Goal: Information Seeking & Learning: Learn about a topic

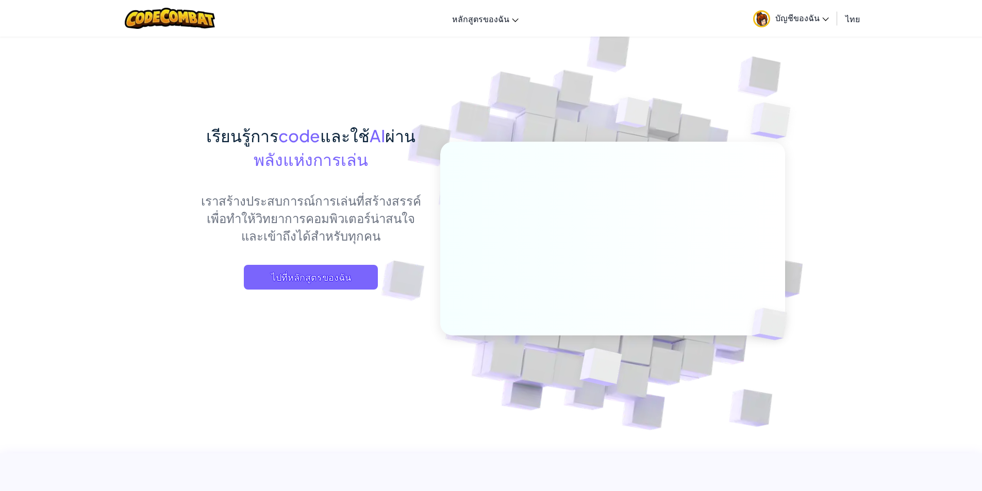
click at [793, 15] on span "บัญชีของฉัน" at bounding box center [802, 17] width 54 height 11
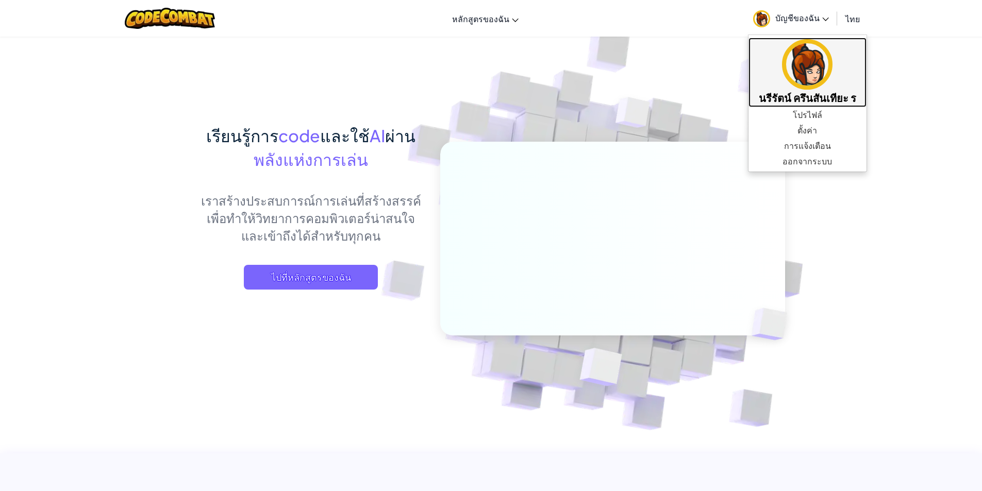
click at [803, 59] on img at bounding box center [807, 64] width 51 height 51
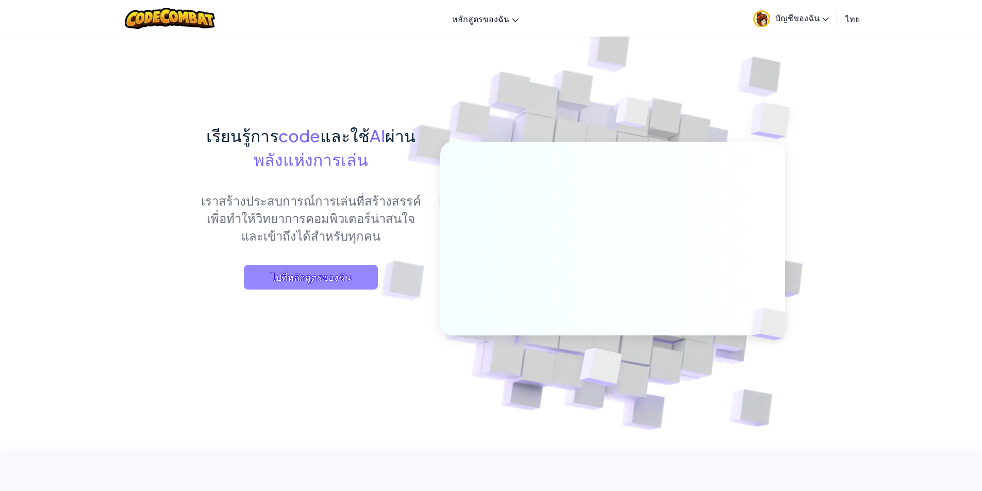
click at [324, 289] on span "ไปที่หลักสูตรของฉัน" at bounding box center [311, 277] width 134 height 25
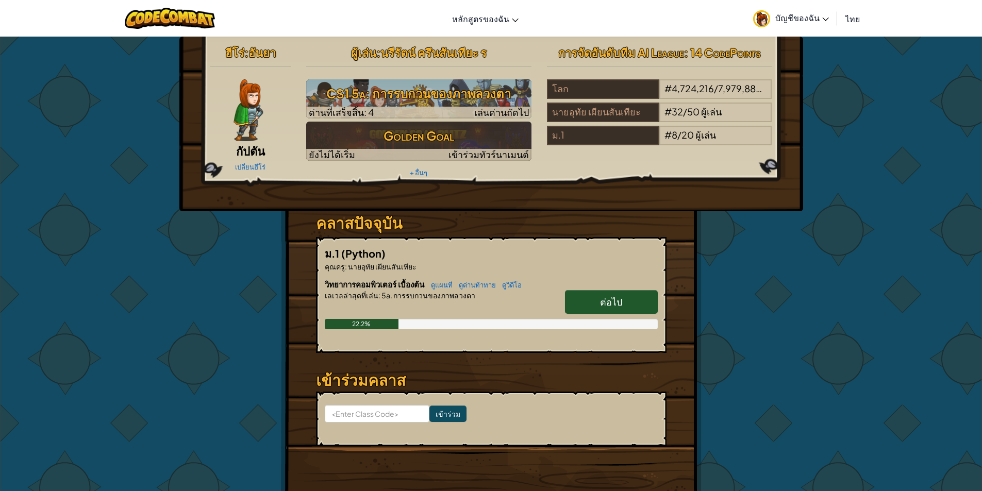
click at [603, 306] on span "ต่อไป" at bounding box center [611, 302] width 22 height 12
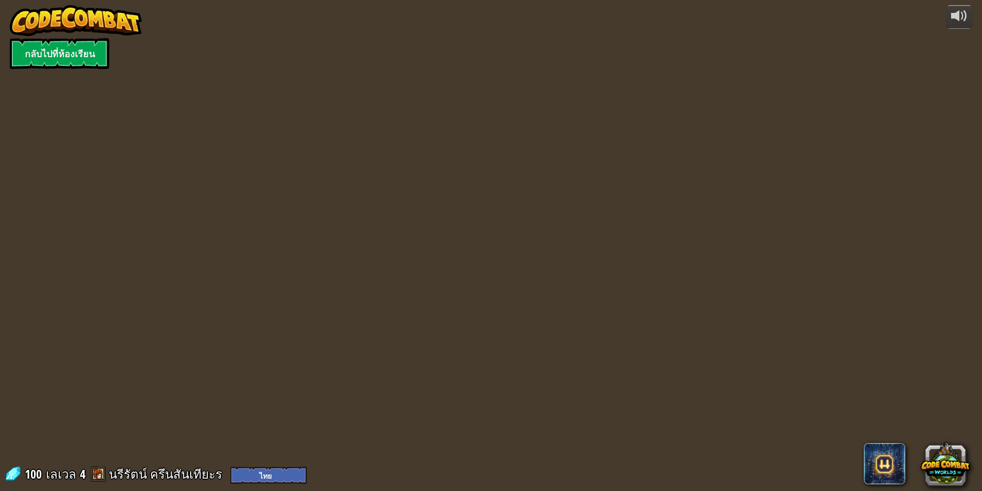
select select "th"
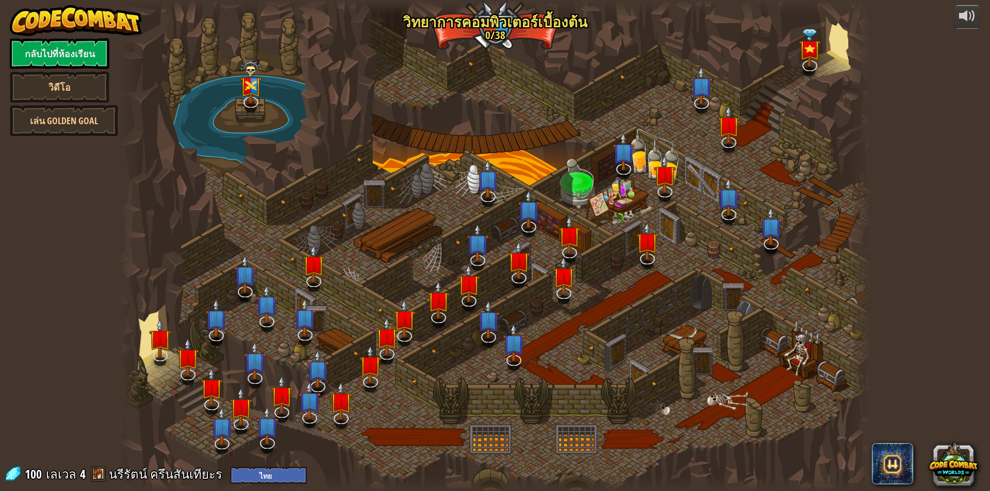
select select "th"
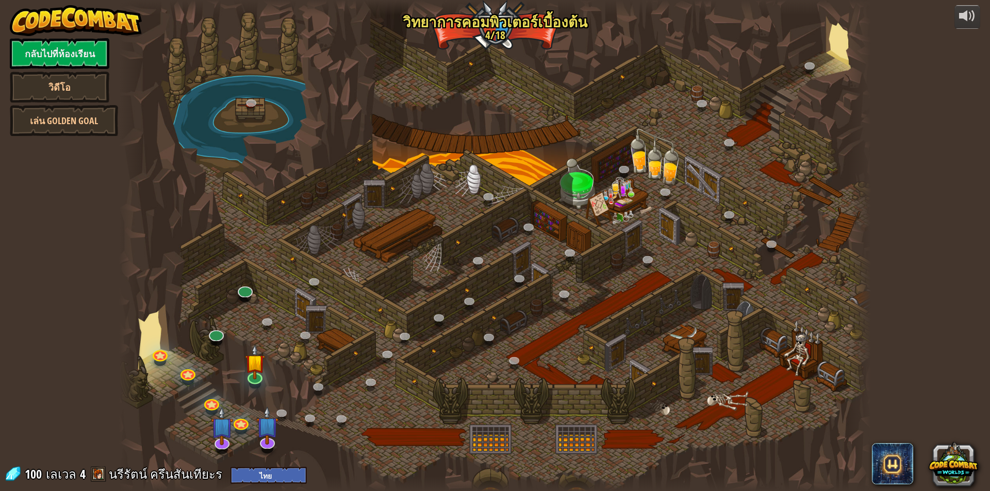
select select "th"
click at [245, 377] on link at bounding box center [254, 375] width 21 height 21
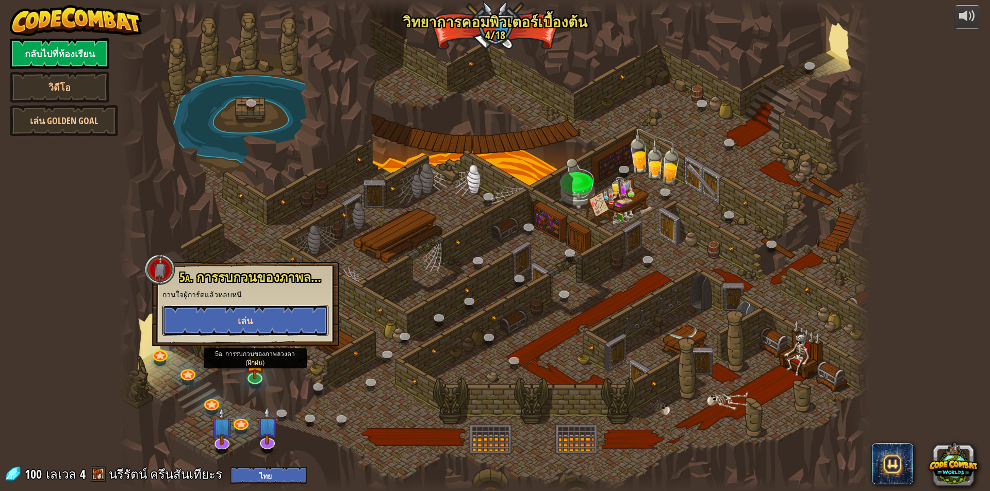
click at [256, 314] on button "เล่น" at bounding box center [245, 320] width 166 height 31
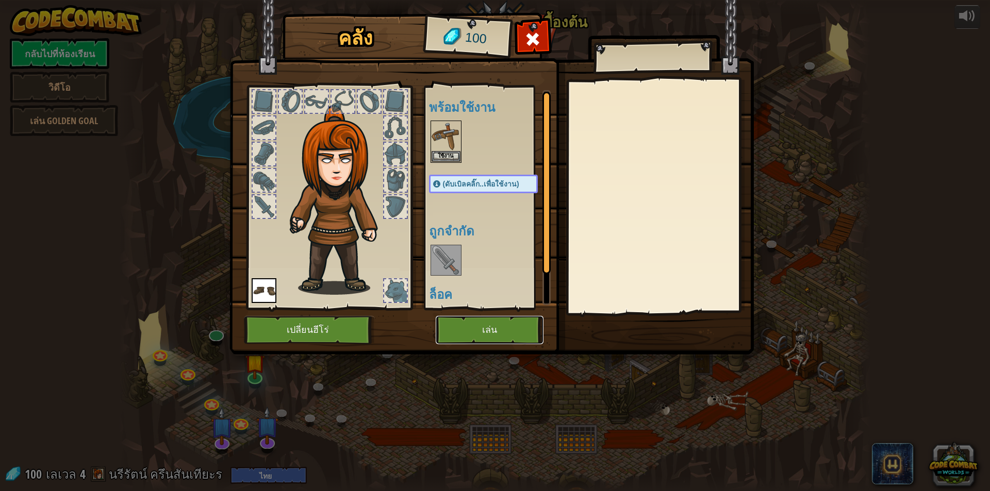
click at [516, 323] on button "เล่น" at bounding box center [489, 330] width 108 height 28
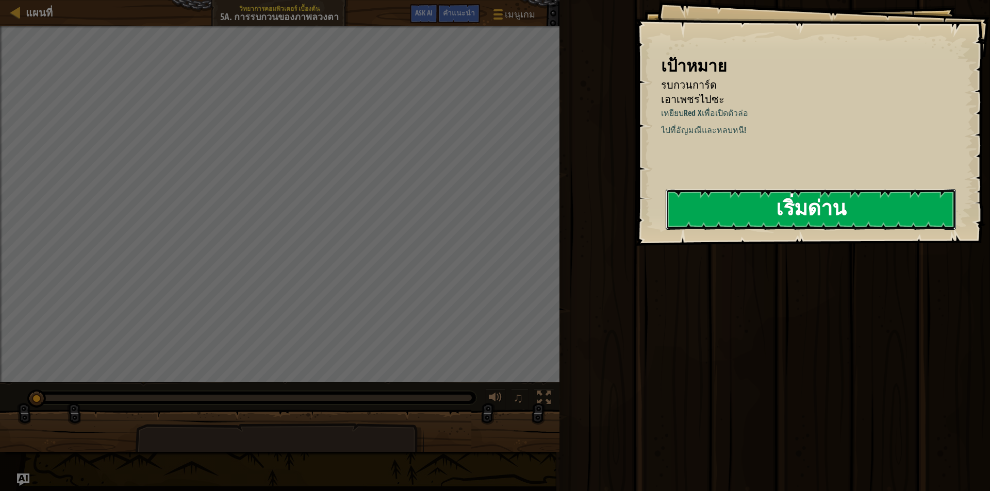
click at [712, 209] on button "เริ่มด่าน" at bounding box center [810, 209] width 290 height 41
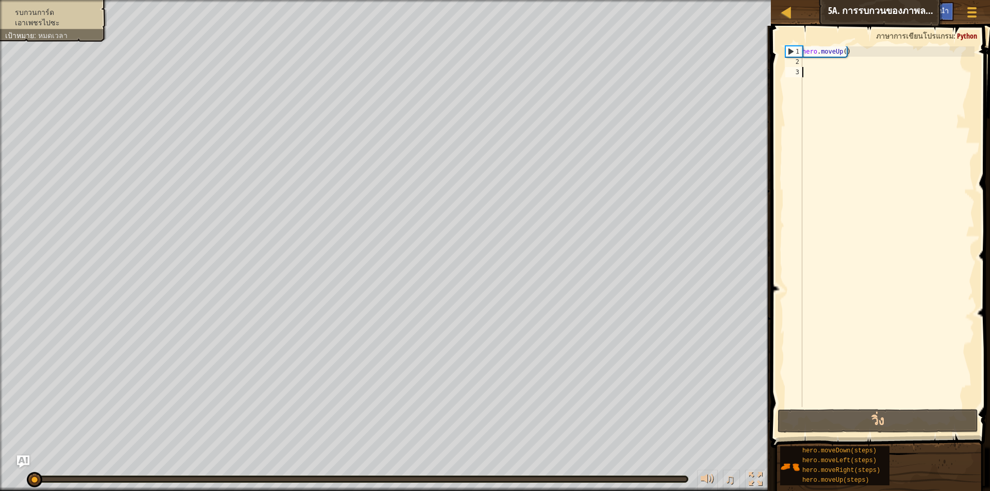
click at [789, 52] on div "1" at bounding box center [793, 51] width 16 height 10
click at [903, 423] on button "วิ่ง" at bounding box center [877, 421] width 200 height 24
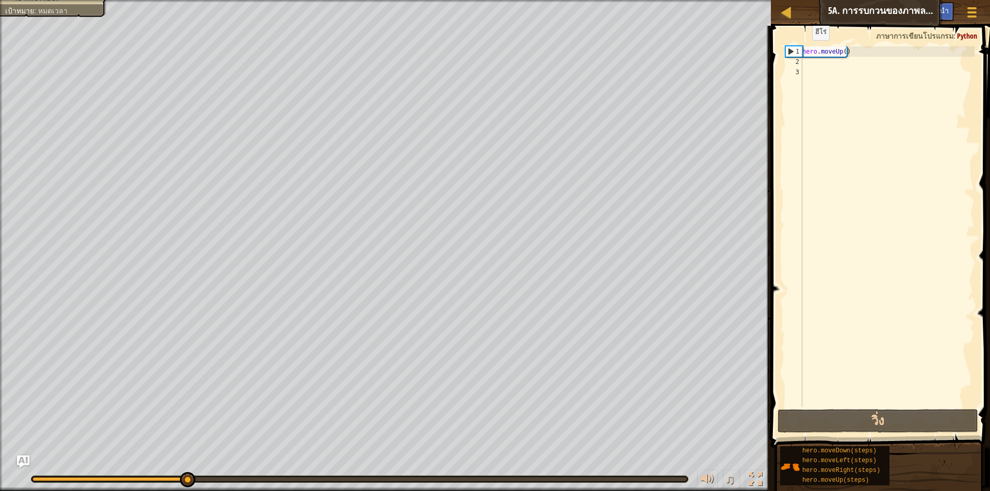
click at [862, 43] on span at bounding box center [880, 222] width 227 height 453
click at [860, 54] on div "hero . moveUp ( )" at bounding box center [887, 236] width 174 height 381
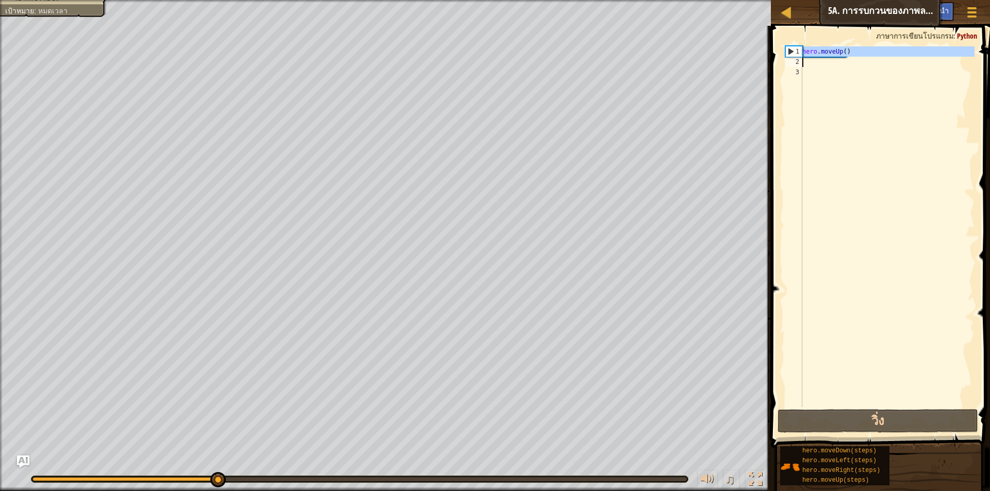
type textarea "hero.moveUp()"
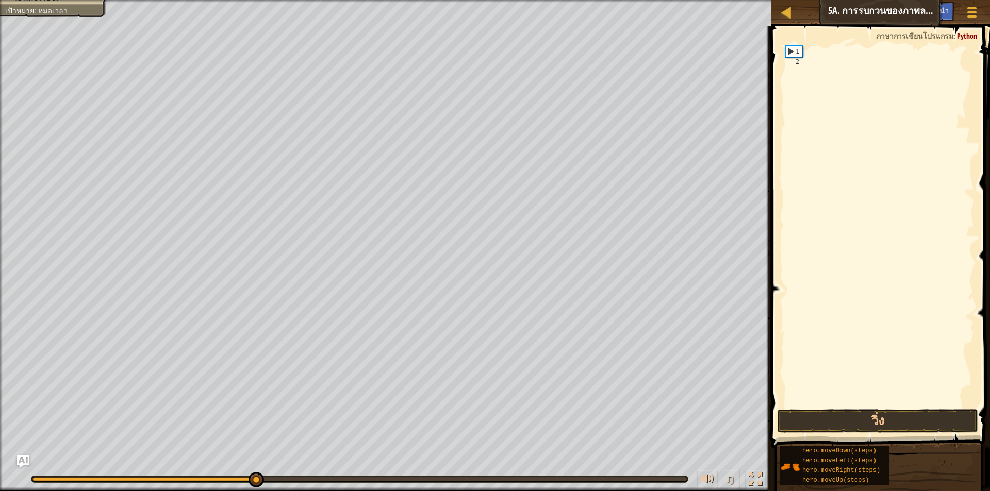
type textarea "."
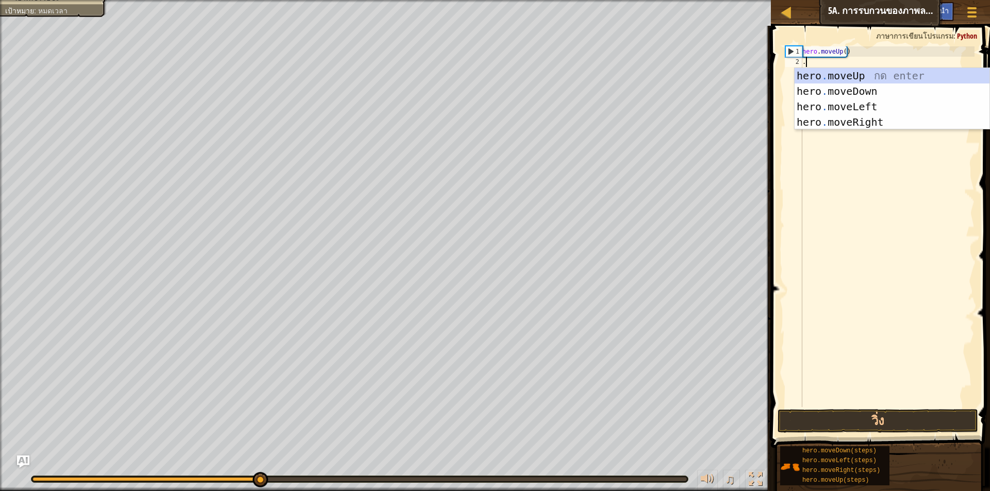
scroll to position [5, 0]
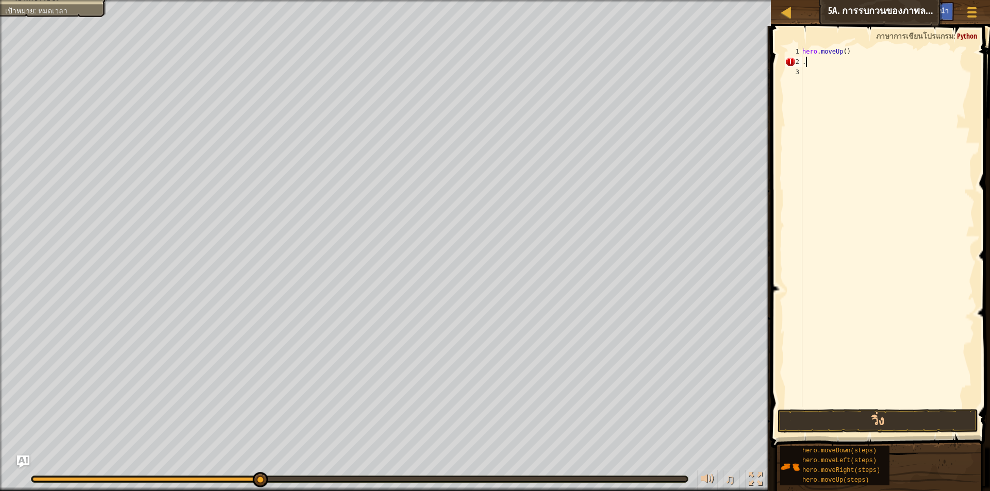
click at [852, 59] on div "hero . moveUp ( ) ." at bounding box center [887, 236] width 174 height 381
click at [853, 55] on div "hero . moveUp ( ) ." at bounding box center [887, 236] width 174 height 381
type textarea "h"
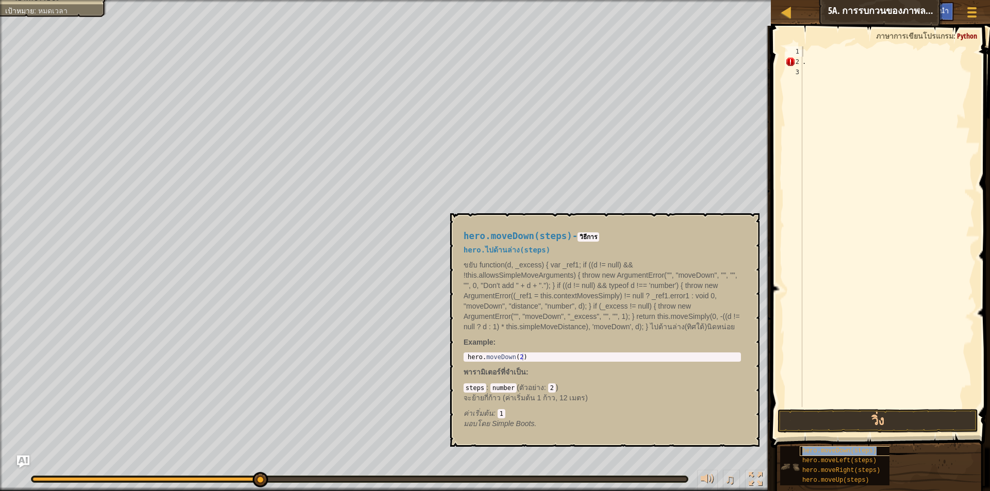
click at [845, 452] on span "hero.moveDown(steps)" at bounding box center [839, 450] width 74 height 7
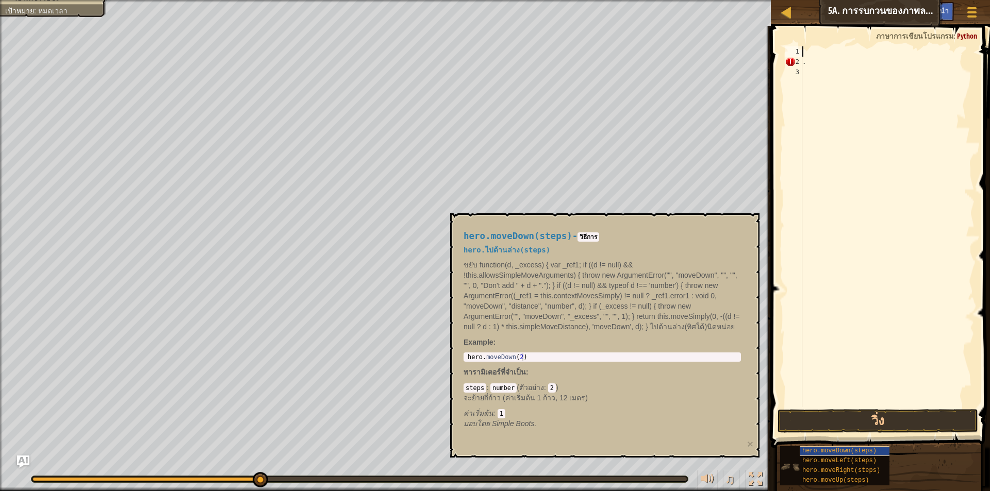
type textarea "h"
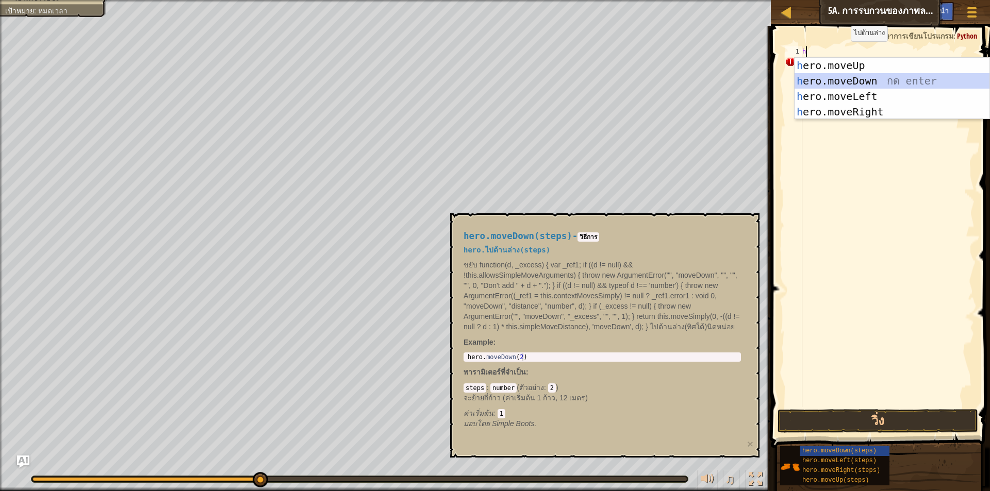
click at [833, 74] on div "h ero.moveUp กด enter h ero.moveDown กด enter h ero.moveLeft กด enter h ero.mov…" at bounding box center [891, 104] width 195 height 93
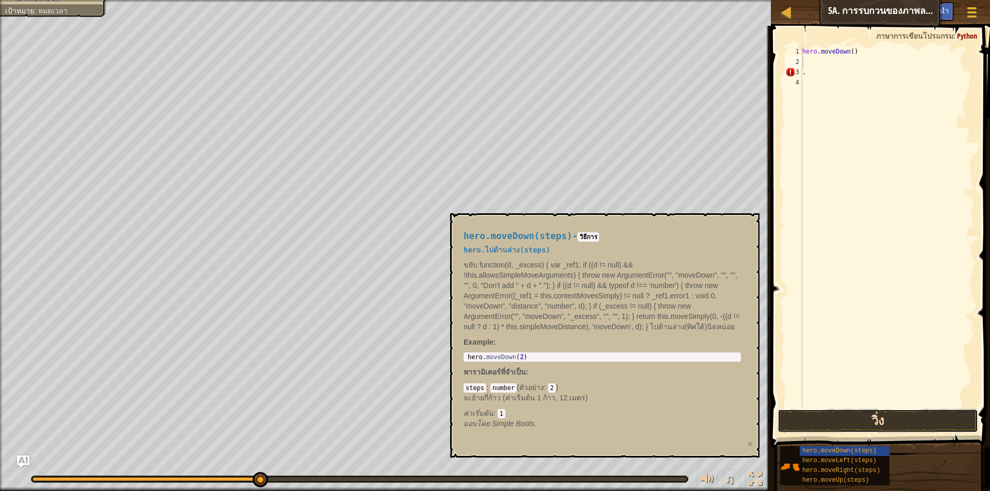
click at [936, 416] on button "วิ่ง" at bounding box center [877, 421] width 200 height 24
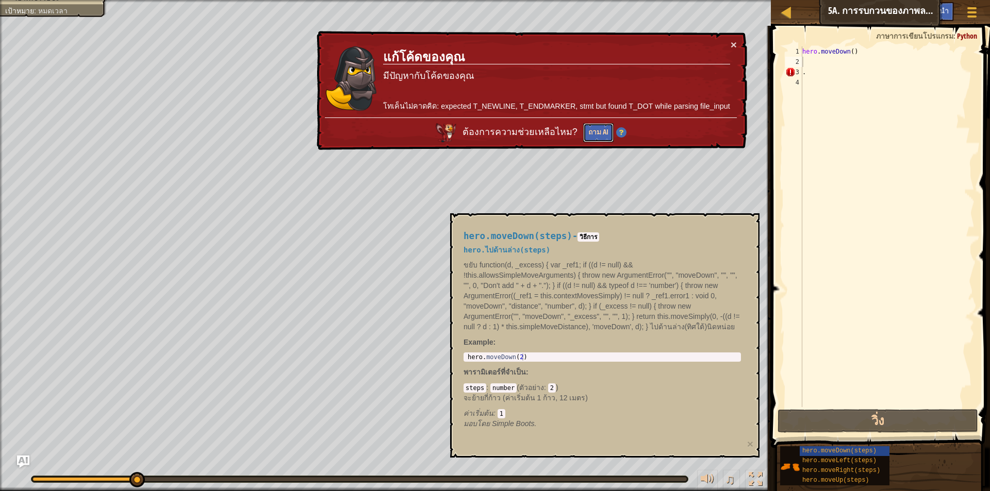
click at [600, 128] on button "ถาม AI" at bounding box center [598, 132] width 30 height 19
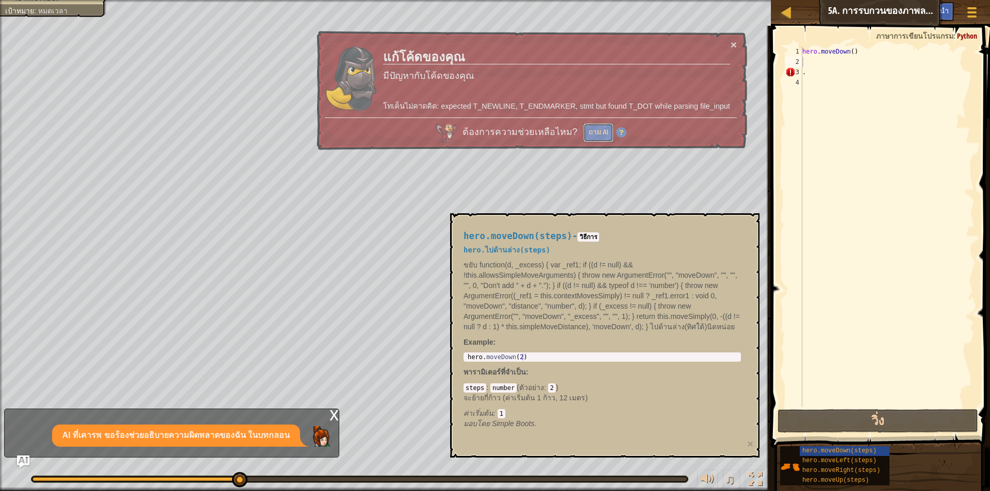
click at [600, 135] on button "ถาม AI" at bounding box center [598, 132] width 30 height 19
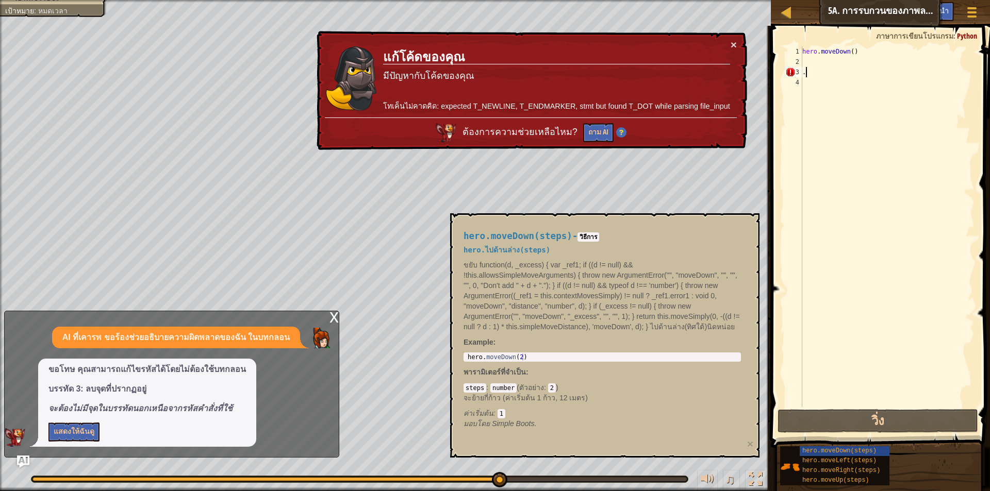
click at [858, 76] on div "hero . moveDown ( ) ." at bounding box center [887, 236] width 174 height 381
type textarea "."
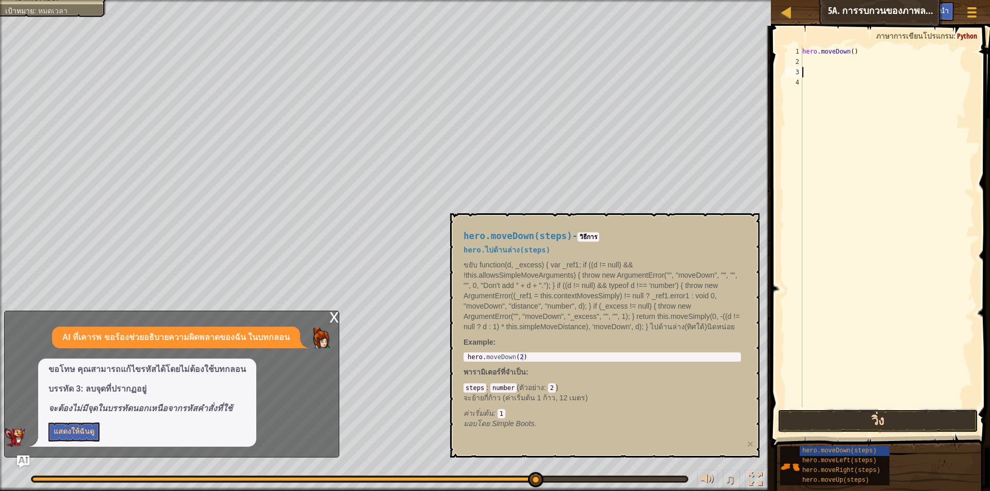
click at [812, 416] on button "วิ่ง" at bounding box center [877, 421] width 200 height 24
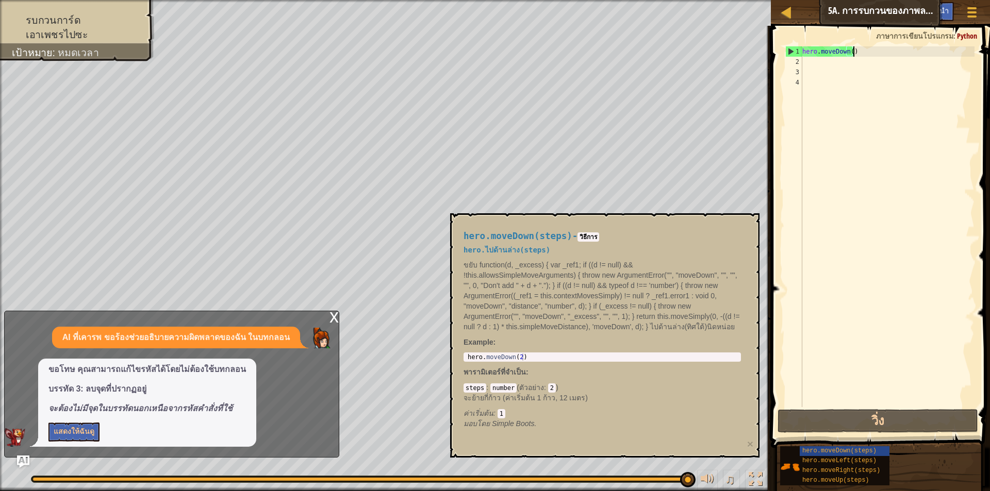
click at [859, 52] on div "hero . moveDown ( )" at bounding box center [887, 236] width 174 height 381
type textarea "hero.moveDown()"
click at [981, 87] on span at bounding box center [880, 222] width 227 height 453
click at [822, 448] on span "hero.moveDown(steps)" at bounding box center [839, 450] width 74 height 7
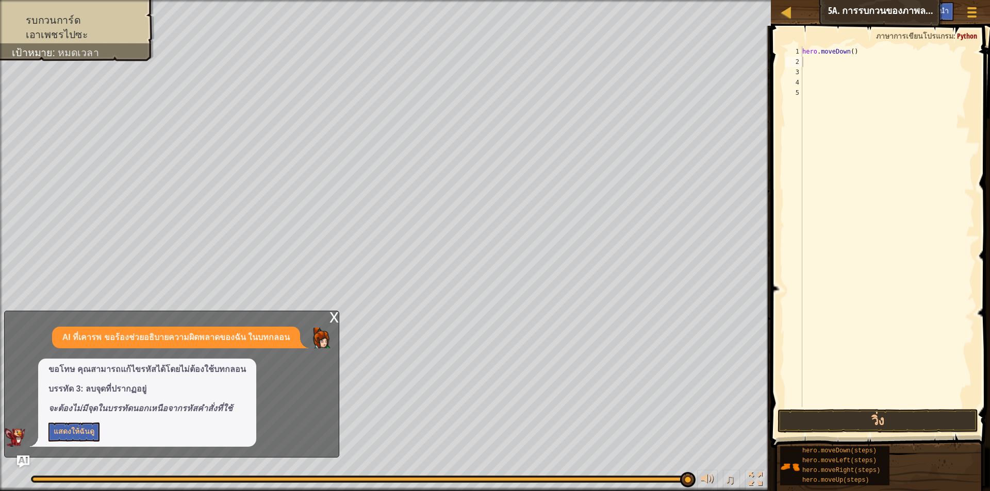
click at [330, 313] on div "x" at bounding box center [333, 316] width 9 height 10
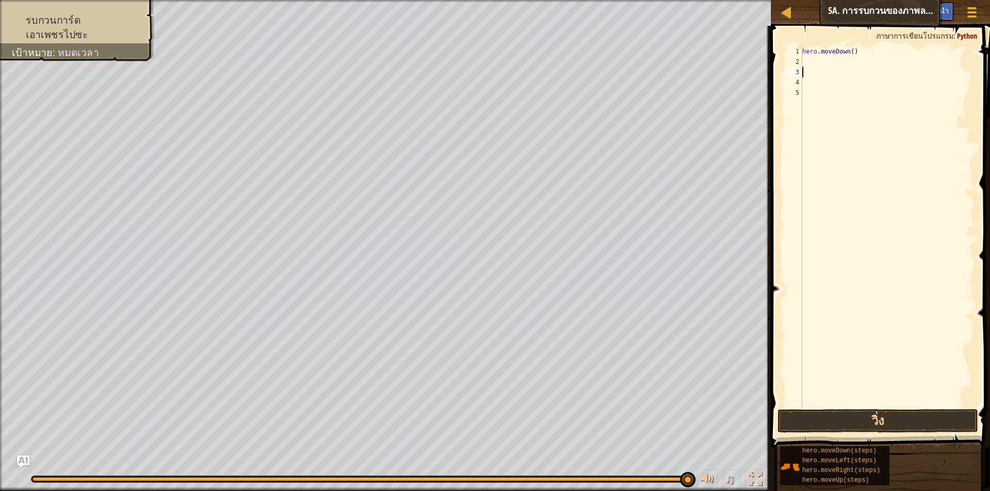
click at [864, 75] on div "hero . moveDown ( )" at bounding box center [887, 236] width 174 height 381
type textarea "h"
click at [868, 66] on div "hero . moveDown ( )" at bounding box center [887, 236] width 174 height 381
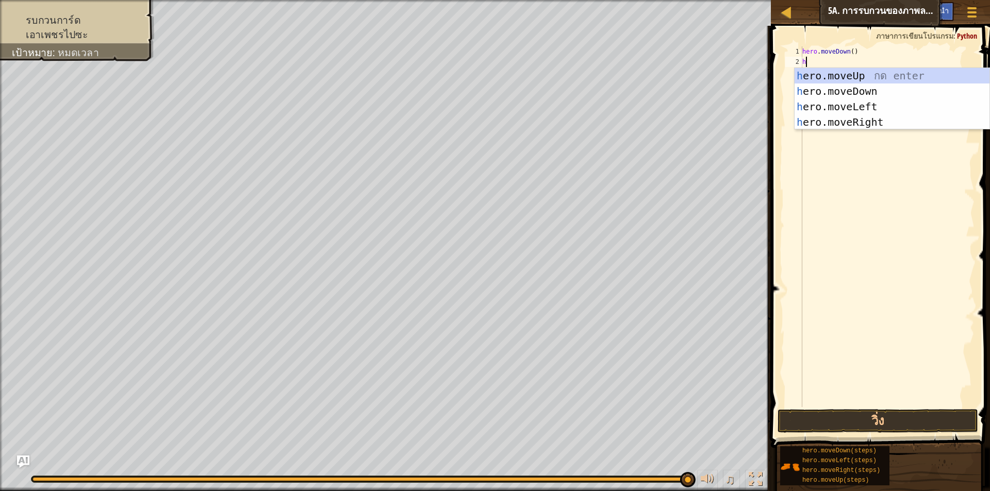
type textarea "h"
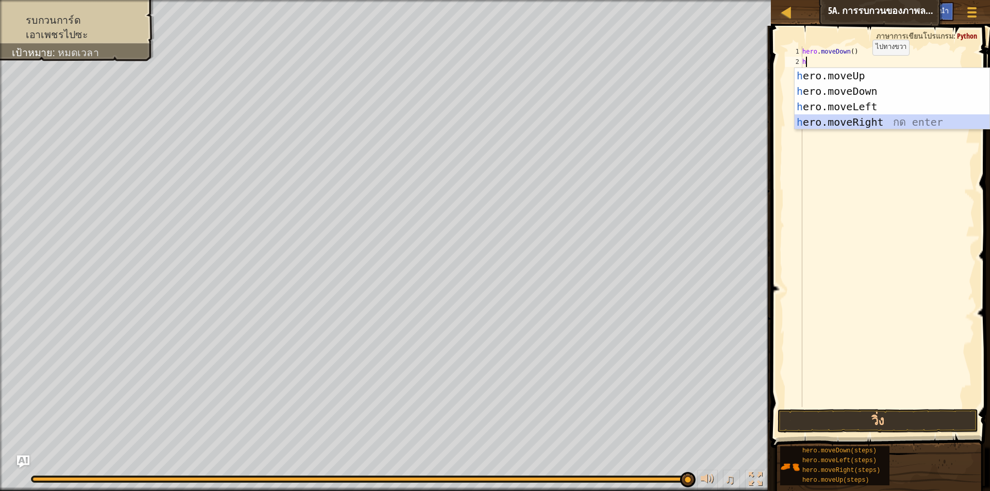
click at [873, 124] on div "h ero.moveUp กด enter h ero.moveDown กด enter h ero.moveLeft กด enter h ero.mov…" at bounding box center [891, 114] width 195 height 93
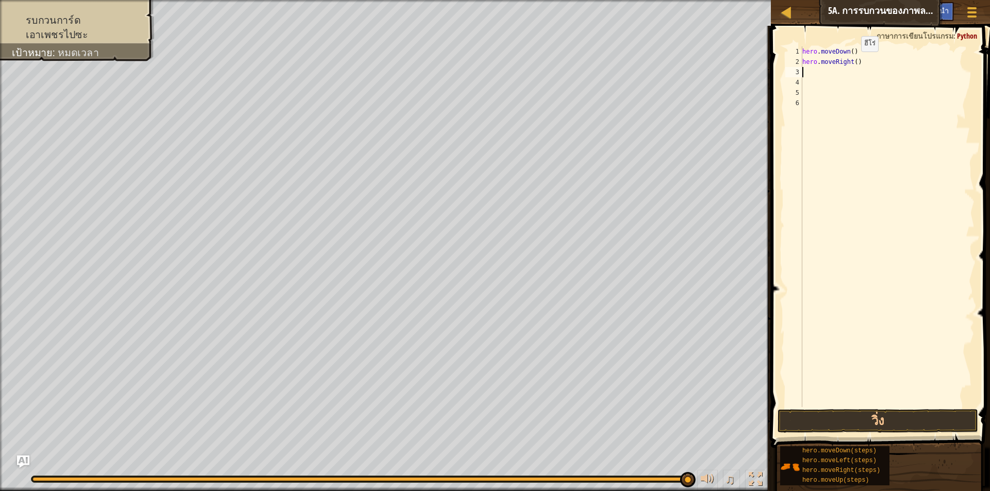
click at [852, 62] on div "hero . moveDown ( ) hero . moveRight ( )" at bounding box center [887, 236] width 174 height 381
type textarea "hero.moveRight(4)"
click at [843, 416] on button "วิ่ง" at bounding box center [877, 421] width 200 height 24
click at [874, 419] on button "วิ่ง" at bounding box center [877, 421] width 200 height 24
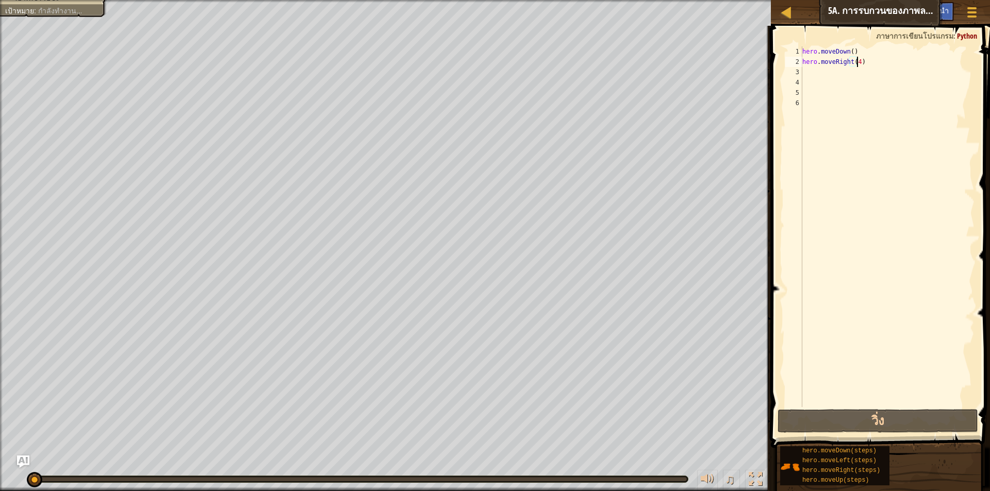
scroll to position [5, 4]
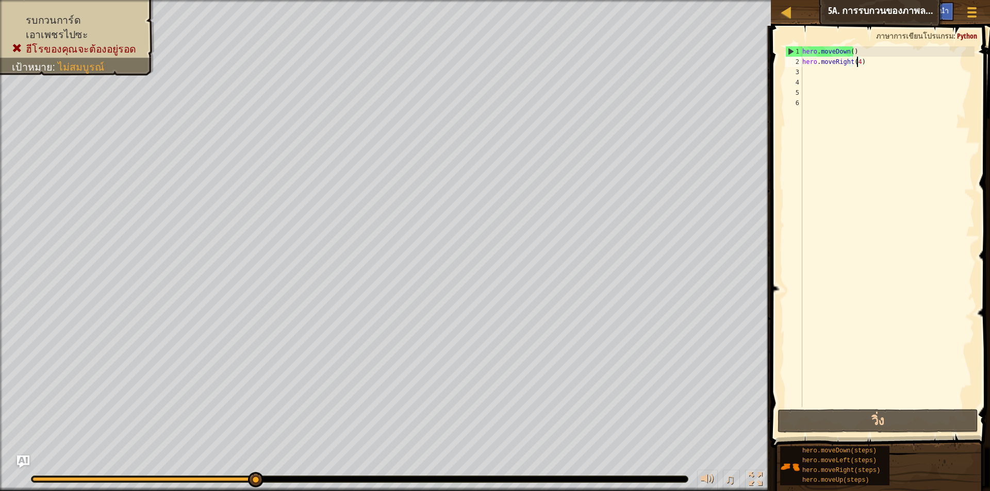
click at [881, 67] on div "hero . moveDown ( ) hero . moveRight ( 4 )" at bounding box center [887, 236] width 174 height 381
click at [879, 60] on div "hero . moveDown ( ) hero . moveRight ( 4 )" at bounding box center [887, 236] width 174 height 381
type textarea "h"
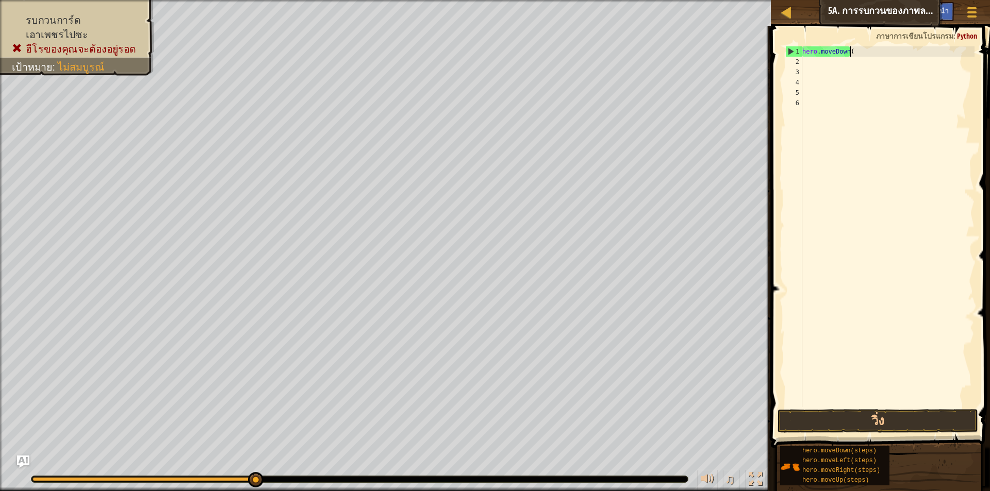
click at [862, 52] on div "hero . moveDown (" at bounding box center [887, 236] width 174 height 381
type textarea "h"
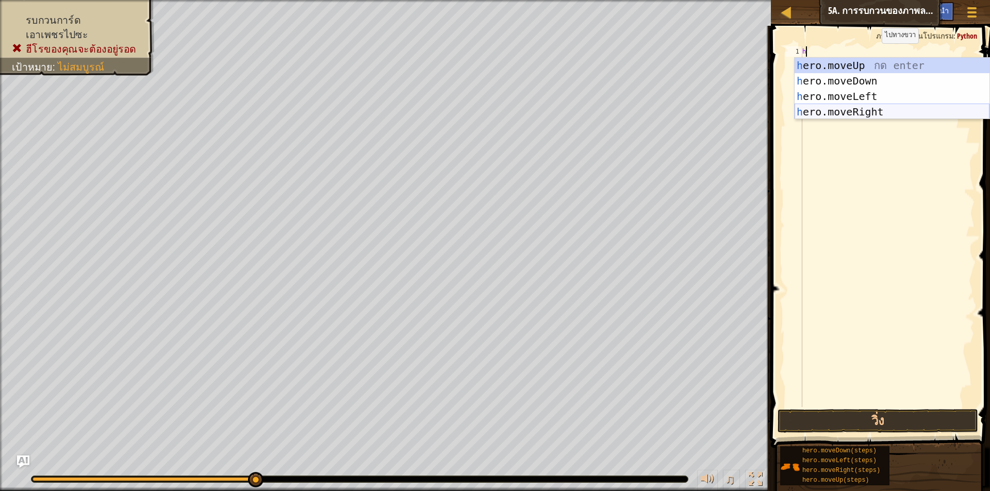
click at [864, 112] on div "h ero.moveUp กด enter h ero.moveDown กด enter h ero.moveLeft กด enter h ero.mov…" at bounding box center [891, 104] width 195 height 93
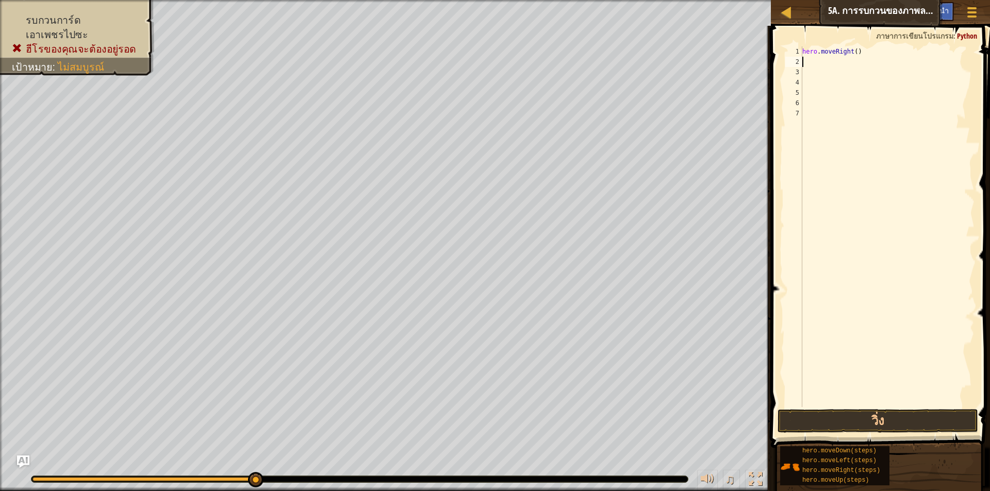
type textarea "h"
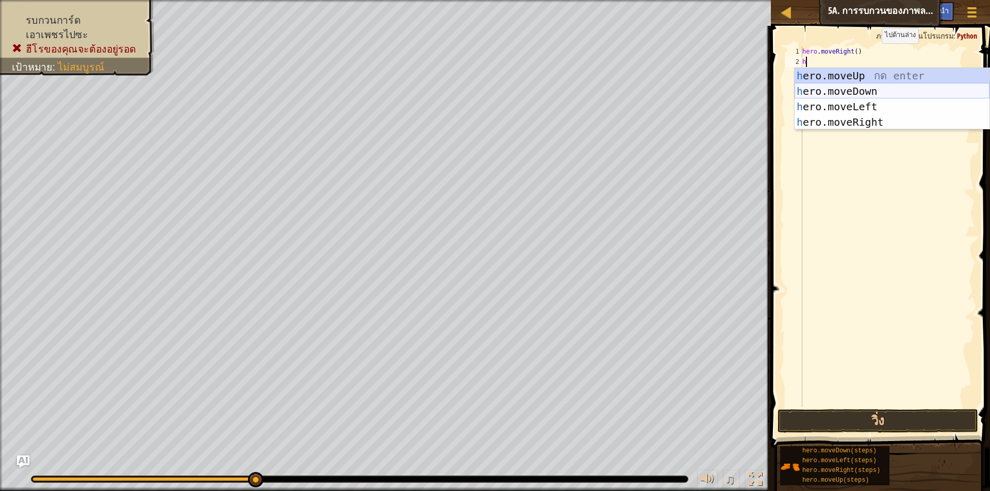
click at [852, 93] on div "h ero.moveUp กด enter h ero.moveDown กด enter h ero.moveLeft กด enter h ero.mov…" at bounding box center [891, 114] width 195 height 93
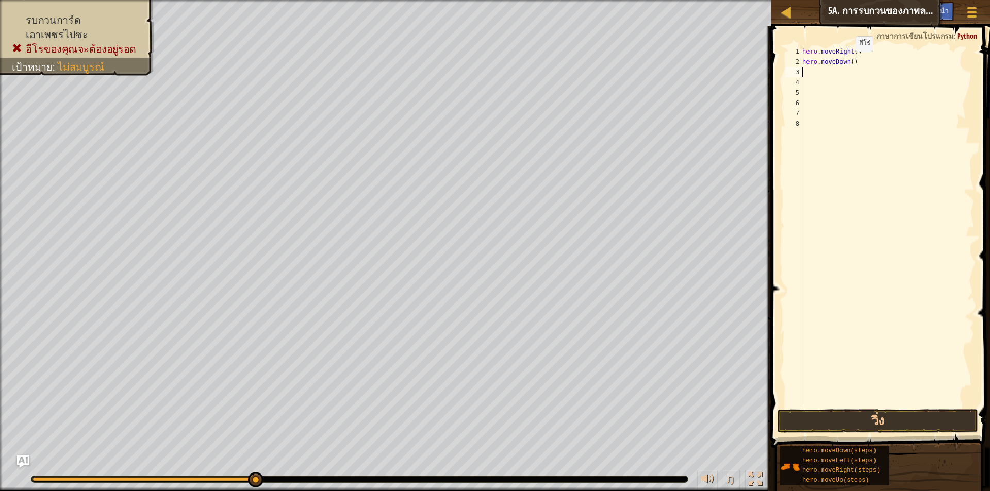
click at [847, 62] on div "hero . moveRight ( ) hero . moveDown ( )" at bounding box center [887, 236] width 174 height 381
click at [858, 65] on div "hero . moveRight ( ) hero . moveDown ( )" at bounding box center [887, 236] width 174 height 381
click at [849, 59] on div "hero . moveRight ( ) hero . moveDown ( )" at bounding box center [887, 236] width 174 height 381
type textarea "hero.moveDown(2)"
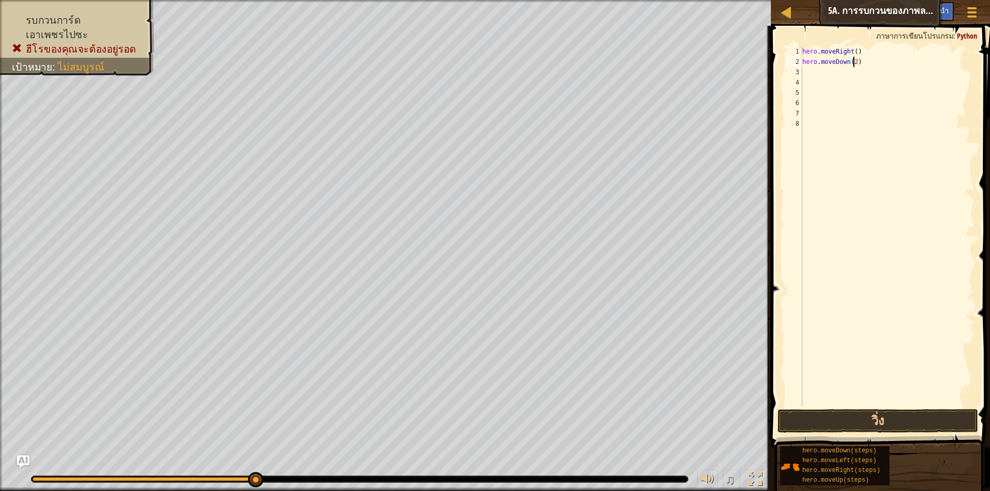
click at [851, 68] on div "hero . moveRight ( ) hero . moveDown ( 2 )" at bounding box center [887, 236] width 174 height 381
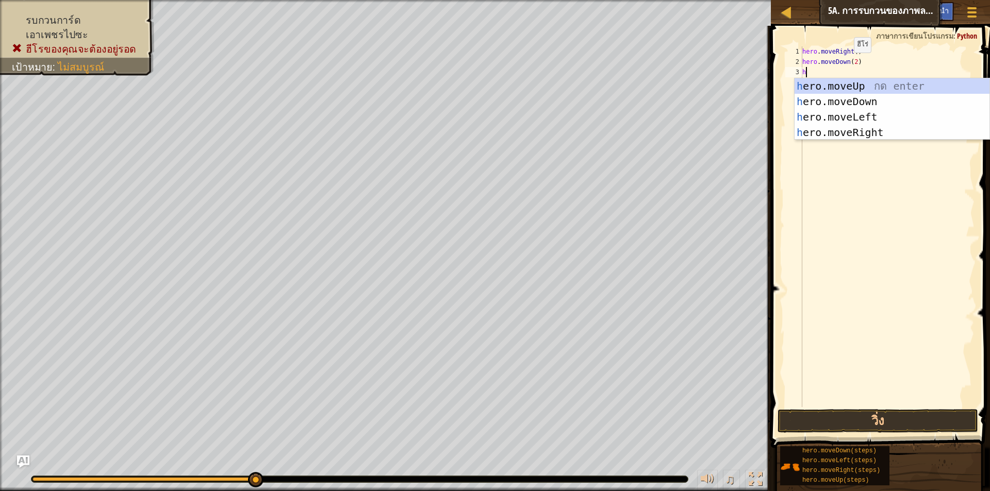
type textarea "h"
click at [853, 83] on div "h ero.moveUp กด enter h ero.moveDown กด enter h ero.moveLeft กด enter h ero.mov…" at bounding box center [891, 124] width 195 height 93
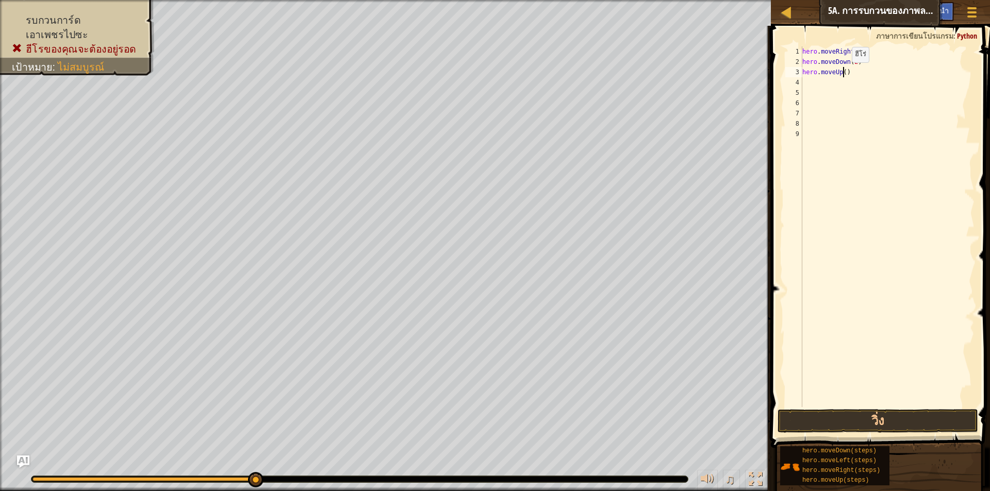
click at [843, 73] on div "hero . moveRight ( ) hero . moveDown ( 2 ) hero . moveUp ( )" at bounding box center [887, 236] width 174 height 381
type textarea "hero.moveUp(2)"
click at [838, 83] on div "hero . moveRight ( ) hero . moveDown ( 2 ) hero . moveUp ( 2 )" at bounding box center [887, 236] width 174 height 381
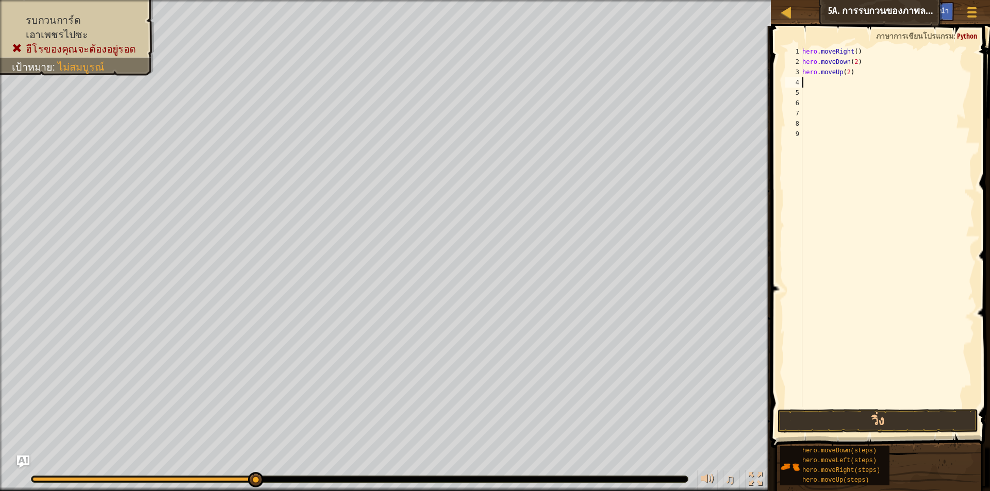
type textarea "h"
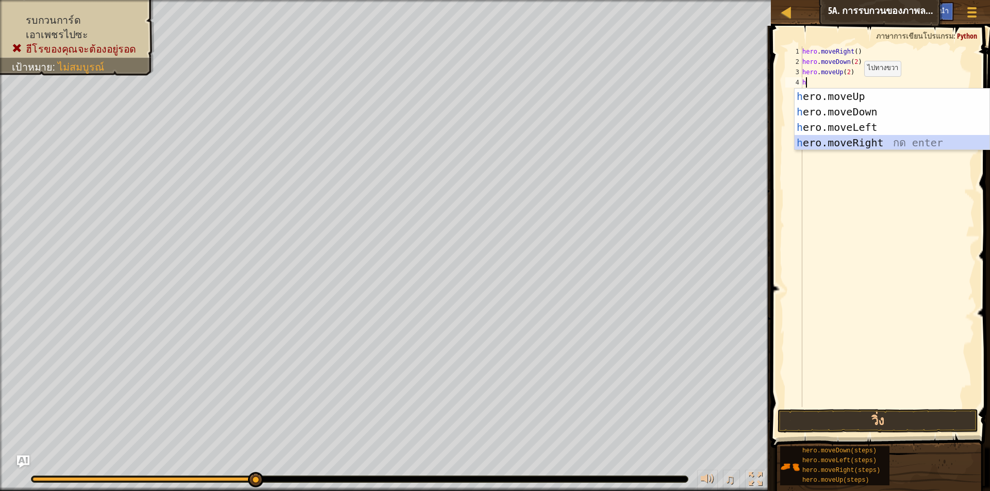
click at [853, 141] on div "h ero.moveUp กด enter h ero.moveDown กด enter h ero.moveLeft กด enter h ero.mov…" at bounding box center [891, 135] width 195 height 93
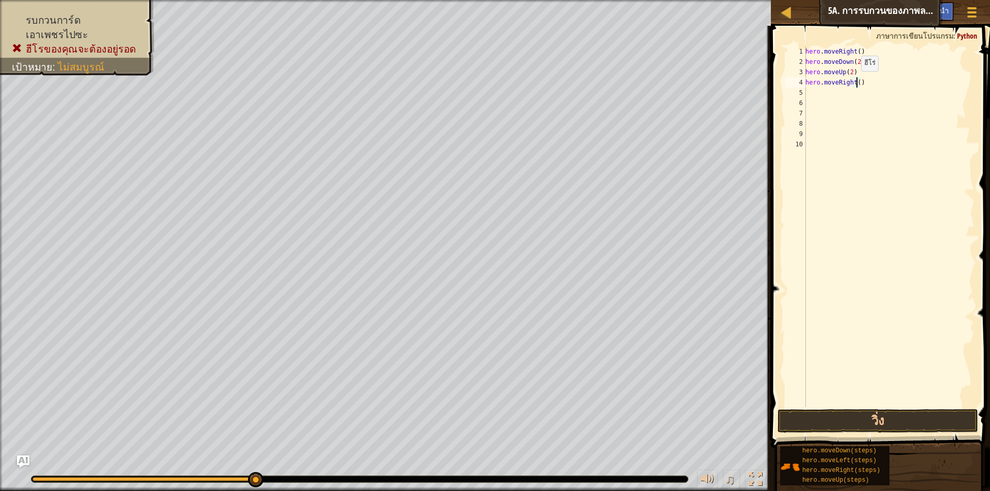
click at [855, 81] on div "hero . moveRight ( ) hero . moveDown ( 2 ) hero . moveUp ( 2 ) hero . moveRight…" at bounding box center [888, 236] width 171 height 381
click at [806, 417] on button "วิ่ง" at bounding box center [877, 421] width 200 height 24
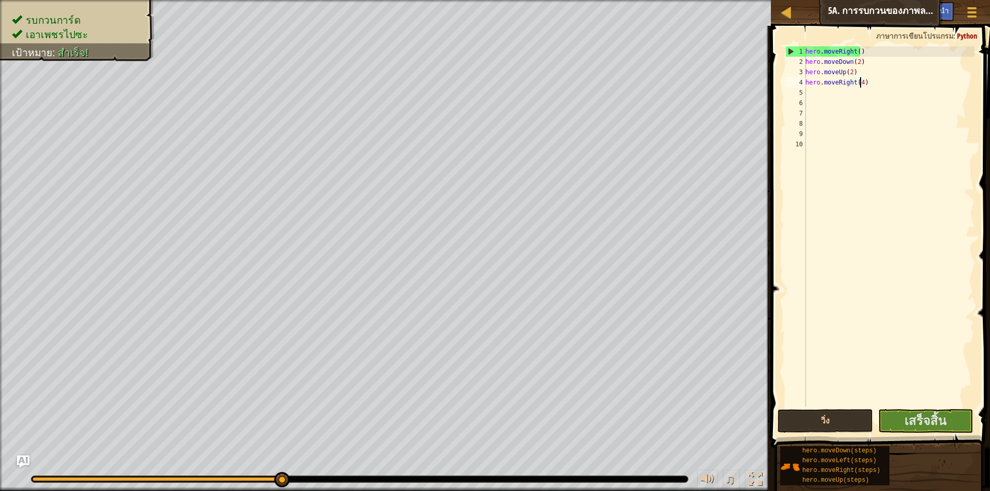
type textarea "hero.moveRight(4 )"
click at [912, 412] on button "เสร็จสิ้น" at bounding box center [925, 421] width 95 height 24
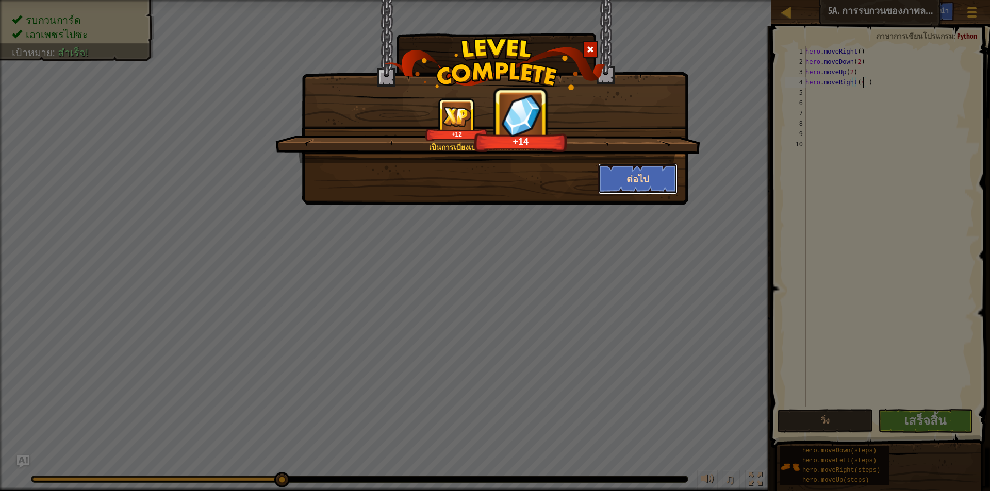
click at [649, 173] on button "ต่อไป" at bounding box center [638, 178] width 80 height 31
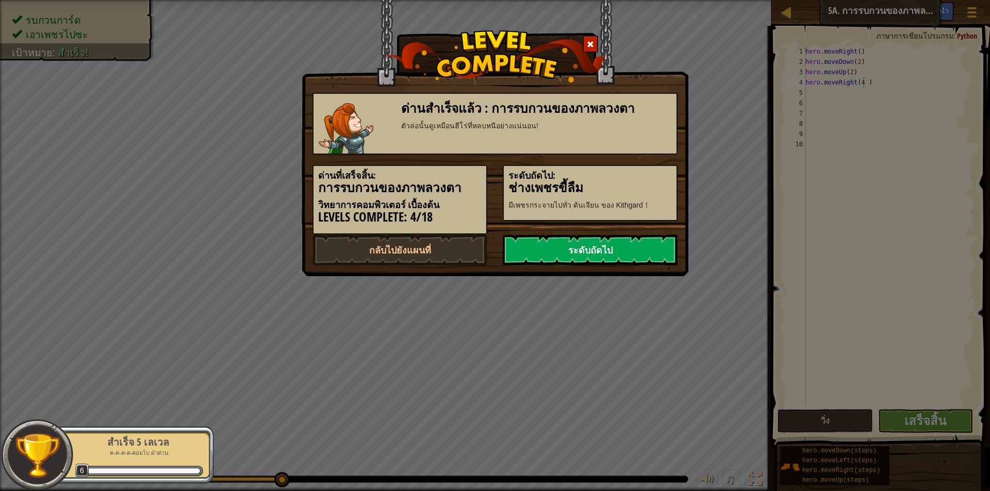
click at [539, 248] on link "ระดับถัดไป" at bounding box center [589, 249] width 175 height 31
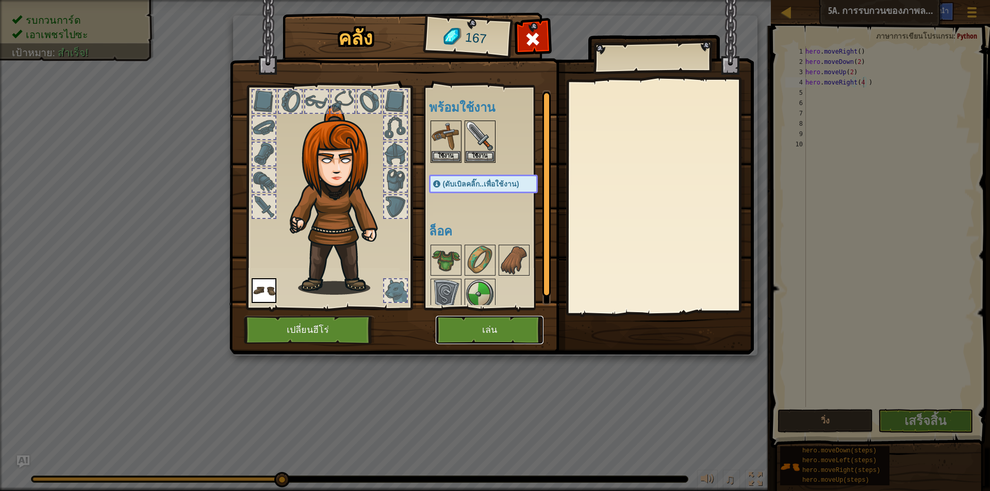
click at [521, 334] on button "เล่น" at bounding box center [489, 330] width 108 height 28
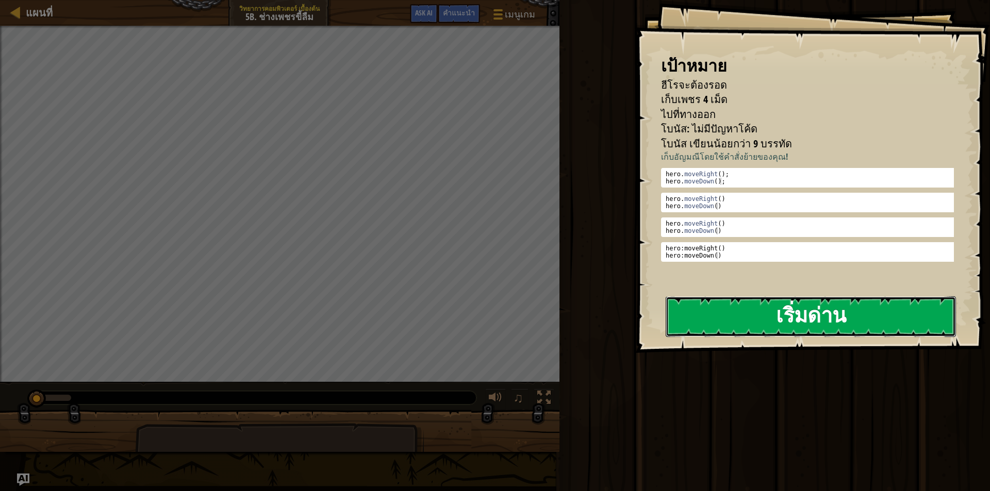
click at [822, 305] on button "เริ่มด่าน" at bounding box center [810, 316] width 290 height 41
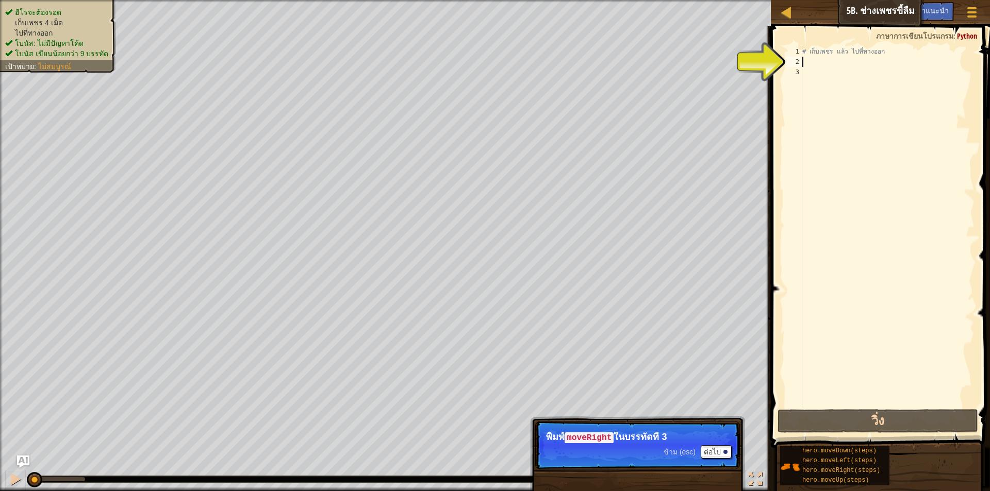
click at [837, 63] on div "# เก็บเพชร แล้ว ไปที่ทางออก" at bounding box center [887, 236] width 174 height 381
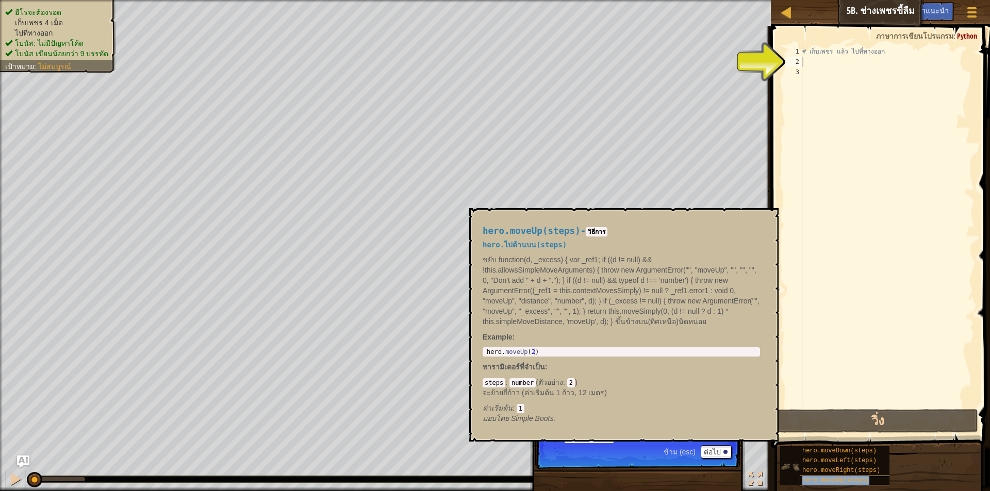
click at [849, 480] on span "hero.moveUp(steps)" at bounding box center [835, 480] width 67 height 7
type textarea "h"
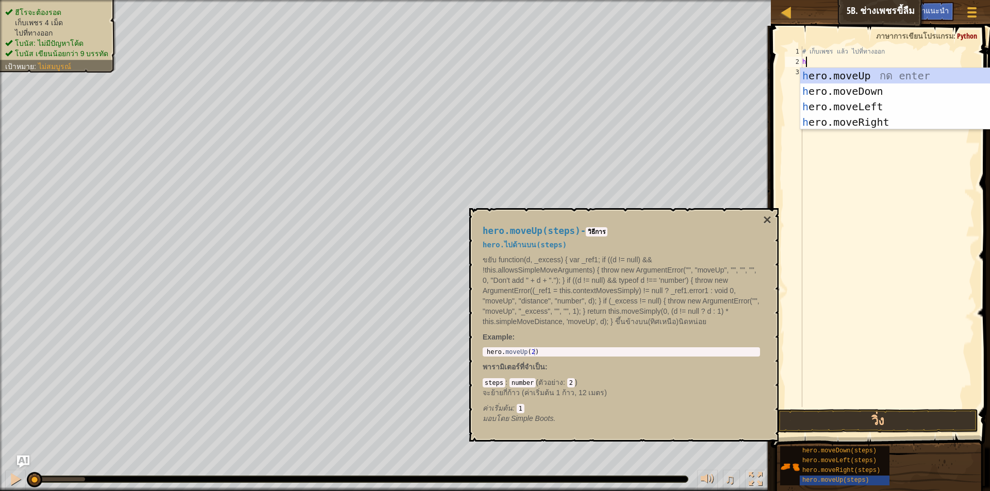
scroll to position [5, 0]
click at [879, 74] on div "h ero.moveUp กด enter h ero.moveDown กด enter h ero.moveLeft กด enter h ero.mov…" at bounding box center [897, 114] width 195 height 93
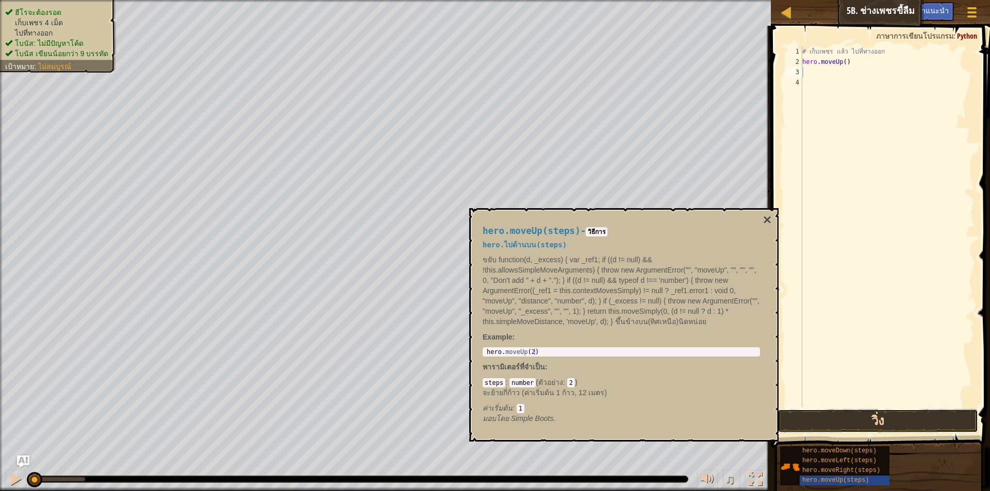
click at [844, 424] on button "วิ่ง" at bounding box center [877, 421] width 200 height 24
click at [856, 69] on div "# เก็บเพชร แล้ว ไปที่ทางออก hero . moveUp ( )" at bounding box center [887, 236] width 174 height 381
click at [855, 61] on div "# เก็บเพชร แล้ว ไปที่ทางออก hero . moveUp ( )" at bounding box center [887, 236] width 174 height 381
type textarea "h"
click at [768, 216] on button "×" at bounding box center [767, 220] width 8 height 14
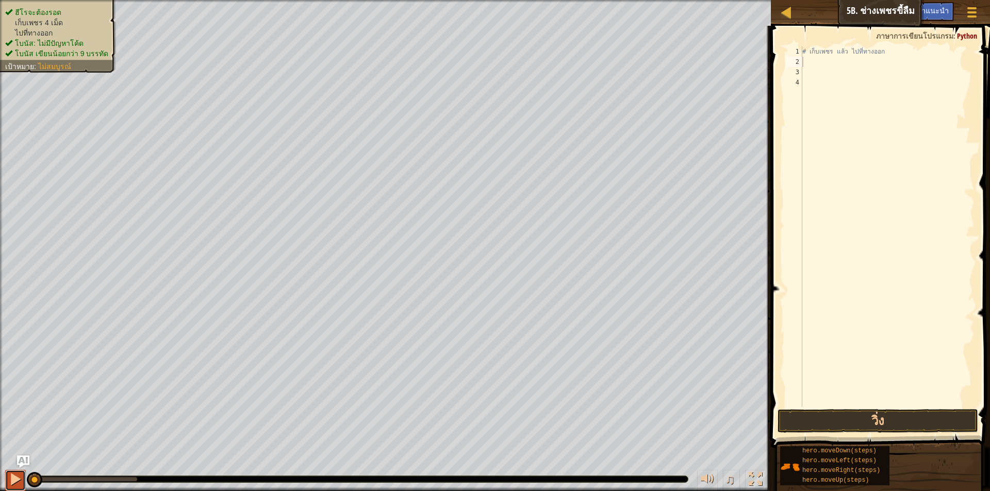
drag, startPoint x: 13, startPoint y: 481, endPoint x: 22, endPoint y: 479, distance: 9.5
click at [22, 479] on button at bounding box center [15, 480] width 21 height 21
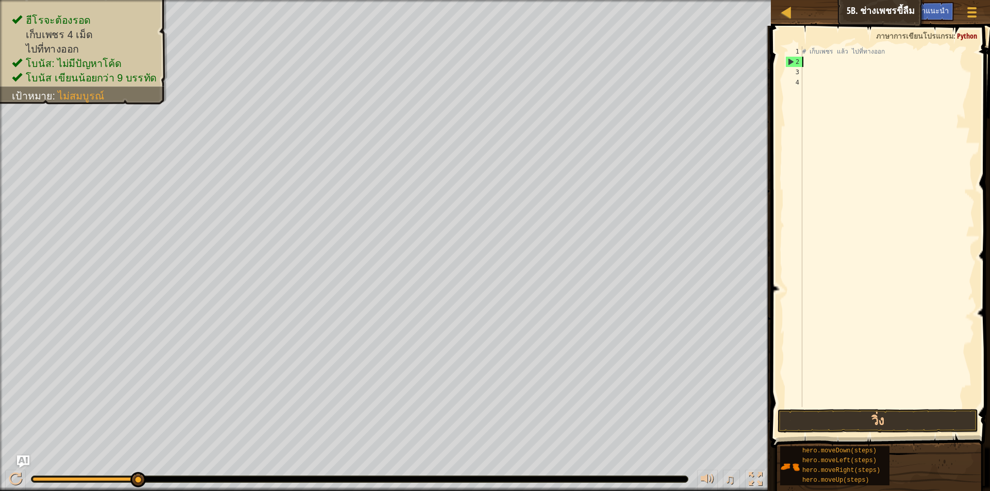
click at [312, 449] on div "ฮีโรจะต้องรอด เก็บเพชร 4 เม็ด ไปที่ทางออก โบนัส: ไม่มีปัญหาโค้ด โบนัส เขียนน้อย…" at bounding box center [495, 245] width 990 height 491
drag, startPoint x: 57, startPoint y: 476, endPoint x: 255, endPoint y: 468, distance: 198.1
click at [232, 473] on div "♫" at bounding box center [385, 476] width 770 height 31
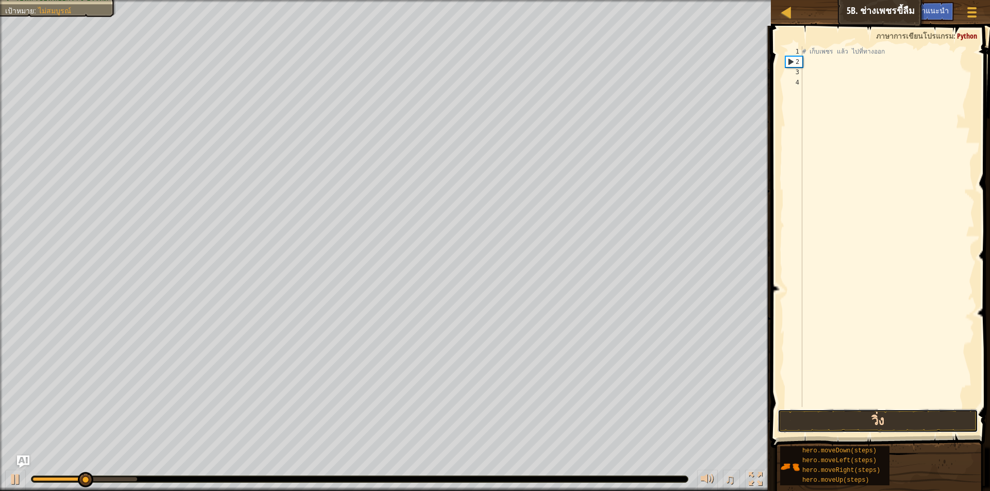
click at [852, 422] on button "วิ่ง" at bounding box center [877, 421] width 200 height 24
click at [855, 423] on button "วิ่ง" at bounding box center [877, 421] width 200 height 24
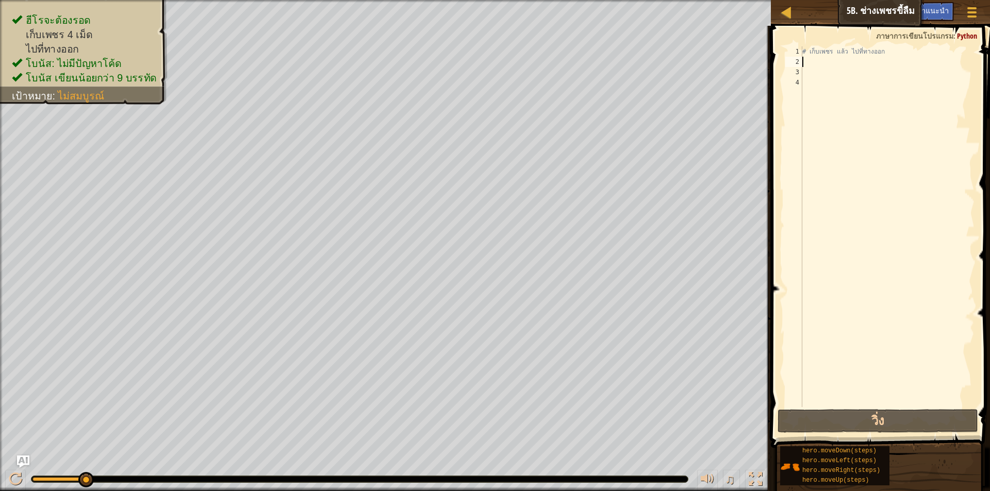
click at [881, 18] on div "เมนูเกม เสร็จสิ้น คำแนะนำ Ask AI" at bounding box center [931, 14] width 106 height 24
click at [882, 11] on div "เมนูเกม เสร็จสิ้น คำแนะนำ Ask AI" at bounding box center [931, 14] width 106 height 24
click at [885, 7] on button "Ask AI" at bounding box center [897, 11] width 28 height 19
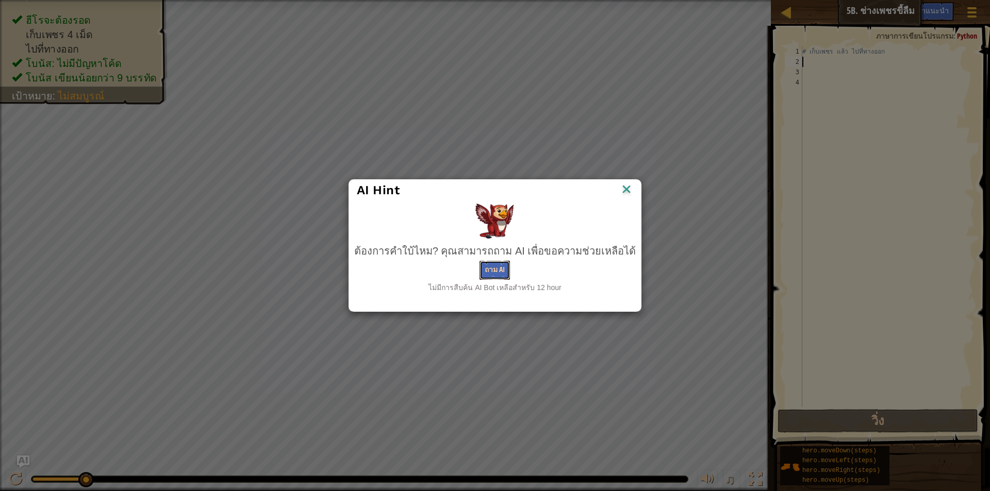
click at [487, 266] on button "ถาม AI" at bounding box center [494, 270] width 30 height 19
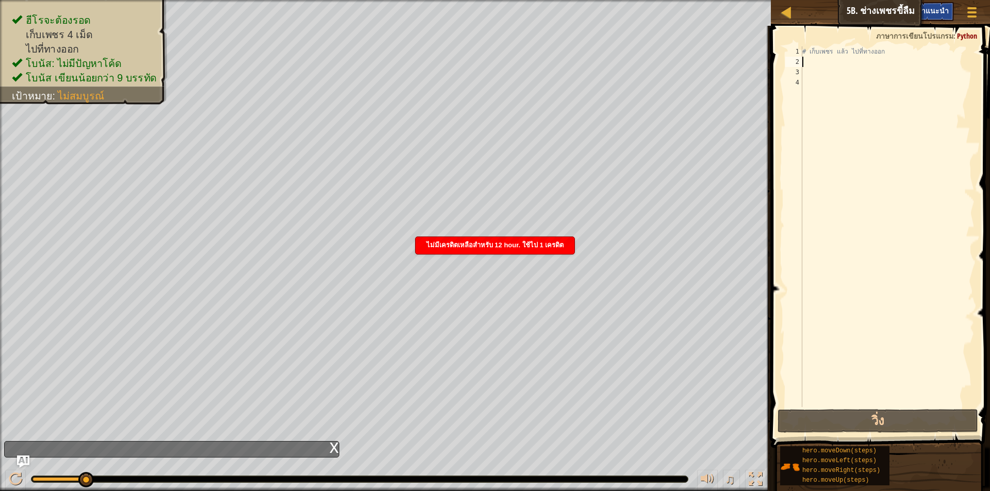
click at [931, 12] on span "คำแนะนำ" at bounding box center [932, 11] width 32 height 10
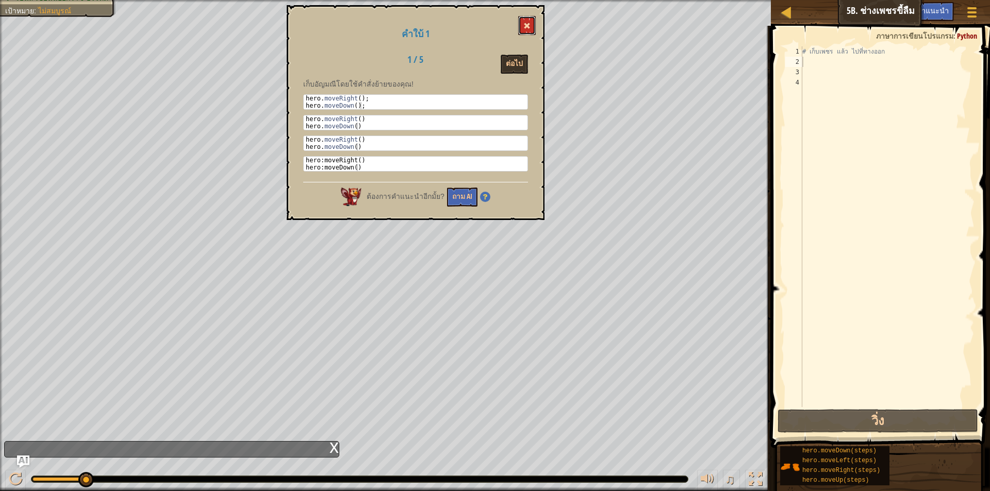
click at [528, 27] on span at bounding box center [526, 25] width 7 height 7
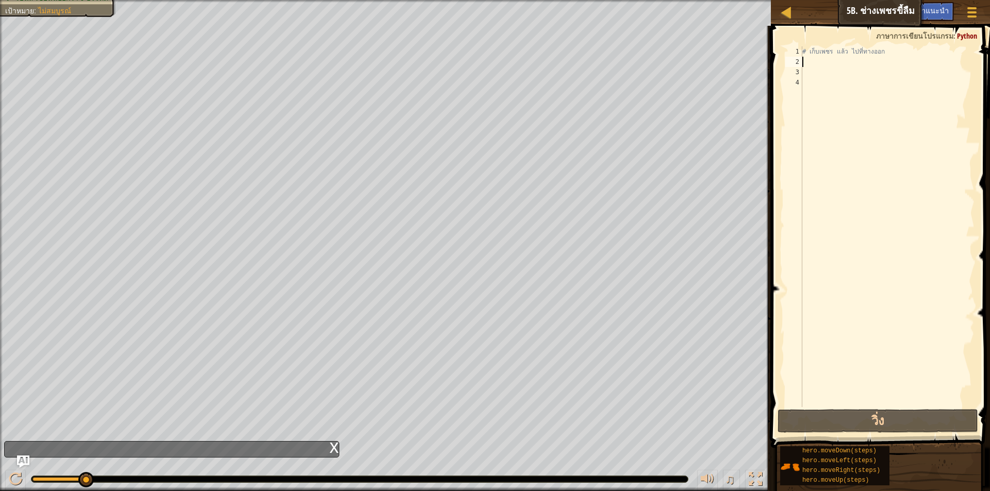
click at [807, 62] on div "# เก็บเพชร แล้ว ไปที่ทางออก" at bounding box center [887, 236] width 174 height 381
click at [810, 69] on div "# เก็บเพชร แล้ว ไปที่ทางออก" at bounding box center [887, 236] width 174 height 381
click at [806, 63] on div "# เก็บเพชร แล้ว ไปที่ทางออก" at bounding box center [887, 236] width 174 height 381
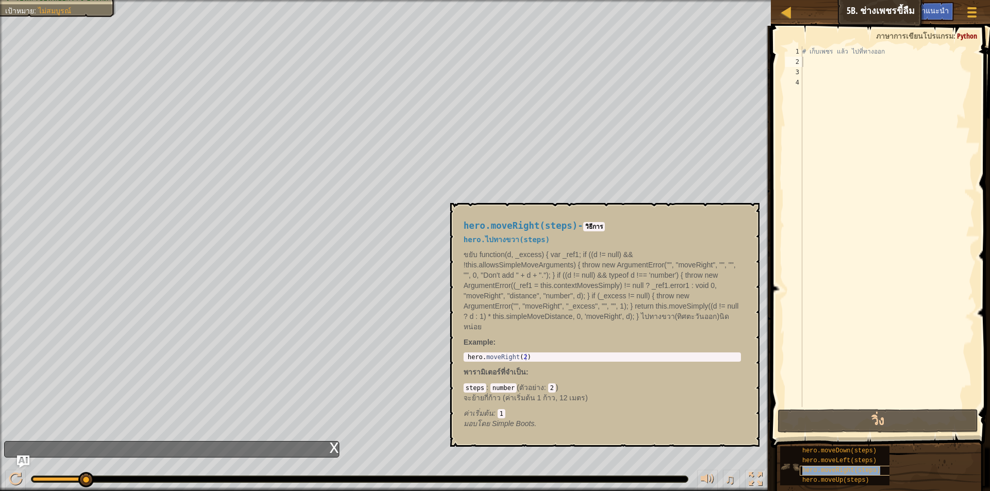
click at [853, 471] on span "hero.moveRight(steps)" at bounding box center [841, 470] width 78 height 7
type textarea "h"
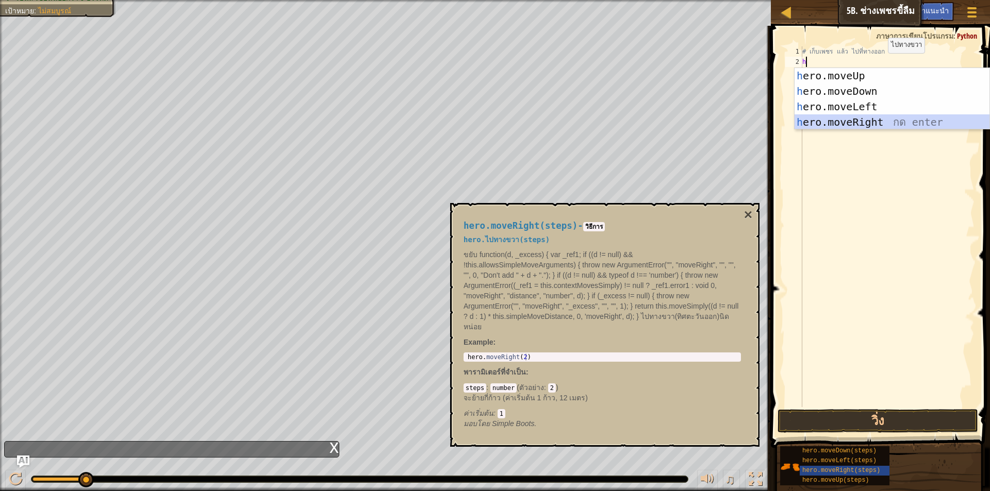
click at [851, 118] on div "h ero.moveUp กด enter h ero.moveDown กด enter h ero.moveLeft กด enter h ero.mov…" at bounding box center [891, 114] width 195 height 93
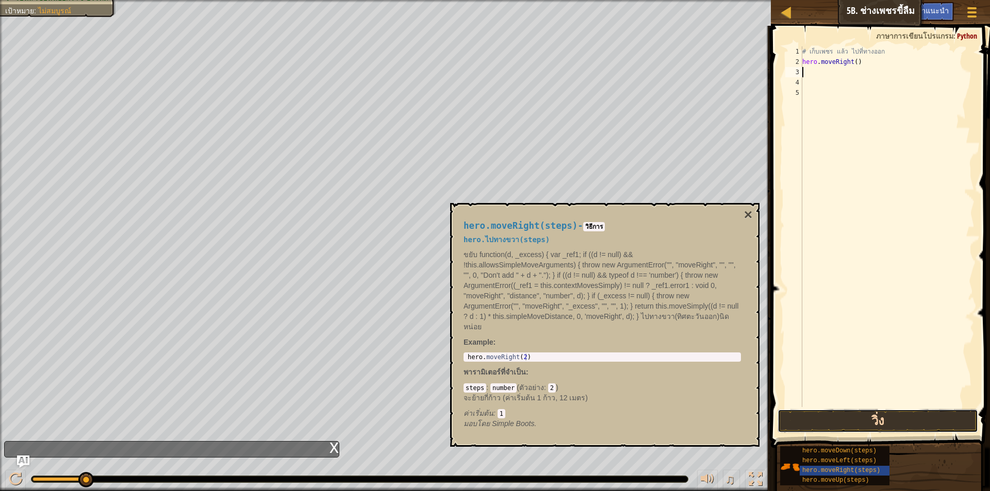
click at [930, 425] on button "วิ่ง" at bounding box center [877, 421] width 200 height 24
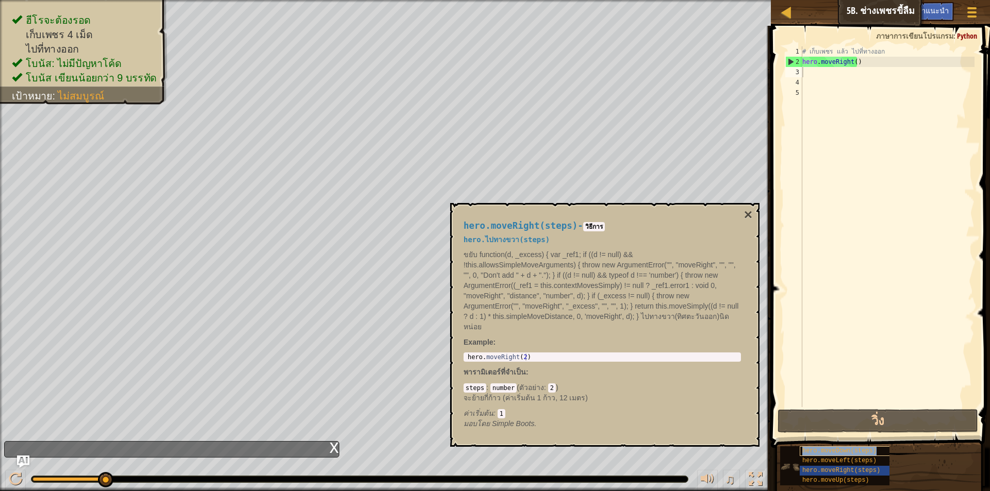
click at [858, 451] on span "hero.moveDown(steps)" at bounding box center [839, 450] width 74 height 7
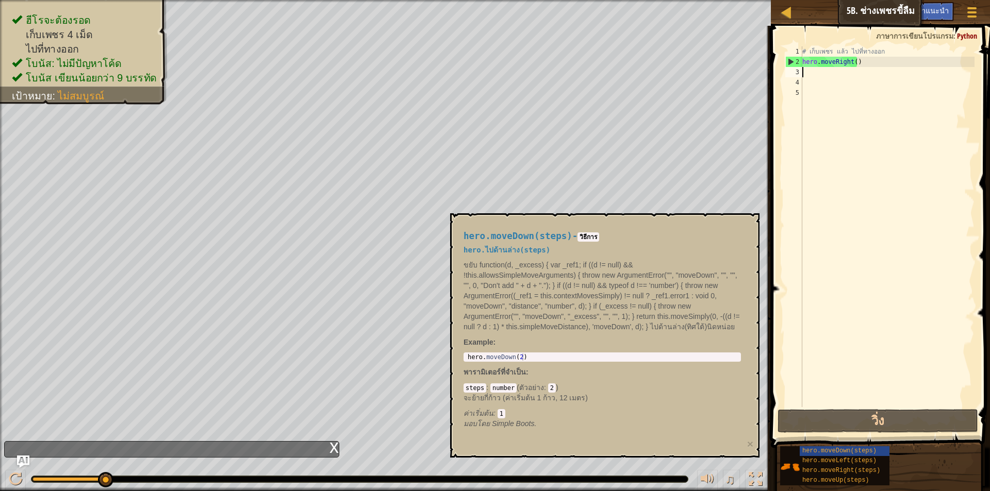
type textarea "h"
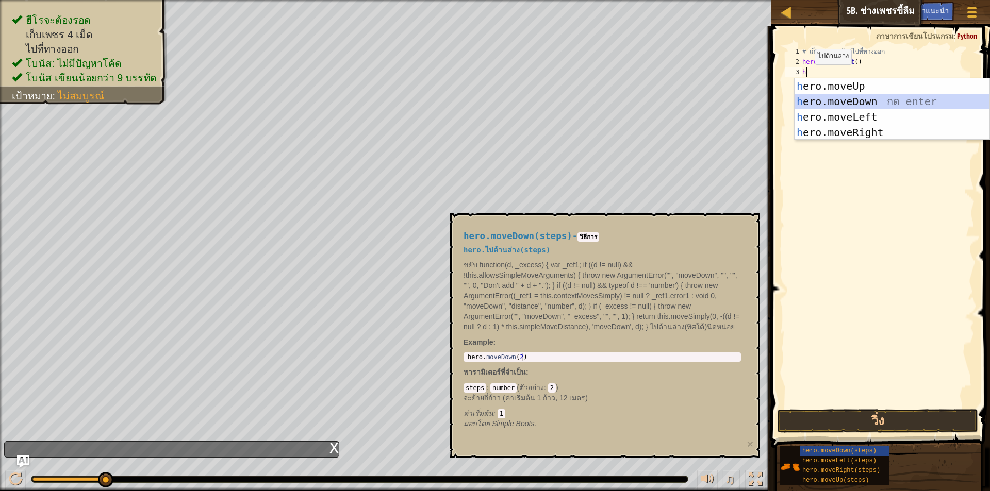
click at [825, 98] on div "h ero.moveUp กด enter h ero.moveDown กด enter h ero.moveLeft กด enter h ero.mov…" at bounding box center [891, 124] width 195 height 93
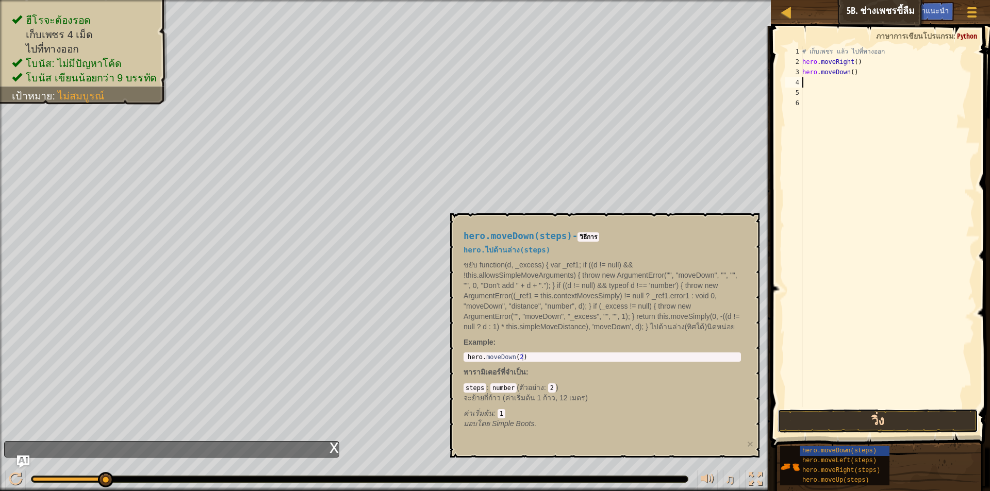
click at [884, 420] on button "วิ่ง" at bounding box center [877, 421] width 200 height 24
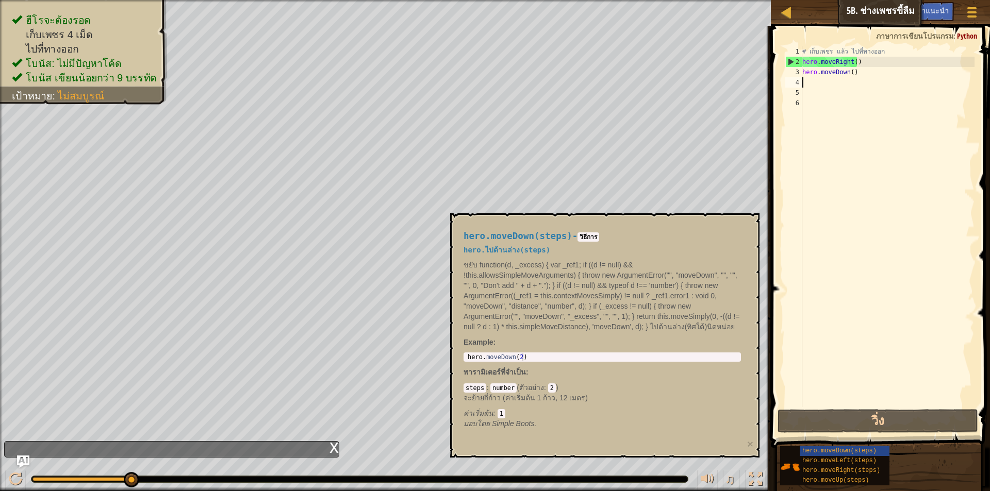
type textarea "h"
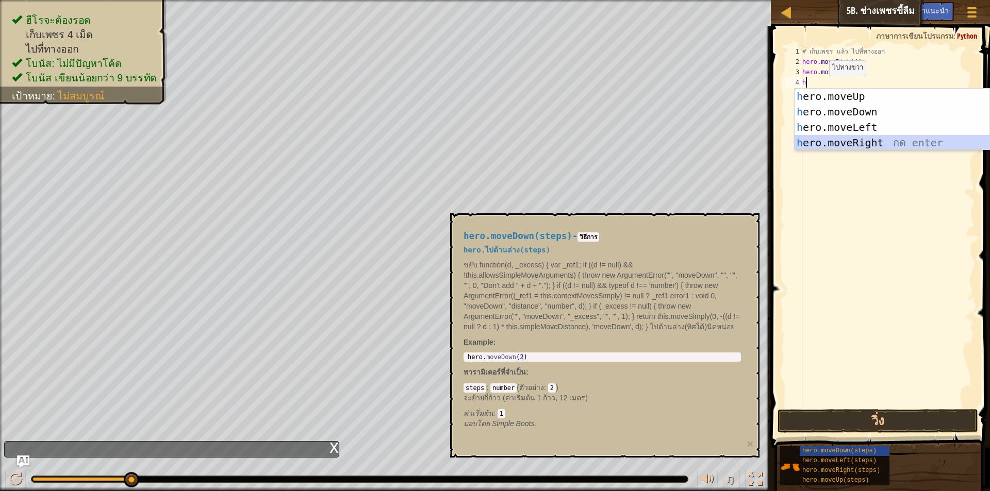
click at [825, 135] on div "h ero.moveUp กด enter h ero.moveDown กด enter h ero.moveLeft กด enter h ero.mov…" at bounding box center [891, 135] width 195 height 93
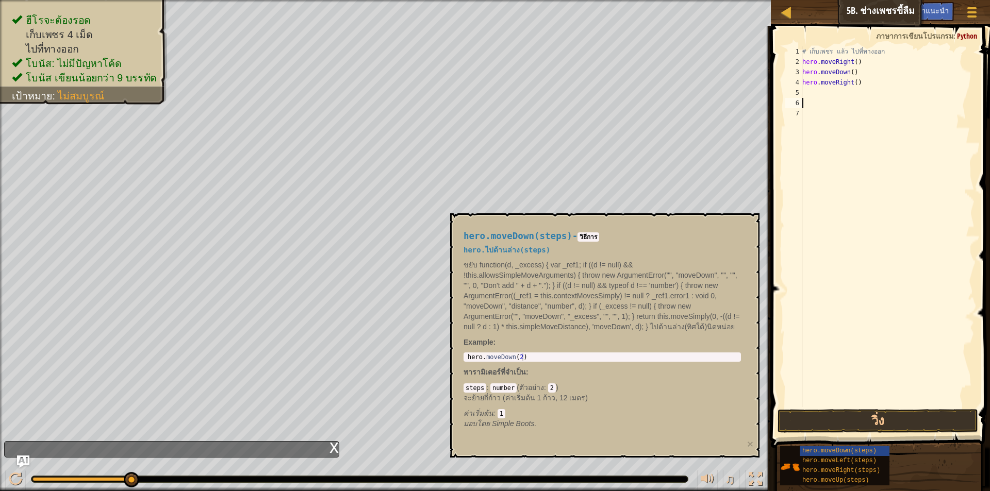
click at [812, 98] on div "# เก็บเพชร แล้ว ไปที่ทางออก hero . moveRight ( ) hero . moveDown ( ) hero . mov…" at bounding box center [887, 236] width 174 height 381
click at [812, 96] on div "# เก็บเพชร แล้ว ไปที่ทางออก hero . moveRight ( ) hero . moveDown ( ) hero . mov…" at bounding box center [887, 236] width 174 height 381
type textarea "h"
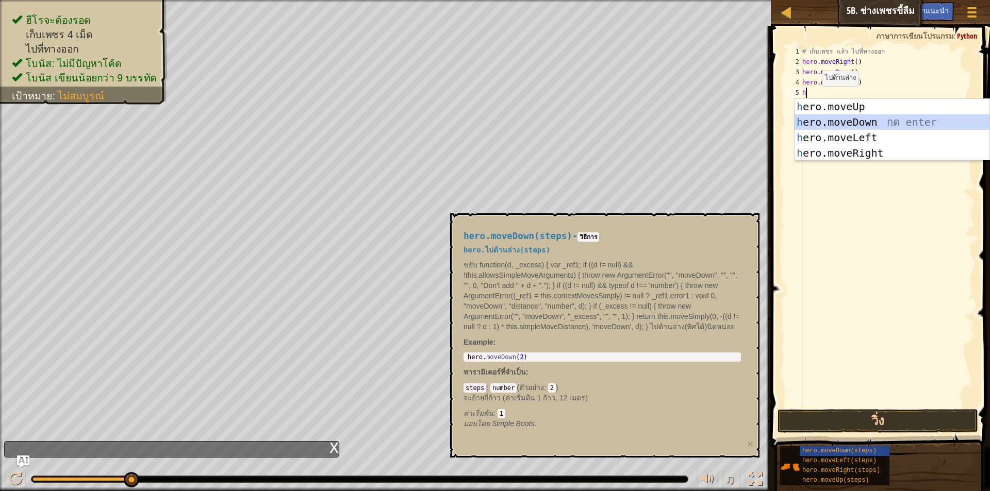
click at [820, 116] on div "h ero.moveUp กด enter h ero.moveDown กด enter h ero.moveLeft กด enter h ero.mov…" at bounding box center [891, 145] width 195 height 93
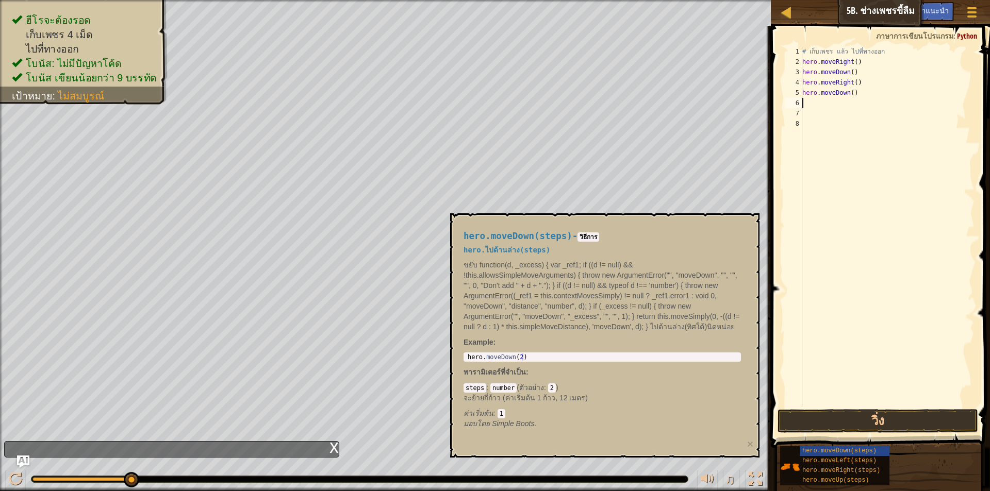
type textarea "h"
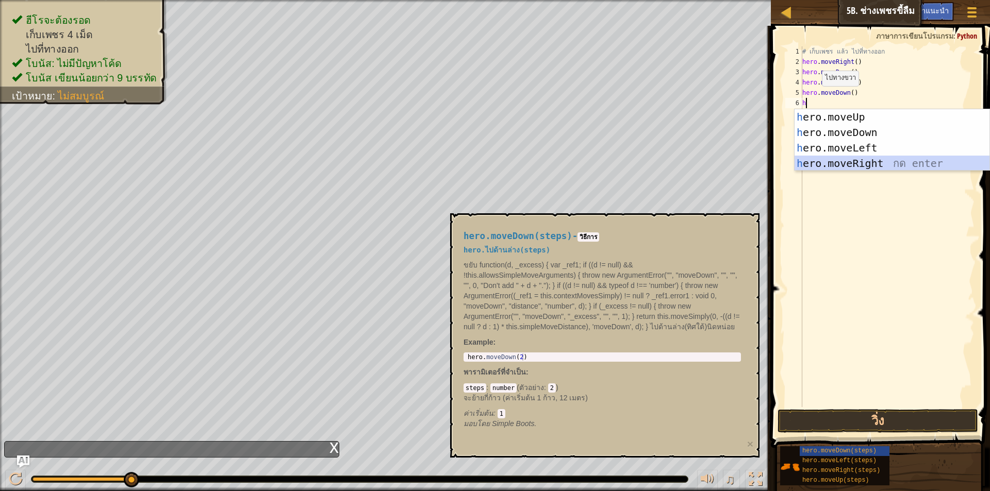
click at [826, 159] on div "h ero.moveUp กด enter h ero.moveDown กด enter h ero.moveLeft กด enter h ero.mov…" at bounding box center [891, 155] width 195 height 93
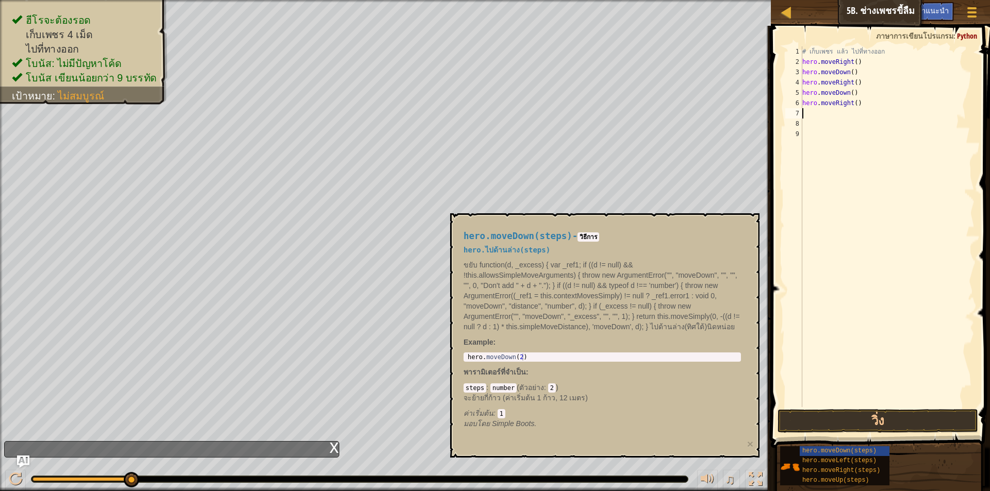
type textarea "h"
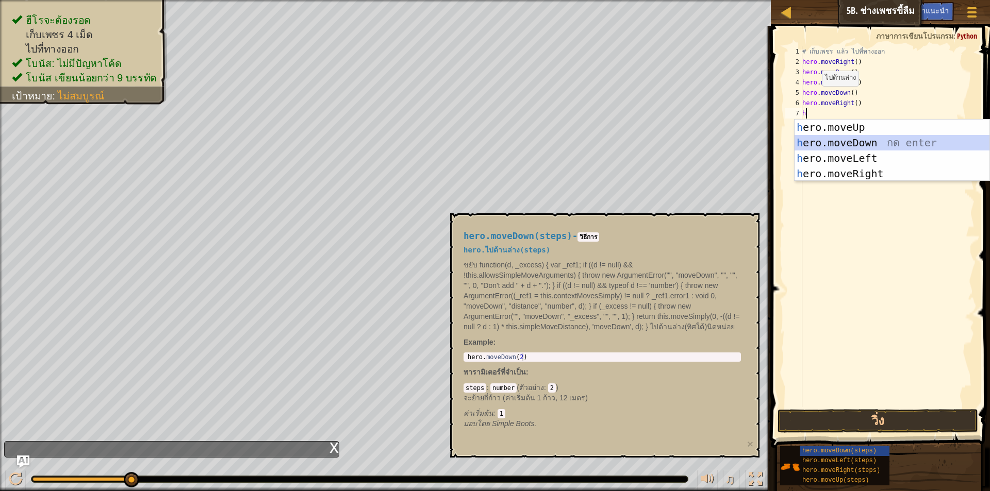
click at [823, 136] on div "h ero.moveUp กด enter h ero.moveDown กด enter h ero.moveLeft กด enter h ero.mov…" at bounding box center [891, 166] width 195 height 93
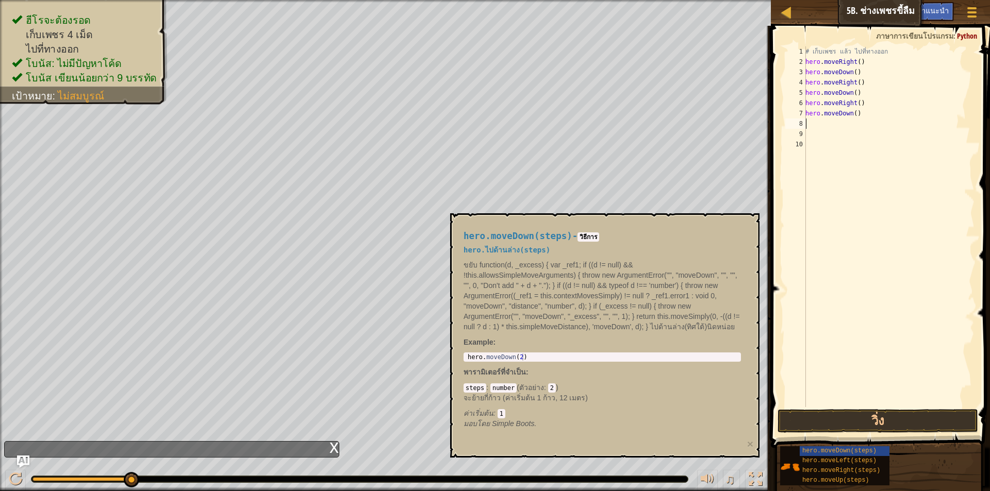
type textarea "h"
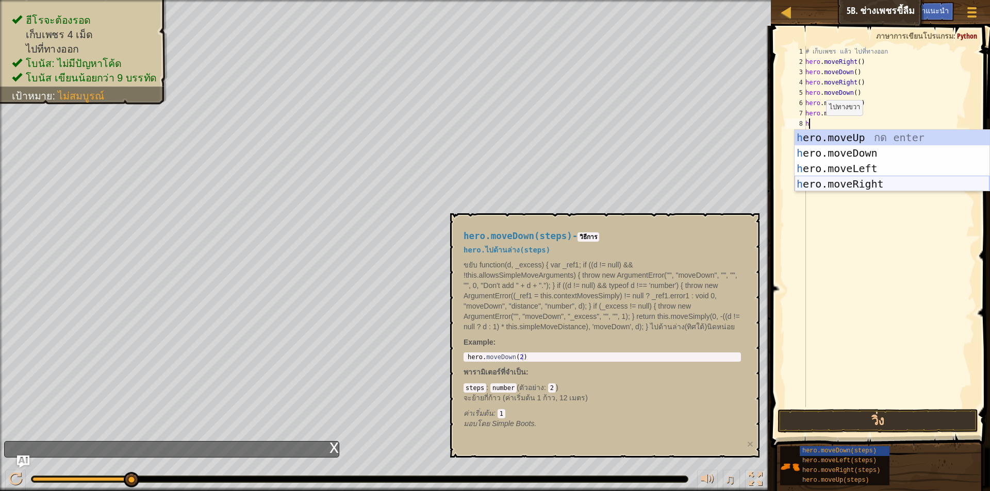
click at [842, 183] on div "h ero.moveUp กด enter h ero.moveDown กด enter h ero.moveLeft กด enter h ero.mov…" at bounding box center [891, 176] width 195 height 93
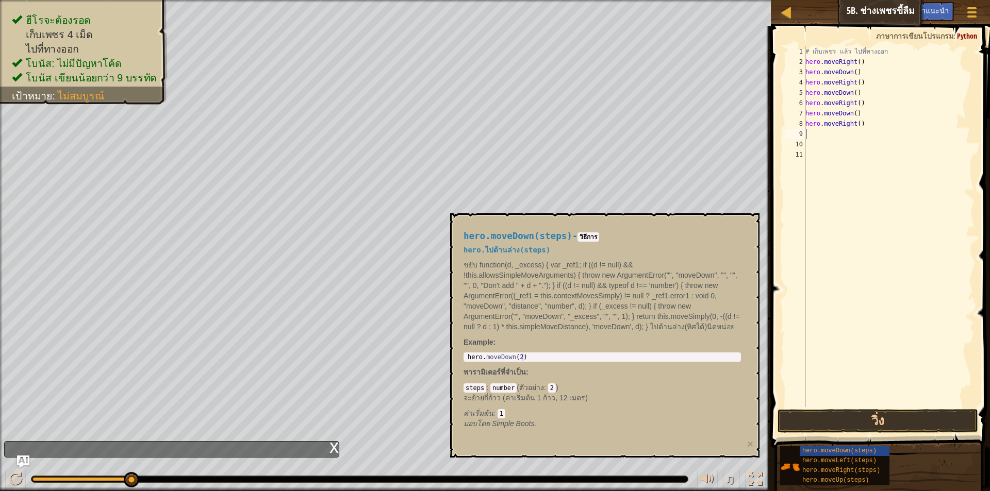
type textarea "h"
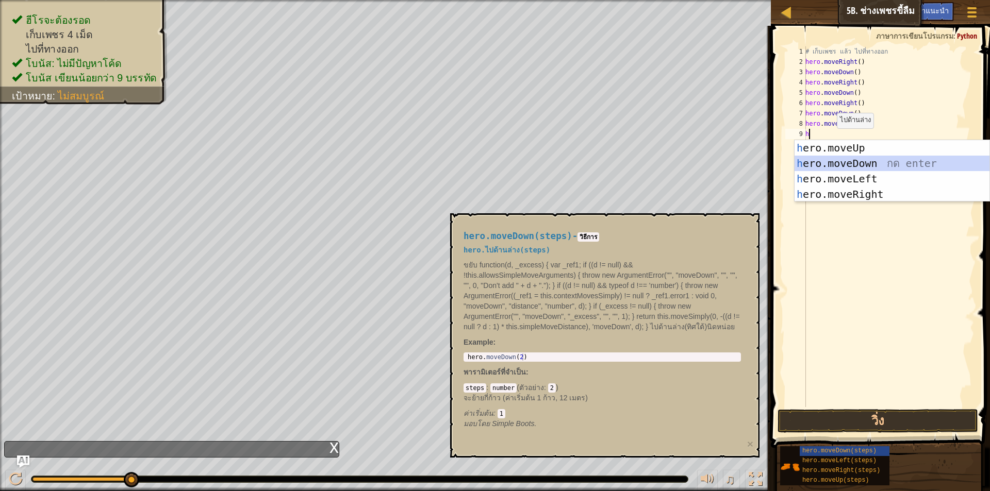
click at [845, 161] on div "h ero.moveUp กด enter h ero.moveDown กด enter h ero.moveLeft กด enter h ero.mov…" at bounding box center [891, 186] width 195 height 93
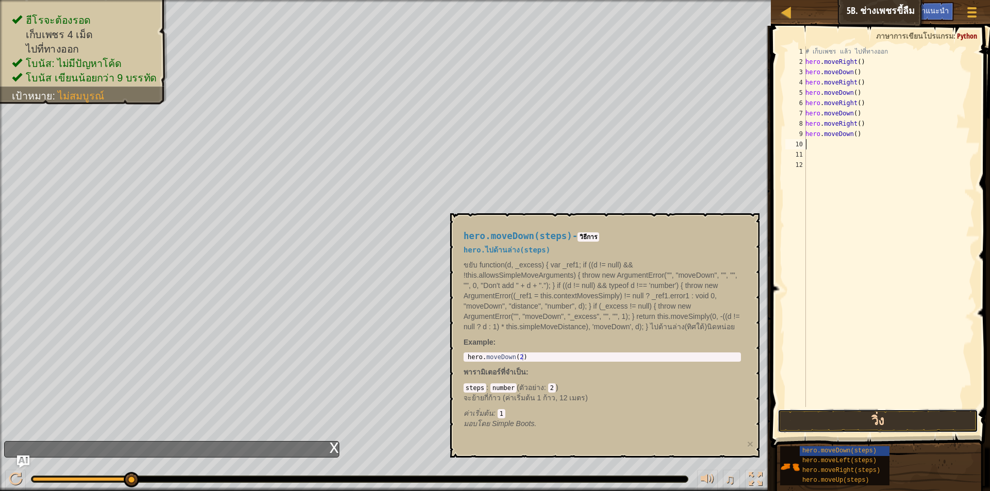
click at [875, 417] on button "วิ่ง" at bounding box center [877, 421] width 200 height 24
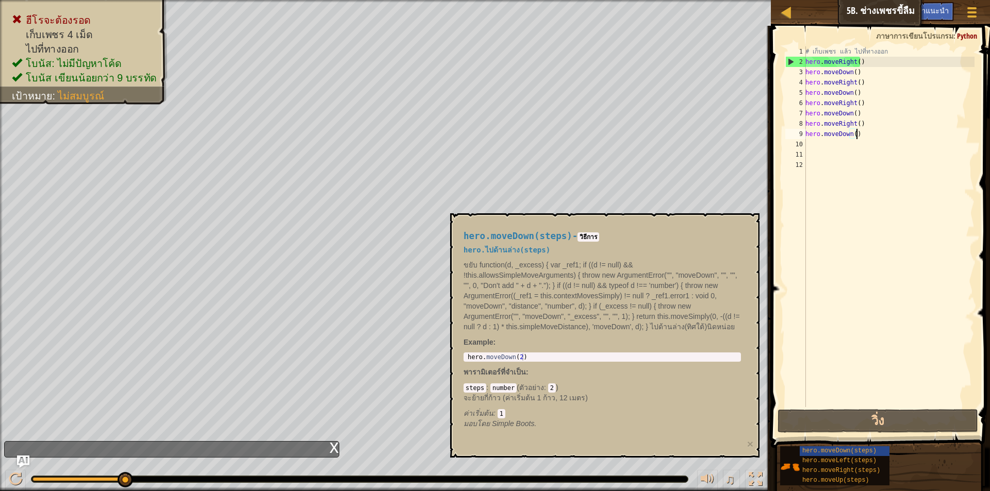
click at [866, 133] on div "# เก็บเพชร แล้ว ไปที่ทางออก hero . moveRight ( ) hero . moveDown ( ) hero . mov…" at bounding box center [888, 236] width 171 height 381
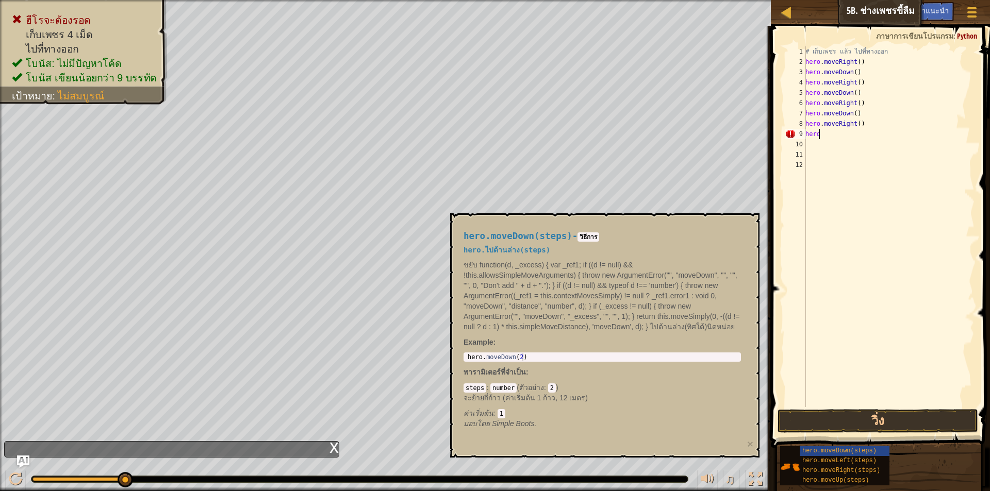
type textarea "h"
click at [826, 426] on button "วิ่ง" at bounding box center [877, 421] width 200 height 24
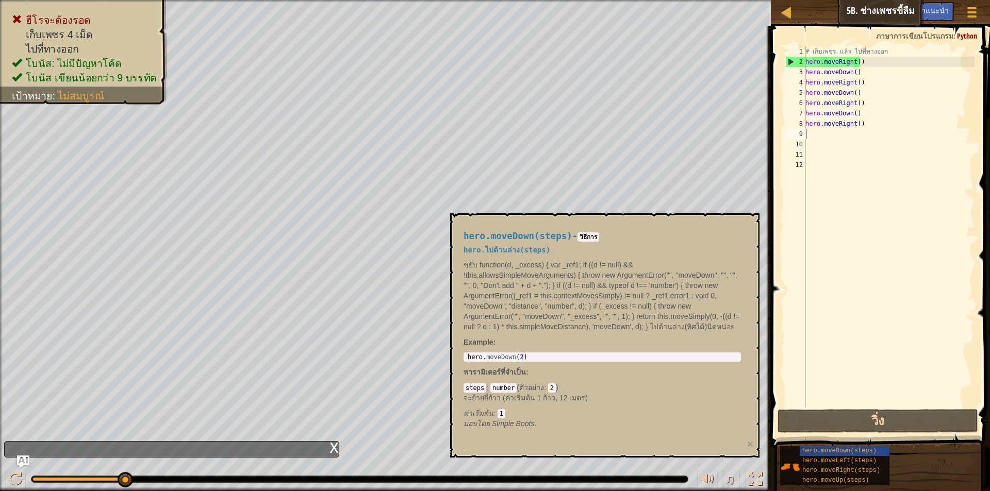
click at [843, 141] on div "# เก็บเพชร แล้ว ไปที่ทางออก hero . moveRight ( ) hero . moveDown ( ) hero . mov…" at bounding box center [888, 236] width 171 height 381
click at [843, 140] on div "# เก็บเพชร แล้ว ไปที่ทางออก hero . moveRight ( ) hero . moveDown ( ) hero . mov…" at bounding box center [888, 236] width 171 height 381
click at [864, 127] on div "# เก็บเพชร แล้ว ไปที่ทางออก hero . moveRight ( ) hero . moveDown ( ) hero . mov…" at bounding box center [888, 236] width 171 height 381
type textarea "hero.moveRight()"
drag, startPoint x: 864, startPoint y: 127, endPoint x: 811, endPoint y: 164, distance: 64.3
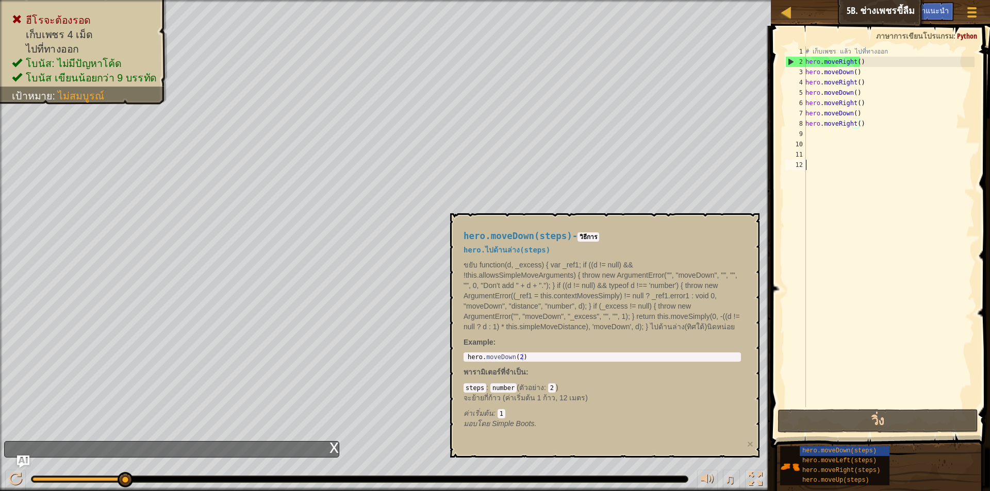
click at [811, 164] on div "# เก็บเพชร แล้ว ไปที่ทางออก hero . moveRight ( ) hero . moveDown ( ) hero . mov…" at bounding box center [888, 236] width 171 height 381
click at [864, 124] on div "# เก็บเพชร แล้ว ไปที่ทางออก hero . moveRight ( ) hero . moveDown ( ) hero . mov…" at bounding box center [888, 236] width 171 height 381
type textarea "h"
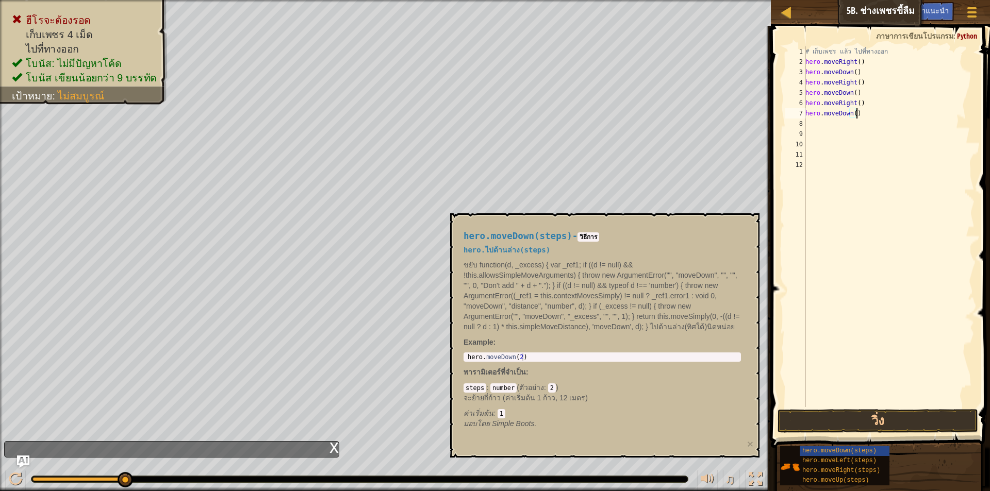
click at [869, 112] on div "# เก็บเพชร แล้ว ไปที่ทางออก hero . moveRight ( ) hero . moveDown ( ) hero . mov…" at bounding box center [888, 236] width 171 height 381
type textarea "h"
click at [873, 102] on div "# เก็บเพชร แล้ว ไปที่ทางออก hero . moveRight ( ) hero . moveDown ( ) hero . mov…" at bounding box center [888, 236] width 171 height 381
type textarea "h"
click at [830, 414] on button "วิ่ง" at bounding box center [877, 421] width 200 height 24
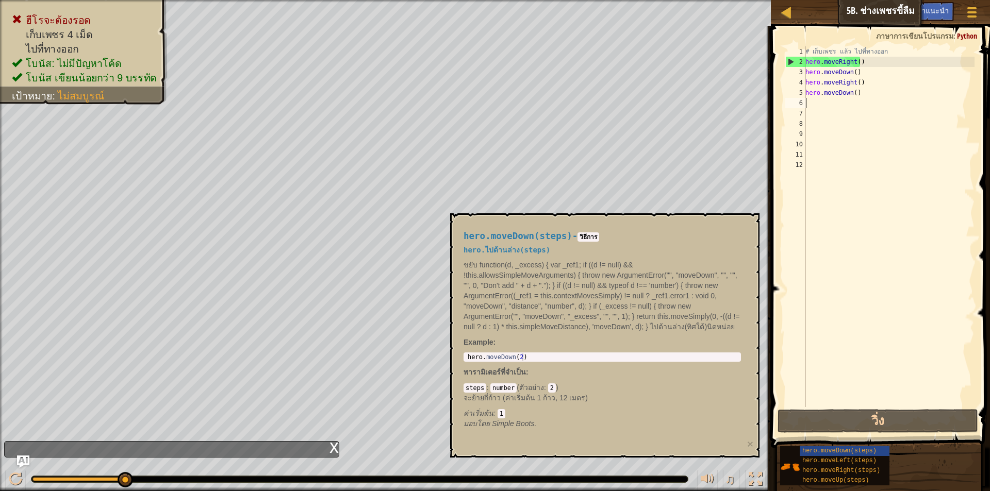
click at [868, 96] on div "# เก็บเพชร แล้ว ไปที่ทางออก hero . moveRight ( ) hero . moveDown ( ) hero . mov…" at bounding box center [888, 236] width 171 height 381
type textarea "h"
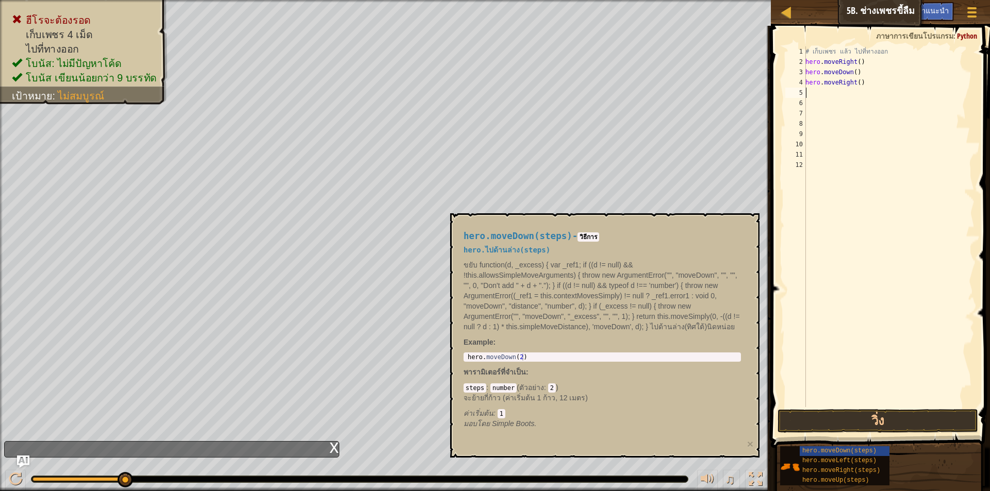
click at [864, 87] on div "# เก็บเพชร แล้ว ไปที่ทางออก hero . moveRight ( ) hero . moveDown ( ) hero . mov…" at bounding box center [888, 236] width 171 height 381
type textarea "h"
click at [874, 414] on button "วิ่ง" at bounding box center [877, 421] width 200 height 24
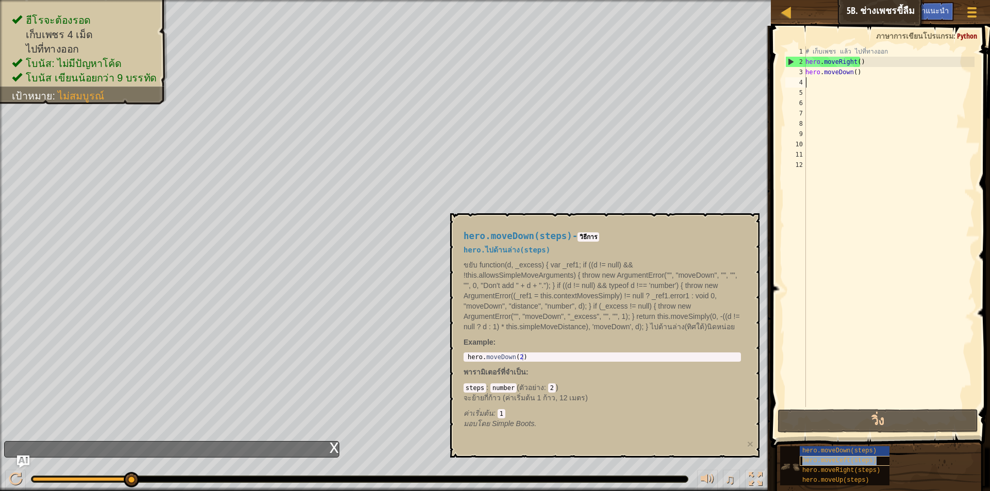
click at [831, 462] on span "hero.moveLeft(steps)" at bounding box center [839, 460] width 74 height 7
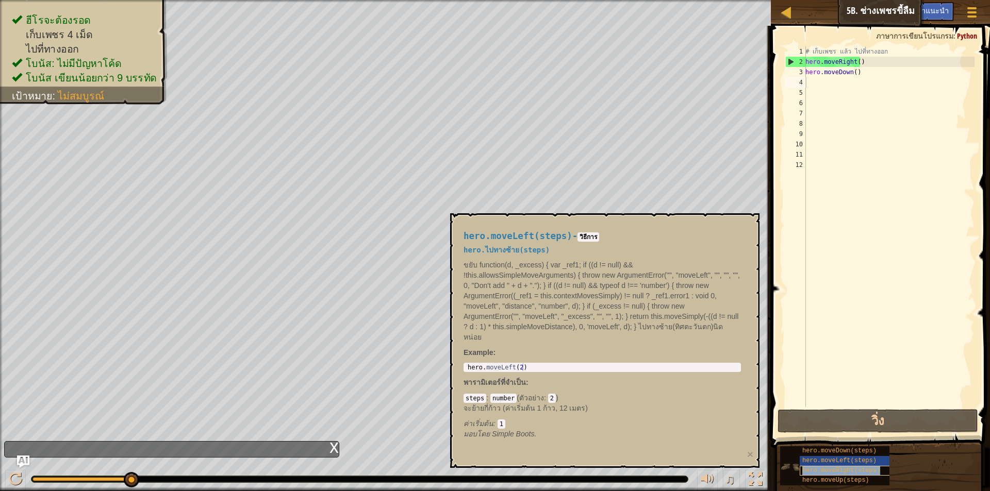
click at [831, 473] on span "hero.moveRight(steps)" at bounding box center [841, 470] width 78 height 7
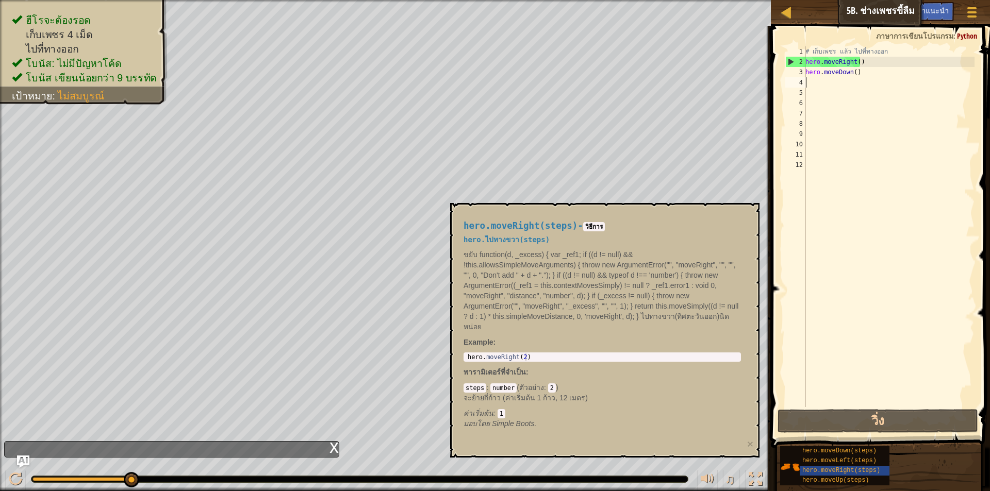
type textarea "h"
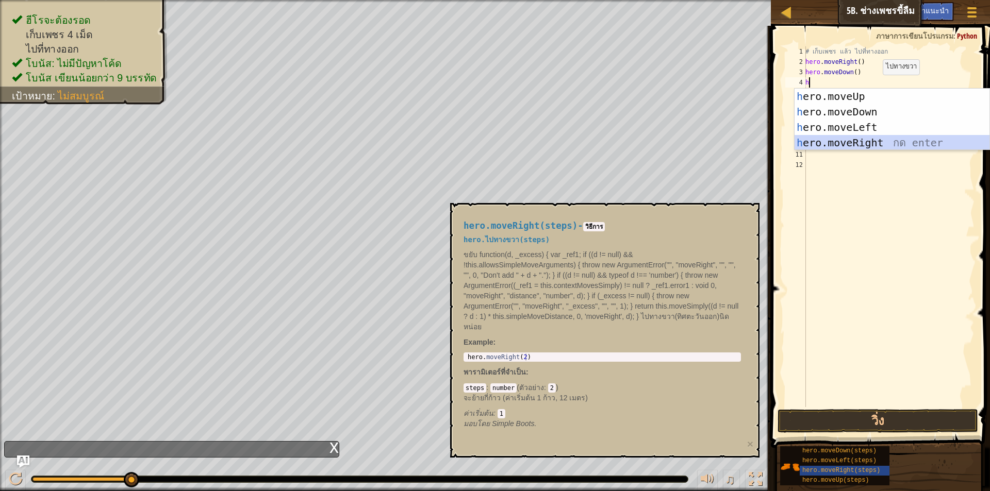
click at [867, 138] on div "h ero.moveUp กด enter h ero.moveDown กด enter h ero.moveLeft กด enter h ero.mov…" at bounding box center [891, 135] width 195 height 93
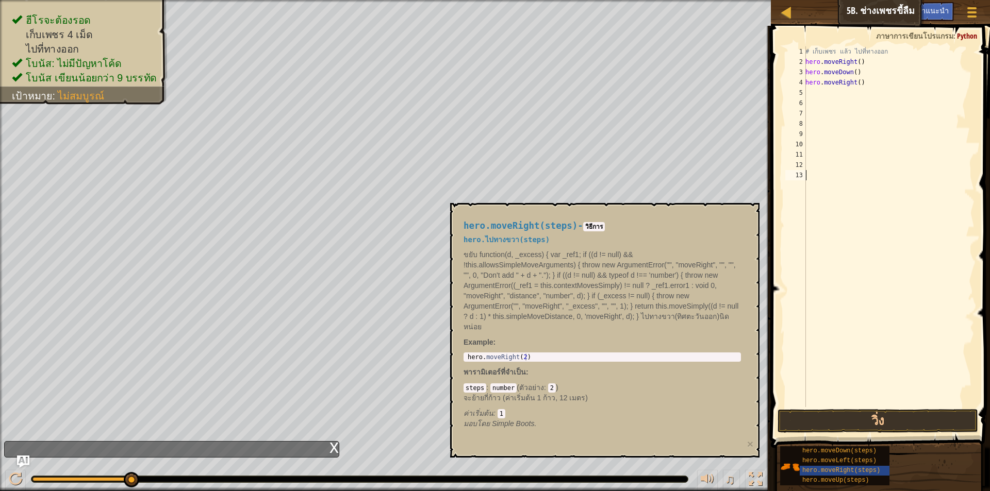
click at [911, 406] on div "# เก็บเพชร แล้ว ไปที่ทางออก hero . moveRight ( ) hero . moveDown ( ) hero . mov…" at bounding box center [888, 236] width 171 height 381
click at [912, 412] on button "วิ่ง" at bounding box center [877, 421] width 200 height 24
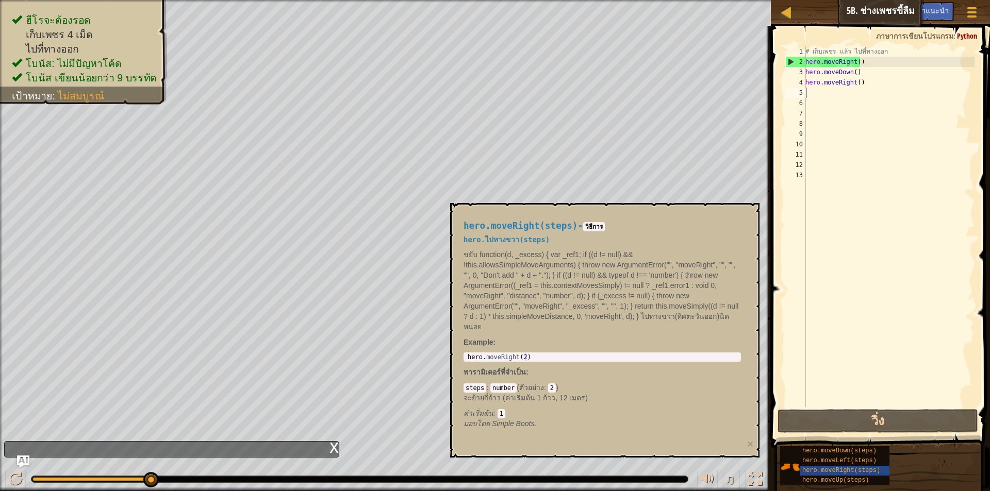
click at [829, 96] on div "# เก็บเพชร แล้ว ไปที่ทางออก hero . moveRight ( ) hero . moveDown ( ) hero . mov…" at bounding box center [888, 236] width 171 height 381
type textarea "h"
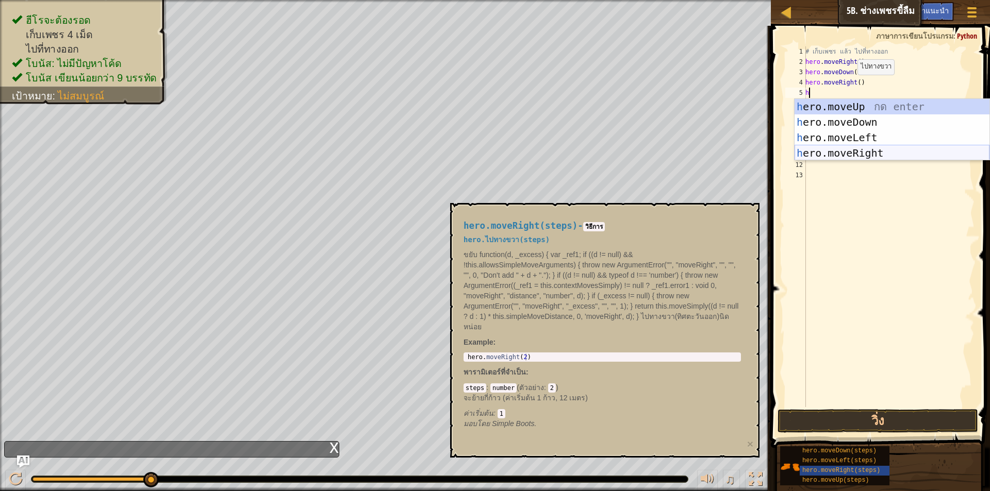
click at [850, 150] on div "h ero.moveUp กด enter h ero.moveDown กด enter h ero.moveLeft กด enter h ero.mov…" at bounding box center [891, 145] width 195 height 93
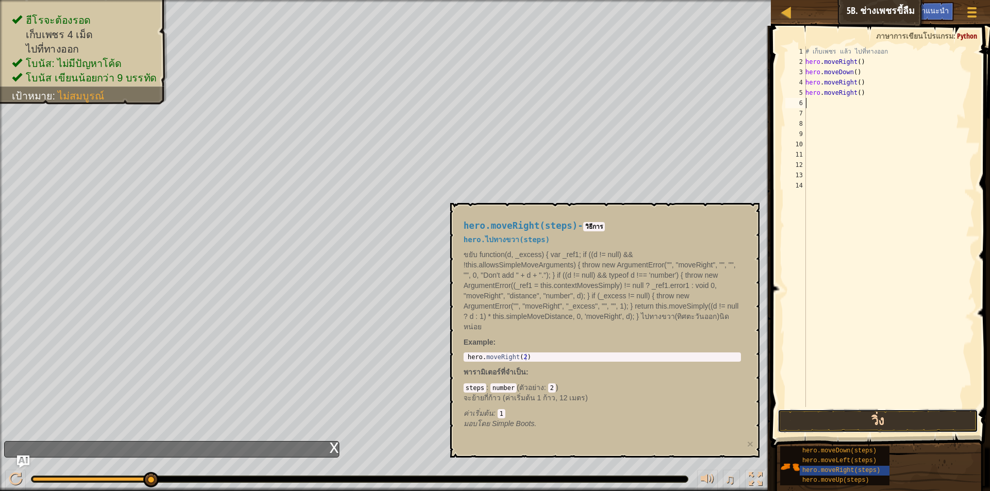
click at [837, 416] on button "วิ่ง" at bounding box center [877, 421] width 200 height 24
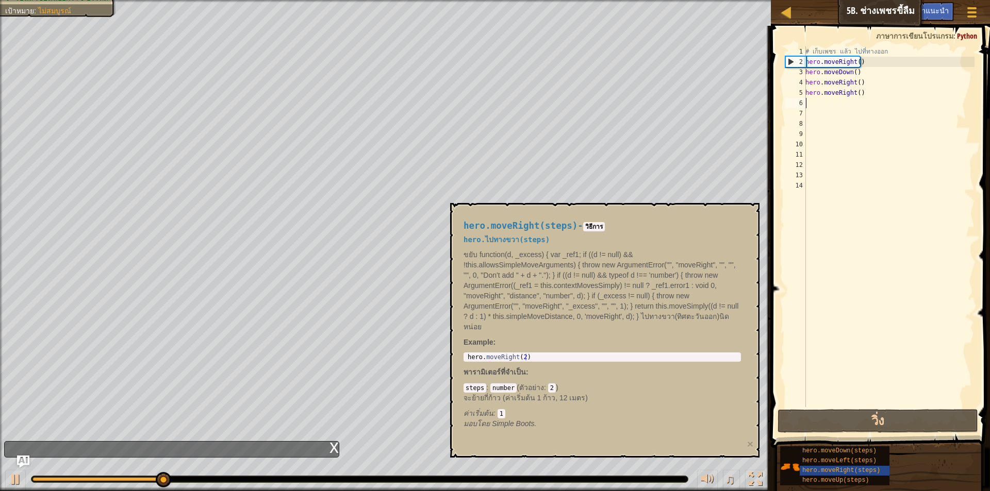
click at [645, 263] on p "ขยับ function(d, _excess) { var _ref1; if ((d != null) && !this.allowsSimpleMov…" at bounding box center [601, 290] width 277 height 82
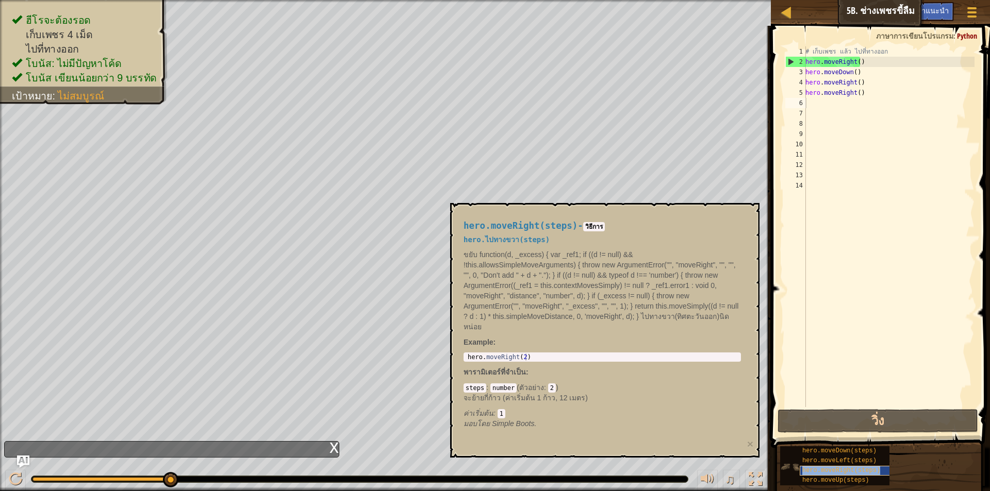
click at [865, 467] on span "hero.moveRight(steps)" at bounding box center [841, 470] width 78 height 7
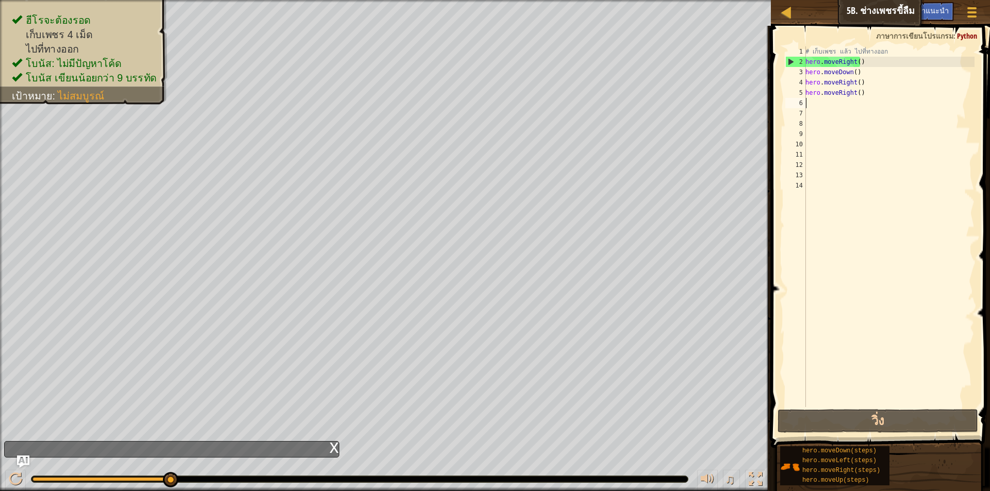
type textarea "h"
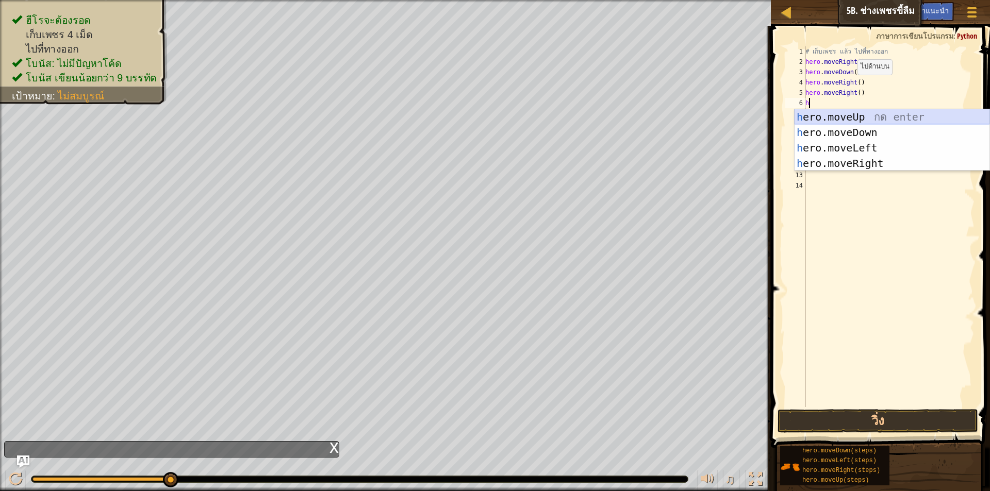
click at [857, 119] on div "h ero.moveUp กด enter h ero.moveDown กด enter h ero.moveLeft กด enter h ero.mov…" at bounding box center [891, 155] width 195 height 93
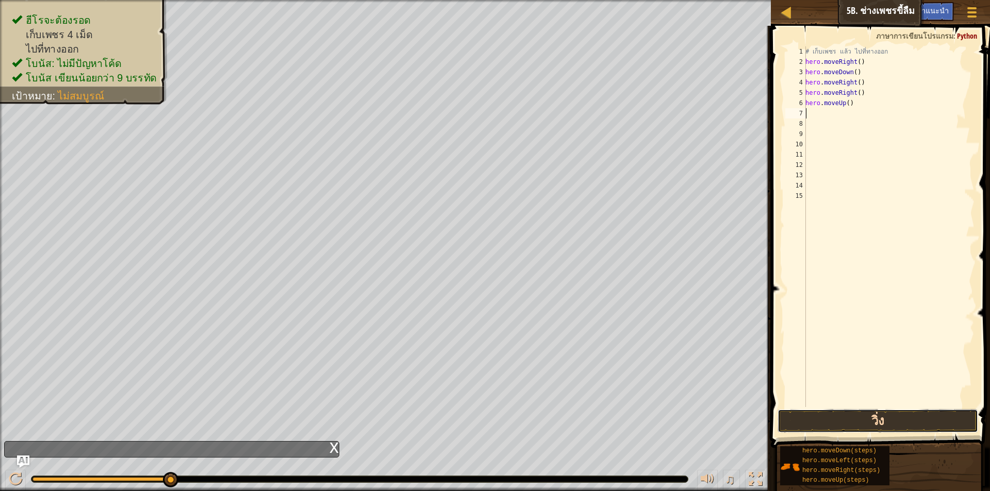
click at [846, 414] on button "วิ่ง" at bounding box center [877, 421] width 200 height 24
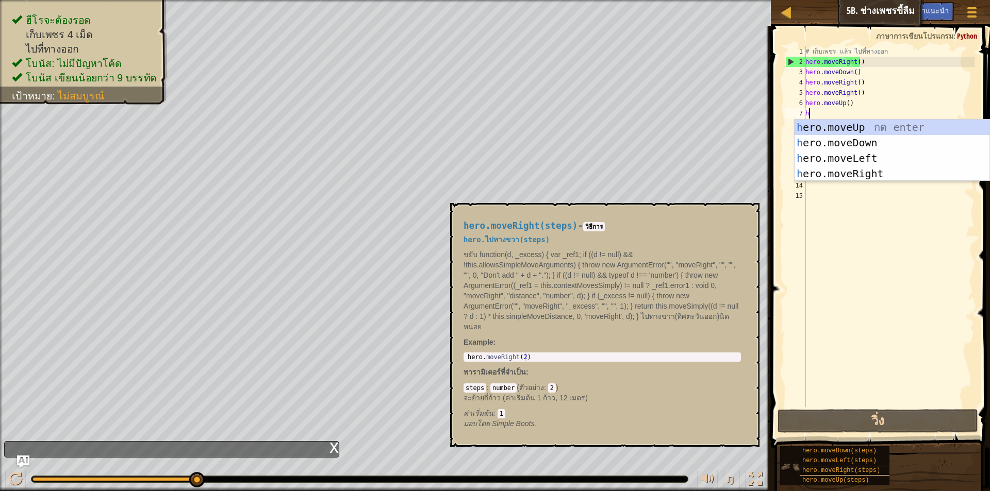
type textarea "h"
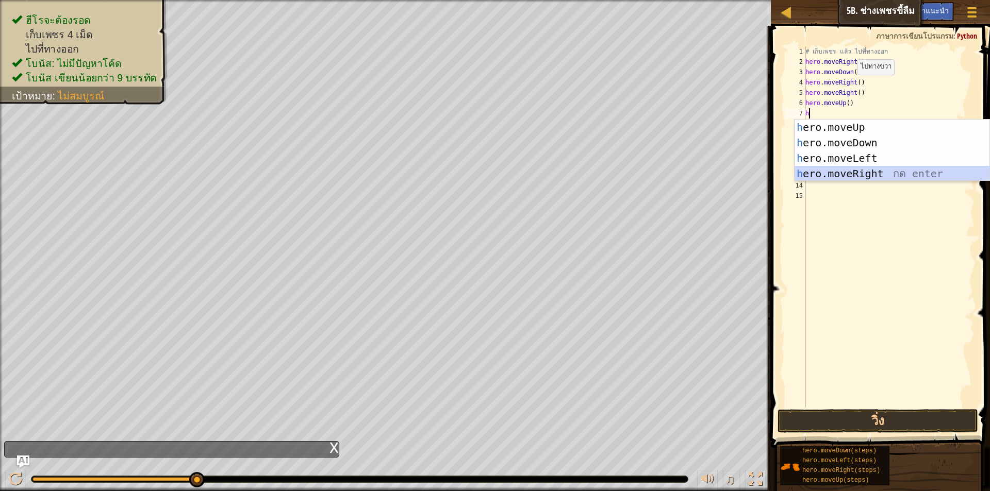
click at [873, 167] on div "h ero.moveUp กด enter h ero.moveDown กด enter h ero.moveLeft กด enter h ero.mov…" at bounding box center [891, 166] width 195 height 93
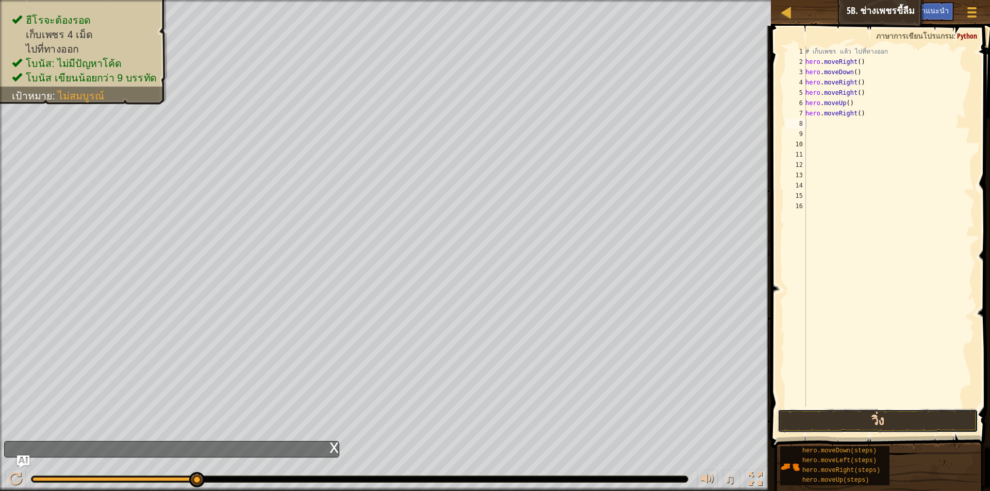
click at [863, 418] on button "วิ่ง" at bounding box center [877, 421] width 200 height 24
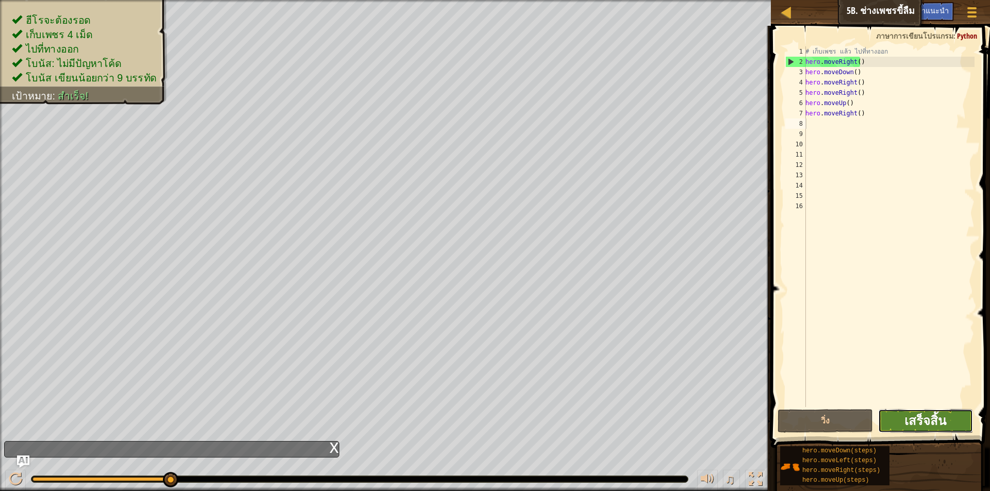
click at [913, 420] on span "เสร็จสิ้น" at bounding box center [925, 420] width 42 height 16
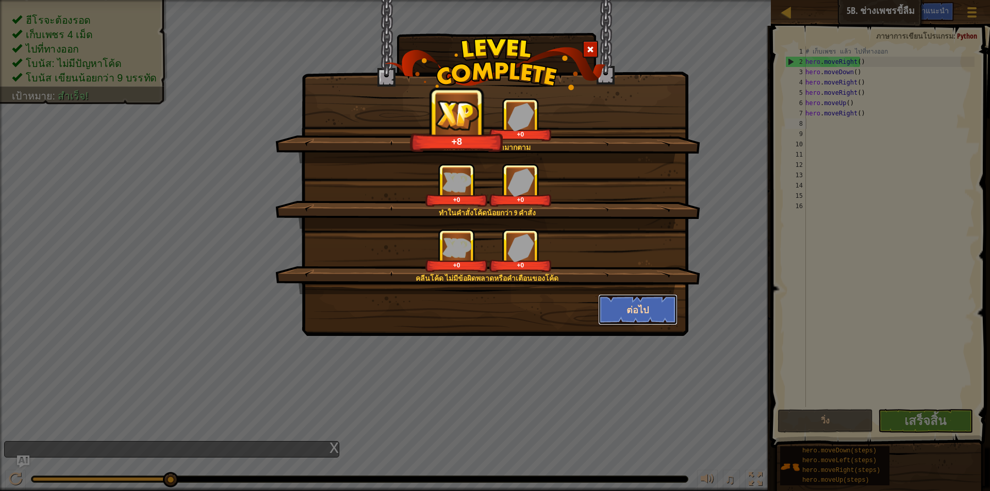
click at [616, 311] on button "ต่อไป" at bounding box center [638, 309] width 80 height 31
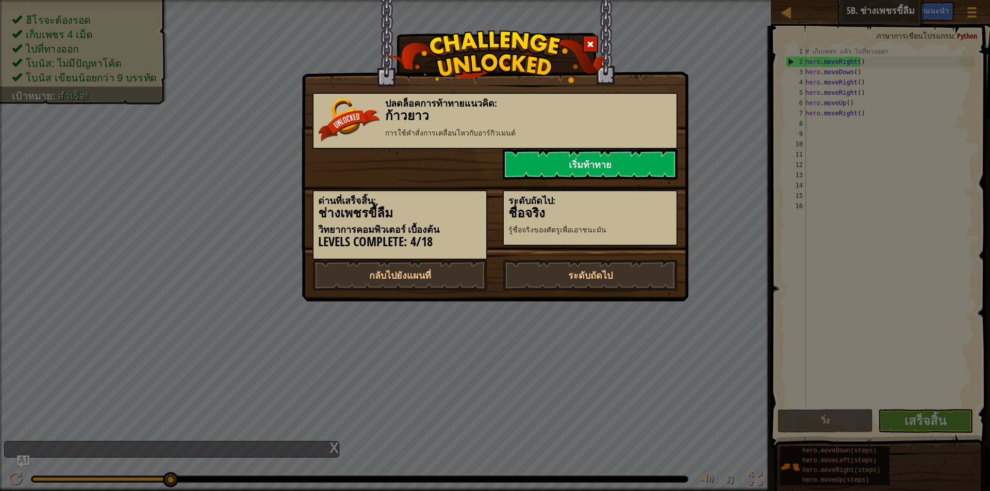
click at [618, 310] on div "ปลดล็อคการท้าทายแนวคิด: ก้าวยาว การใช้คำสั่งการเคลื่อนไหวกับอาร์กิวเมนต์ เริ่มท…" at bounding box center [495, 245] width 990 height 491
click at [568, 272] on link "ระดับถัดไป" at bounding box center [589, 275] width 175 height 31
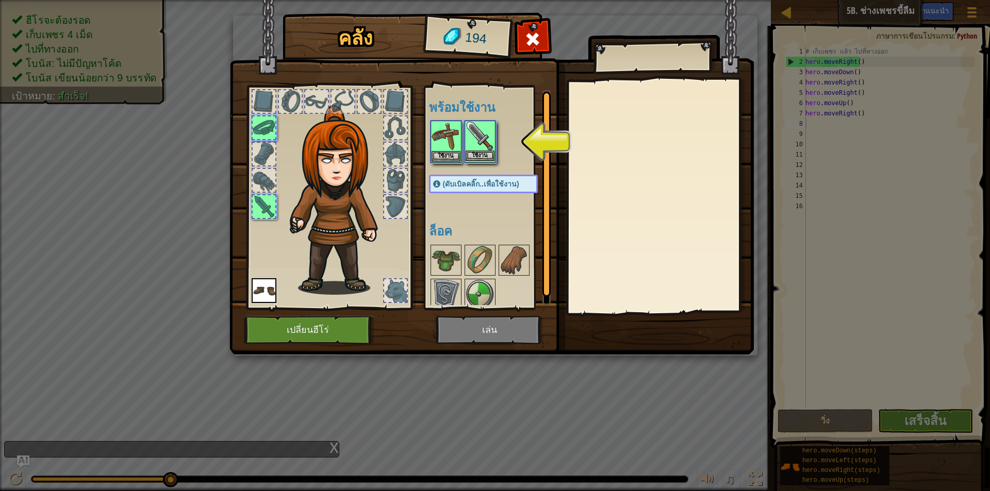
click at [474, 144] on img at bounding box center [479, 136] width 29 height 29
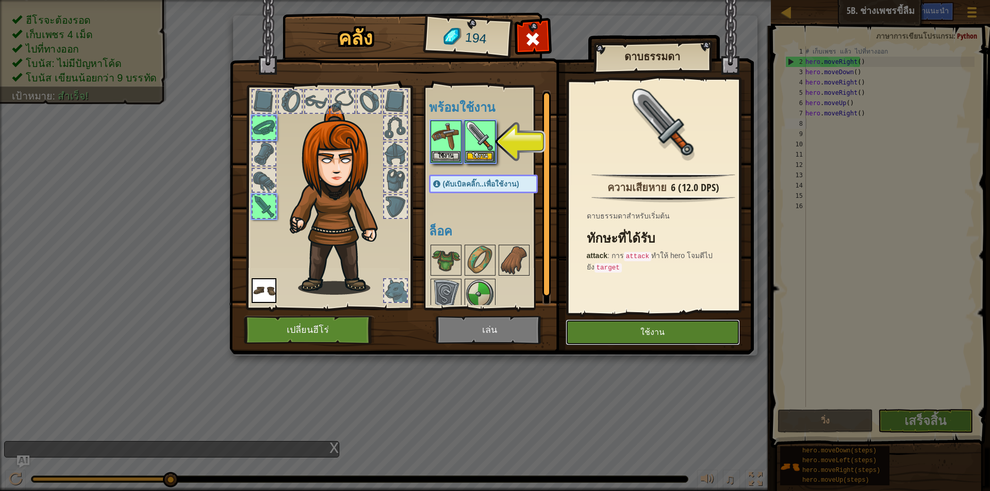
drag, startPoint x: 591, startPoint y: 328, endPoint x: 594, endPoint y: 332, distance: 5.3
click at [591, 330] on button "ใช้งาน" at bounding box center [652, 333] width 174 height 26
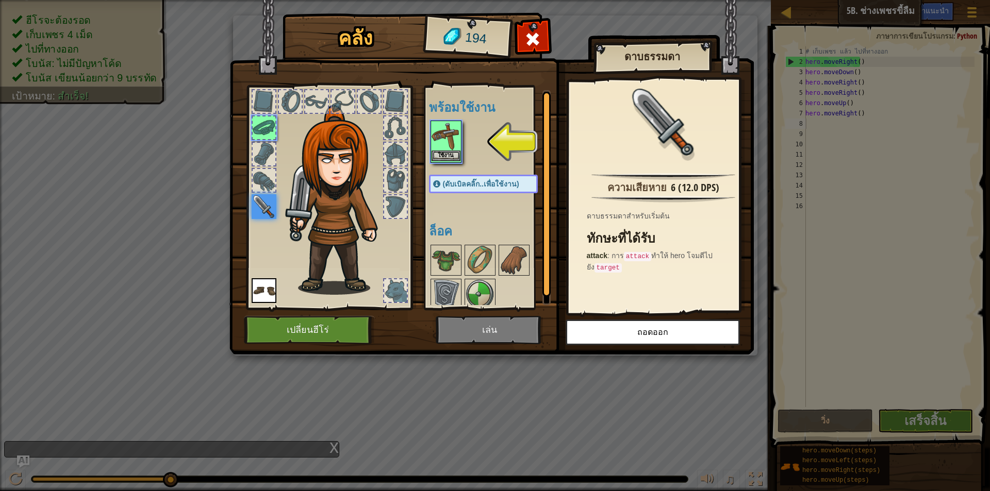
click at [446, 132] on img at bounding box center [445, 136] width 29 height 29
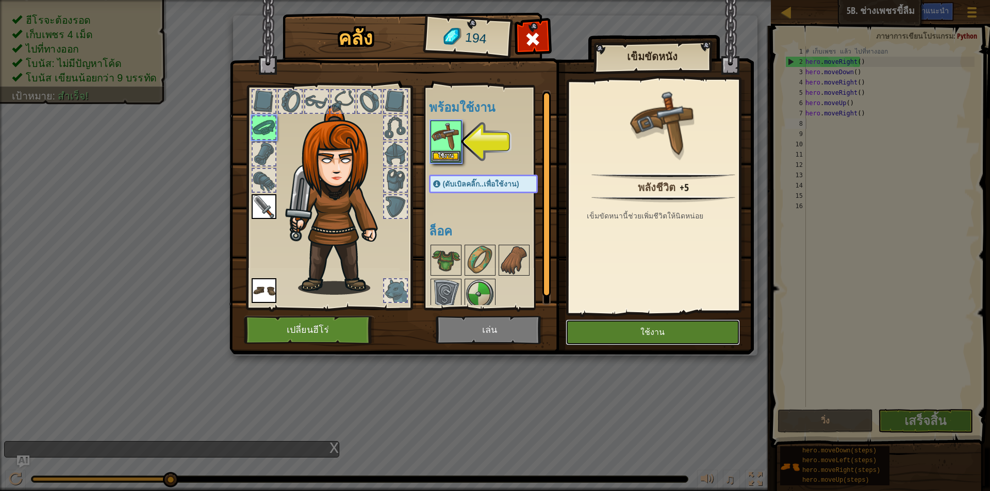
drag, startPoint x: 664, startPoint y: 327, endPoint x: 658, endPoint y: 322, distance: 7.7
click at [664, 328] on button "ใช้งาน" at bounding box center [652, 333] width 174 height 26
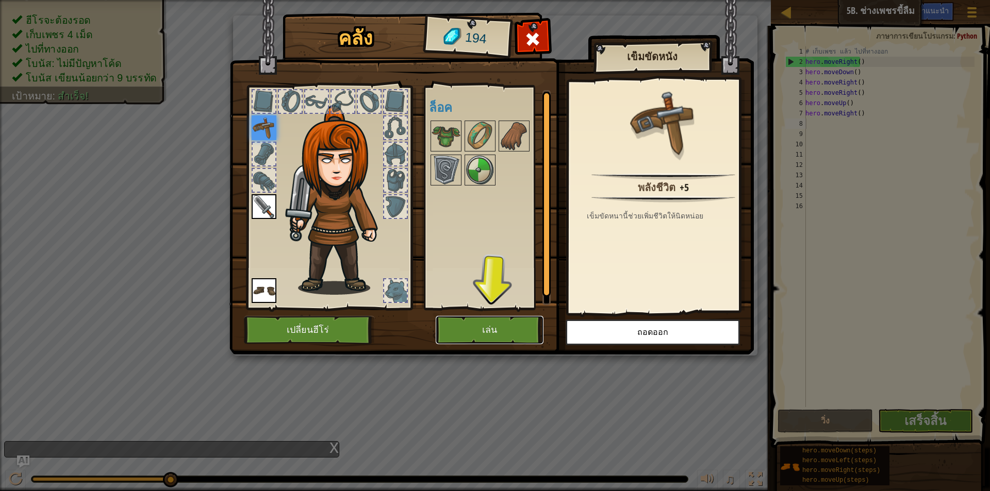
click at [482, 340] on button "เล่น" at bounding box center [489, 330] width 108 height 28
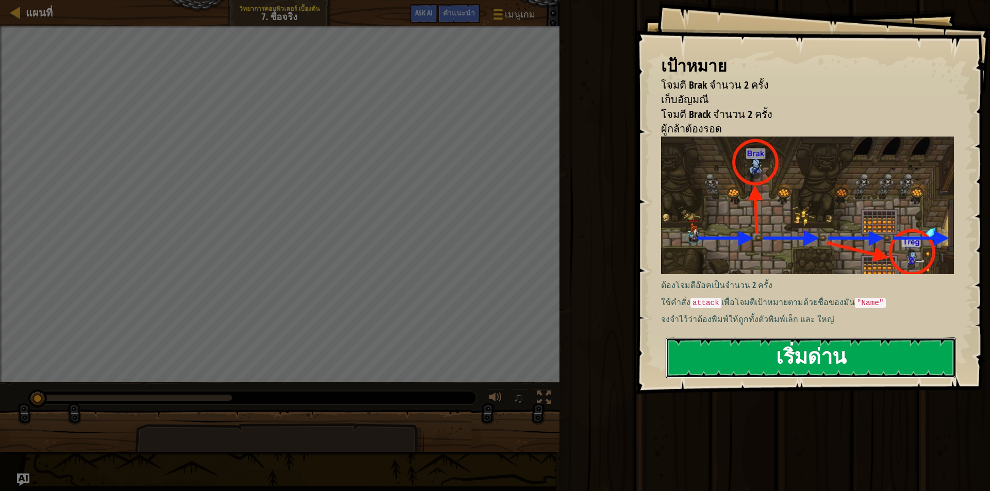
click at [807, 358] on button "เริ่มด่าน" at bounding box center [810, 358] width 290 height 41
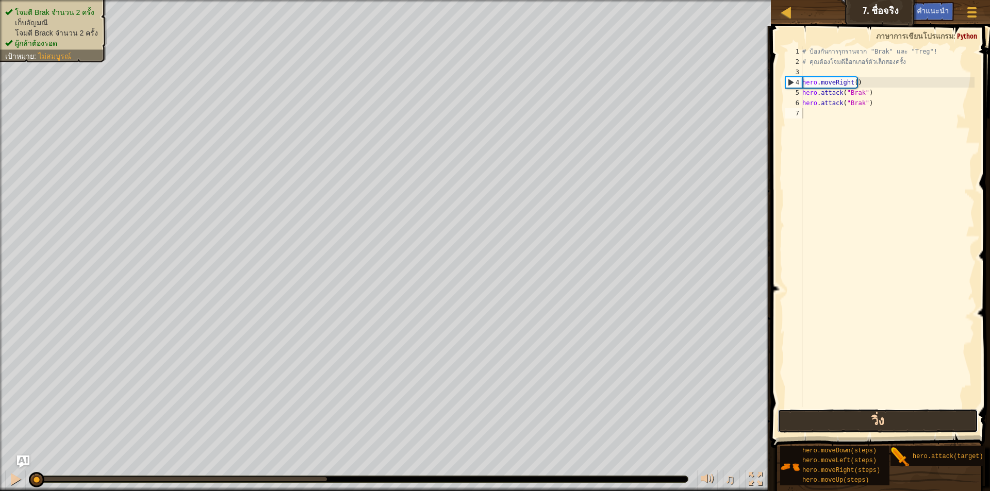
click at [819, 423] on button "วิ่ง" at bounding box center [877, 421] width 200 height 24
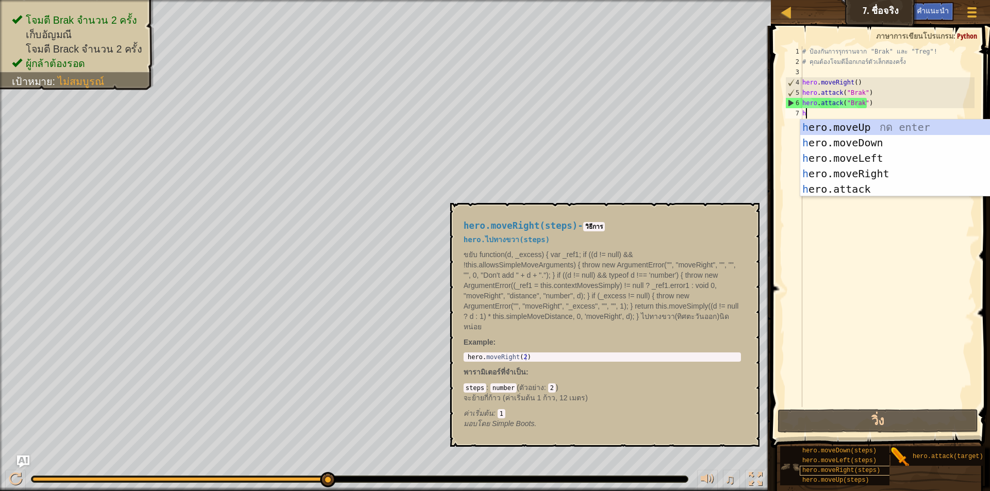
type textarea "h"
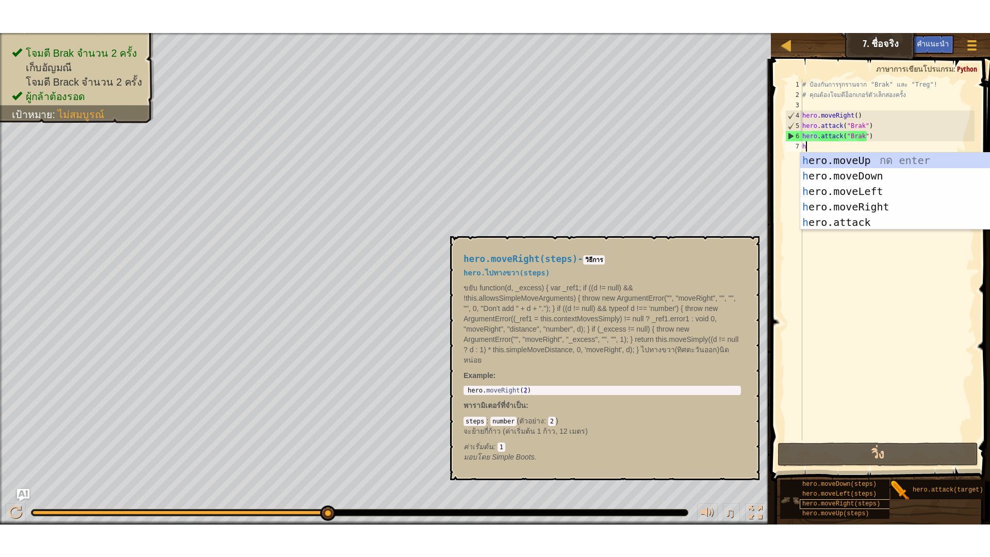
scroll to position [5, 0]
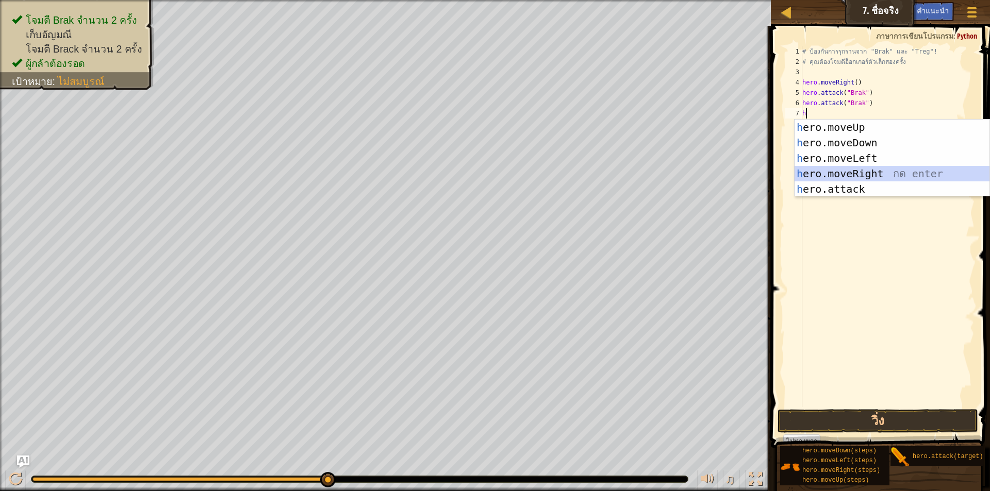
click at [879, 173] on div "h ero.moveUp กด enter h ero.moveDown กด enter h ero.moveLeft กด enter h ero.mov…" at bounding box center [891, 174] width 195 height 108
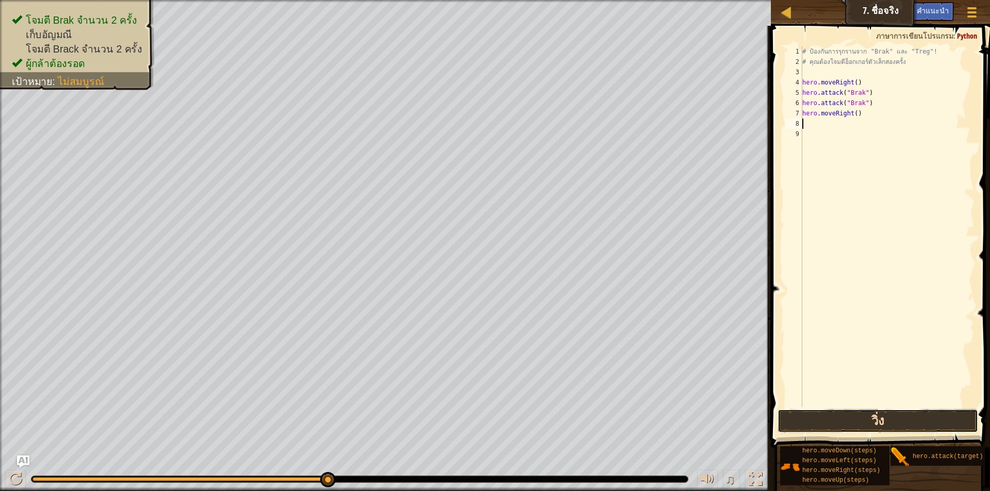
click at [797, 425] on button "วิ่ง" at bounding box center [877, 421] width 200 height 24
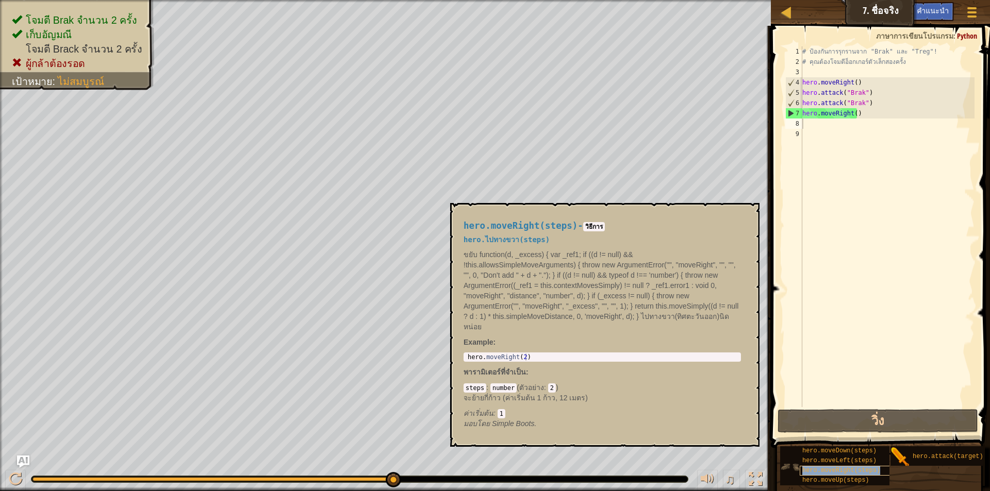
click at [831, 469] on span "hero.moveRight(steps)" at bounding box center [841, 470] width 78 height 7
type textarea "h"
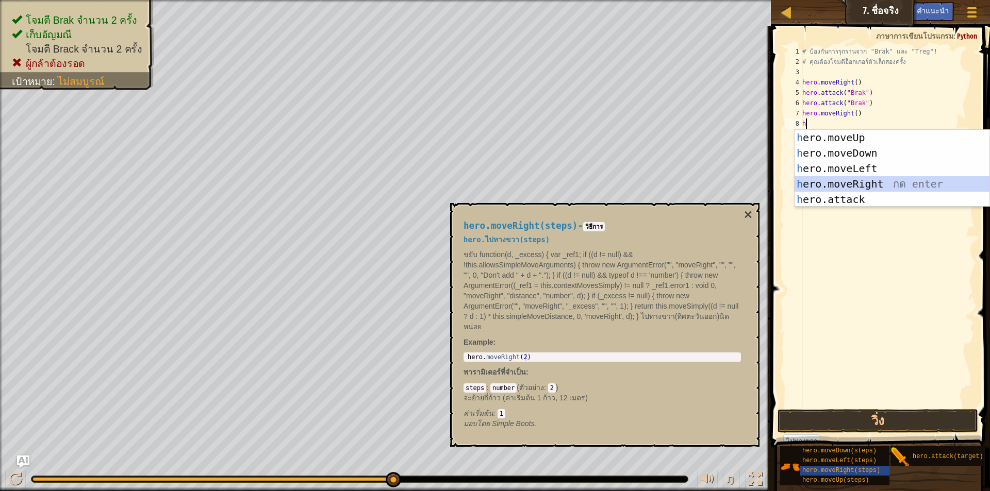
click at [856, 185] on div "h ero.moveUp กด enter h ero.moveDown กด enter h ero.moveLeft กด enter h ero.mov…" at bounding box center [891, 184] width 195 height 108
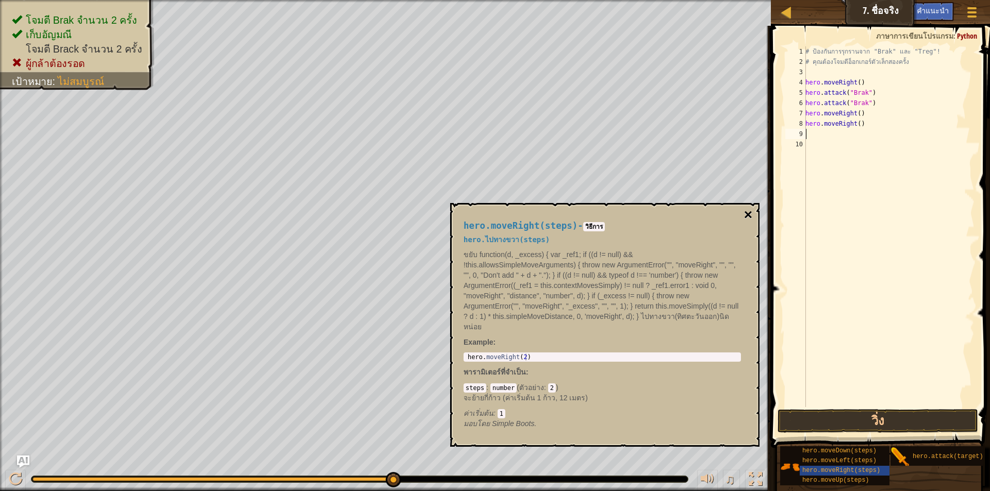
click at [746, 210] on button "×" at bounding box center [748, 215] width 8 height 14
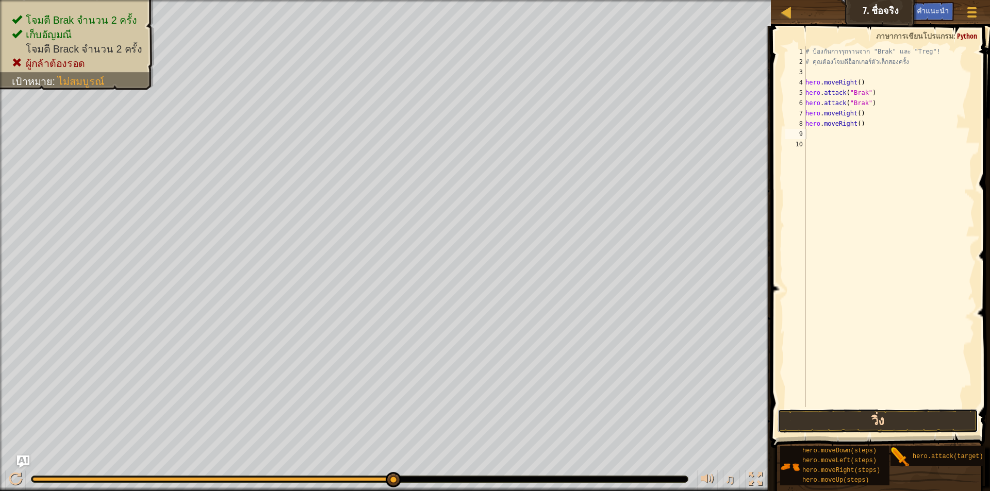
click at [803, 417] on button "วิ่ง" at bounding box center [877, 421] width 200 height 24
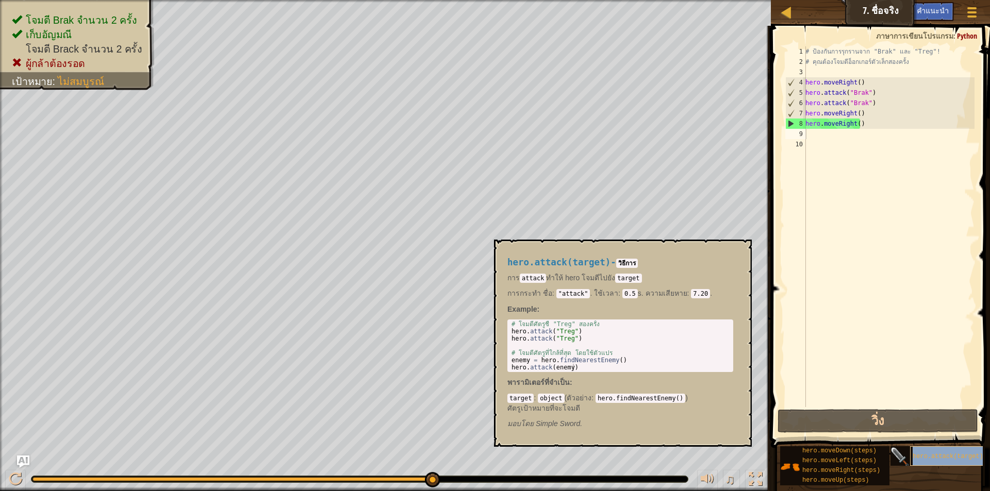
click at [941, 455] on span "hero.attack(target)" at bounding box center [947, 456] width 71 height 7
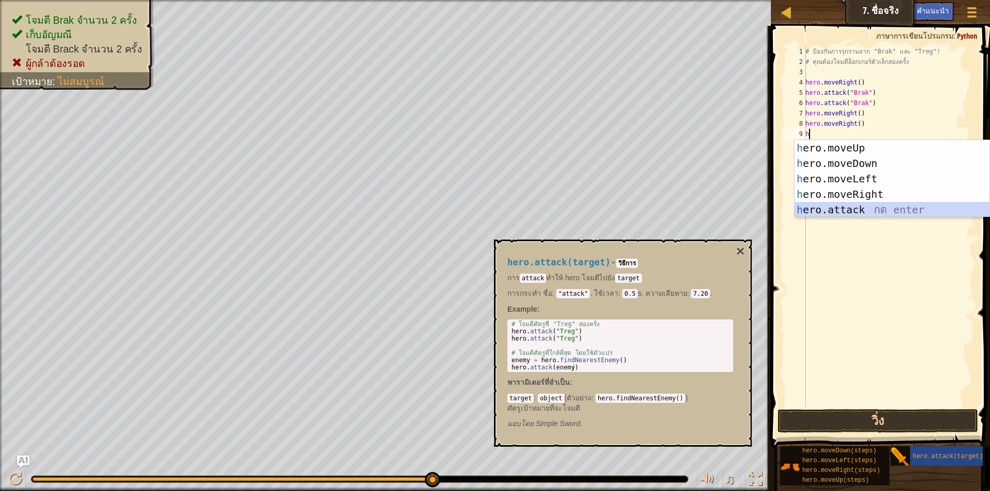
click at [877, 206] on div "h ero.moveUp กด enter h ero.moveDown กด enter h ero.moveLeft กด enter h ero.mov…" at bounding box center [891, 194] width 195 height 108
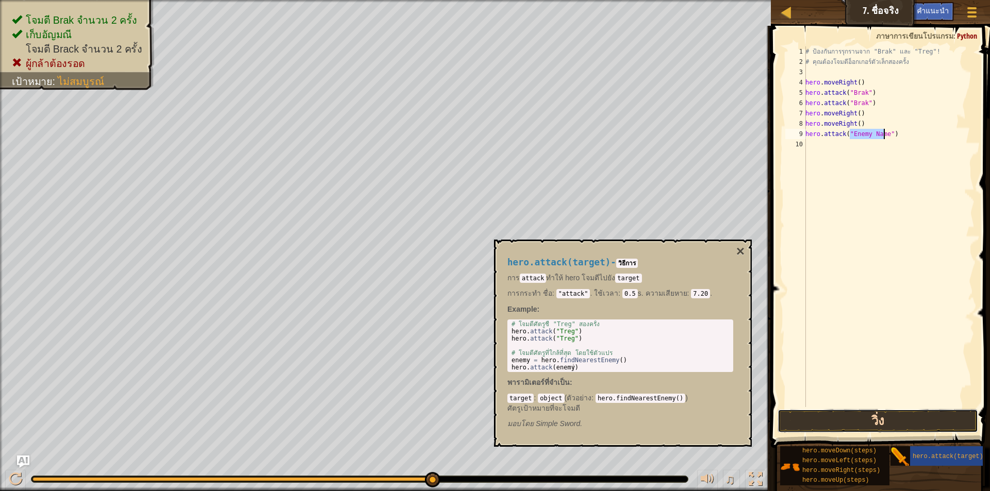
click at [847, 414] on button "วิ่ง" at bounding box center [877, 421] width 200 height 24
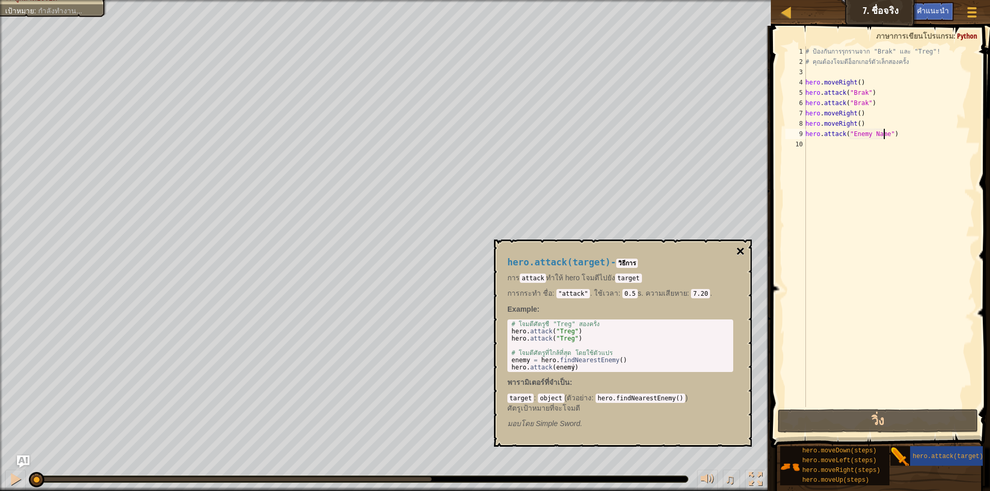
click at [736, 251] on button "×" at bounding box center [740, 251] width 8 height 14
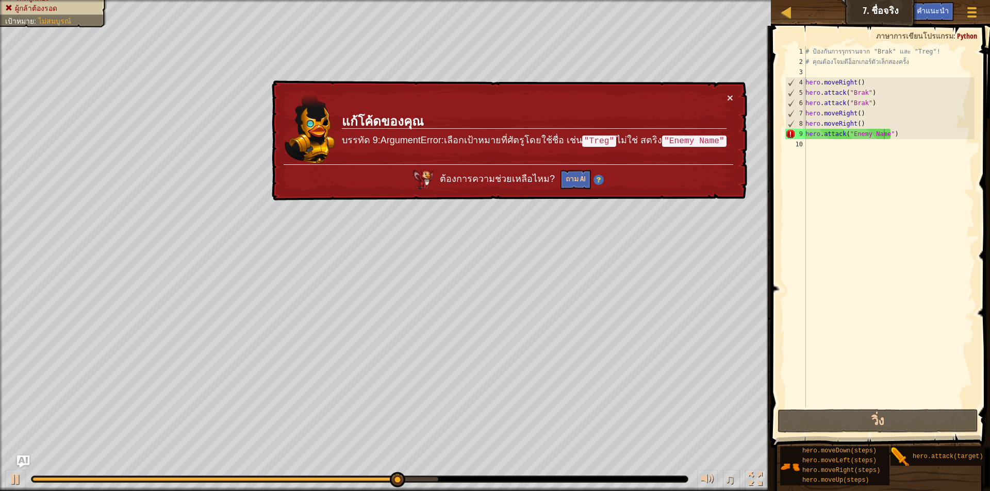
click at [927, 129] on div "# ป้องกันการรุกรานจาก "Brak" และ "Treg"! # คุณต้องโจมตีอ็อกเกอร์ตัวเล็กสองครั้ง…" at bounding box center [888, 236] width 171 height 381
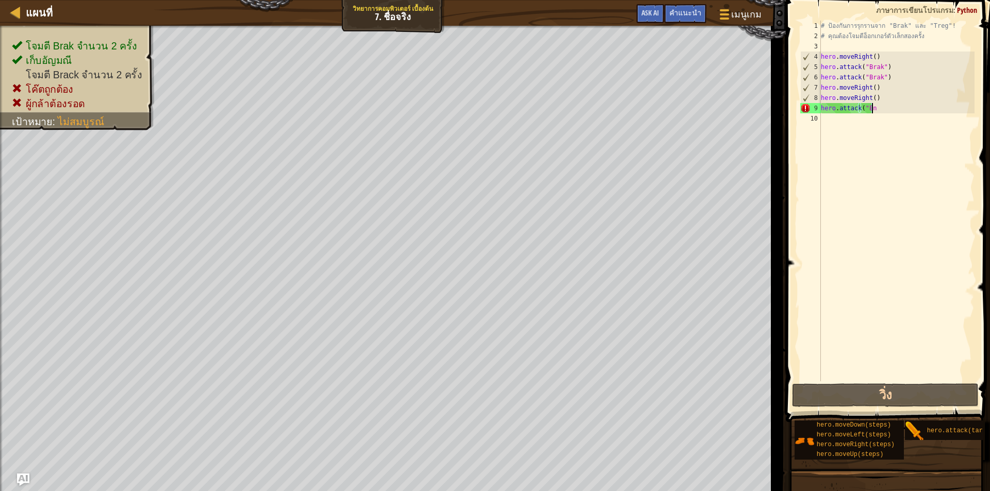
type textarea "h"
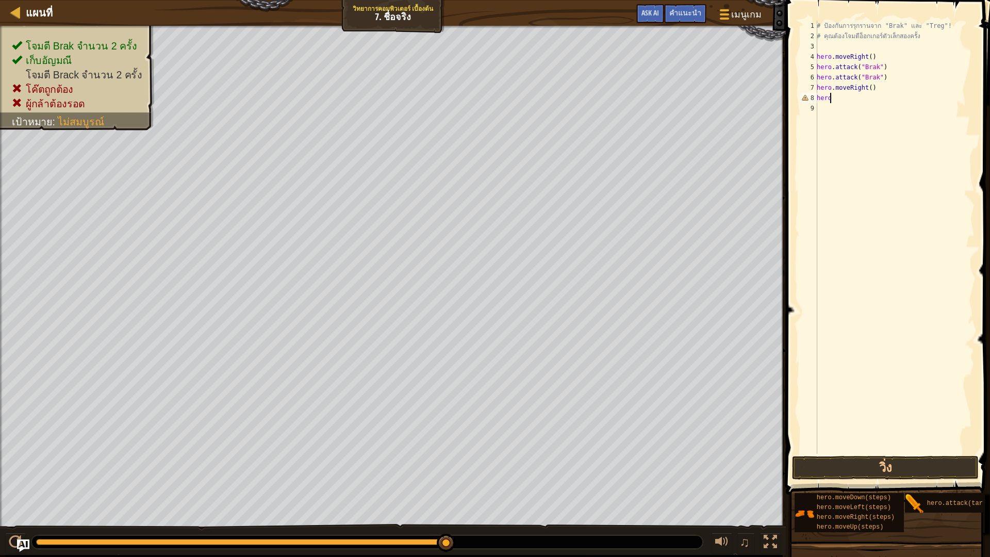
type textarea "h"
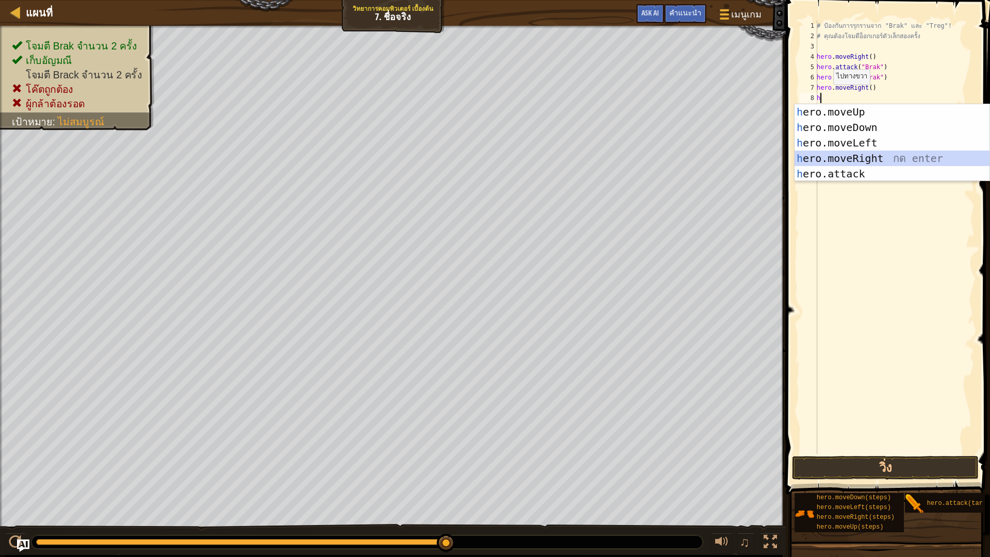
click at [823, 159] on div "h ero.moveUp กด enter h ero.moveDown กด enter h ero.moveLeft กด enter h ero.mov…" at bounding box center [891, 158] width 195 height 108
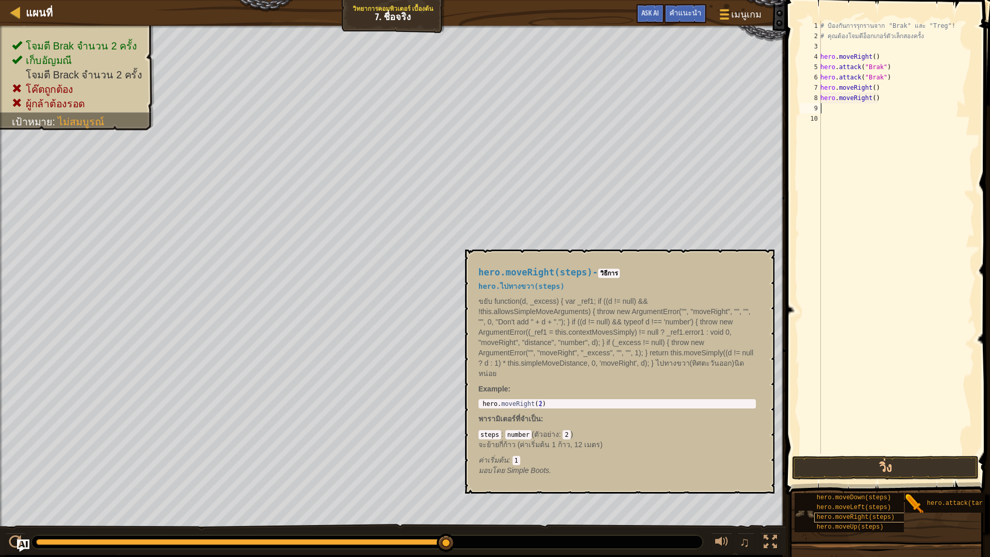
scroll to position [8, 0]
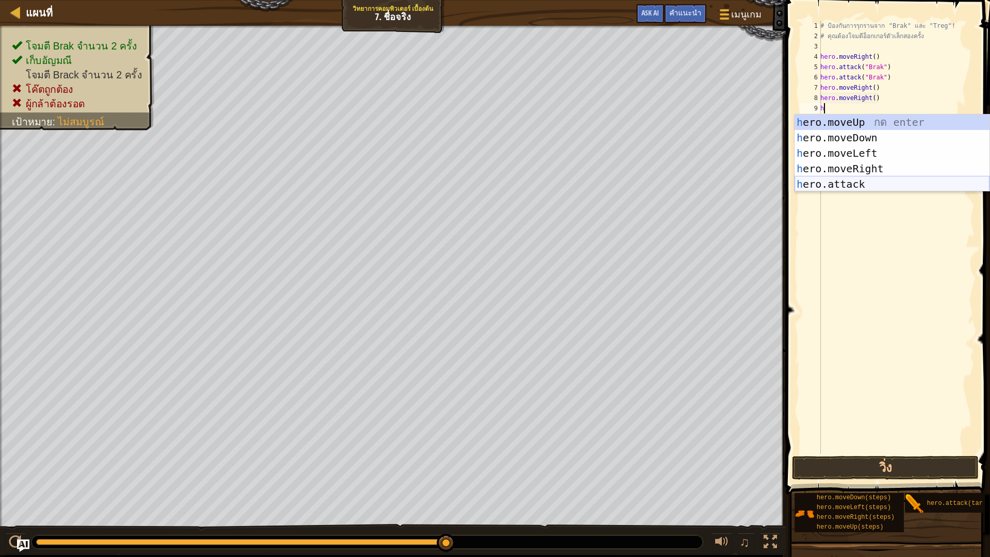
click at [863, 182] on div "h ero.moveUp กด enter h ero.moveDown กด enter h ero.moveLeft กด enter h ero.mov…" at bounding box center [891, 168] width 195 height 108
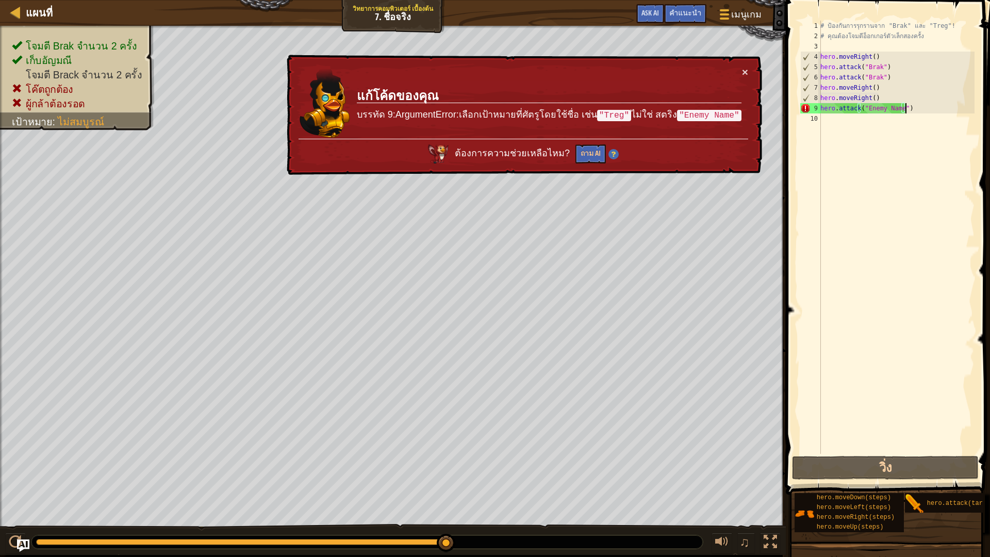
click at [936, 109] on div "# ป้องกันการรุกรานจาก "Brak" และ "Treg"! # คุณต้องโจมตีอ็อกเกอร์ตัวเล็กสองครั้ง…" at bounding box center [896, 248] width 156 height 454
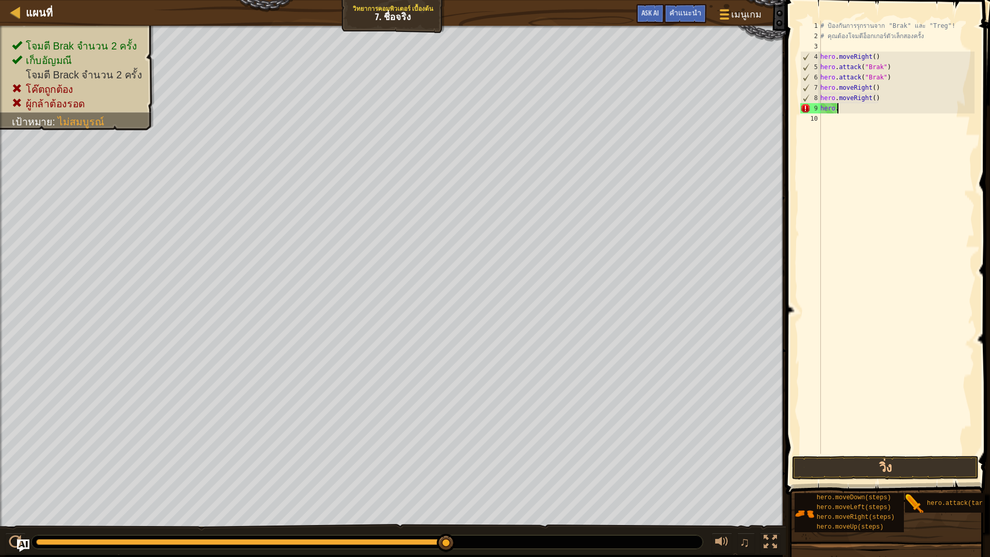
type textarea "h"
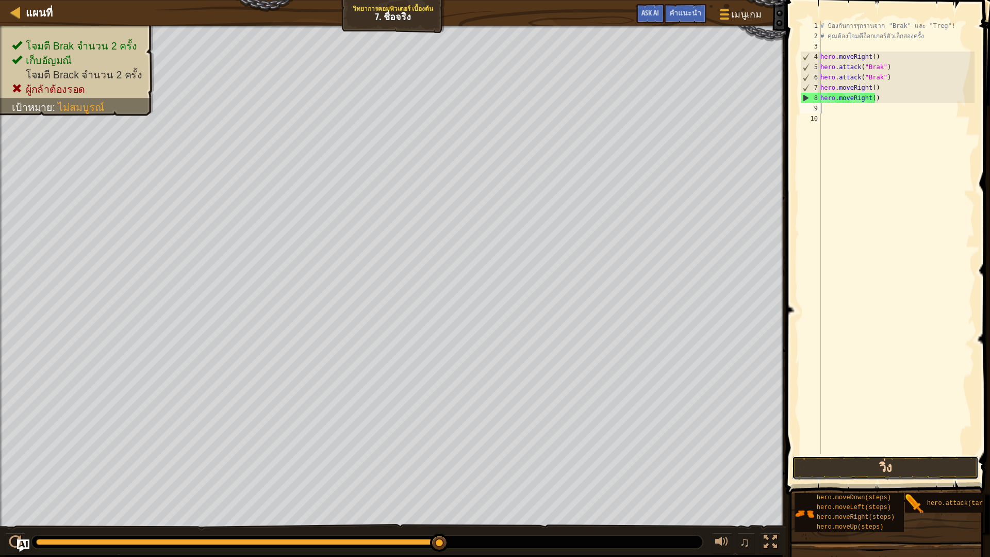
click at [820, 464] on button "วิ่ง" at bounding box center [885, 468] width 186 height 24
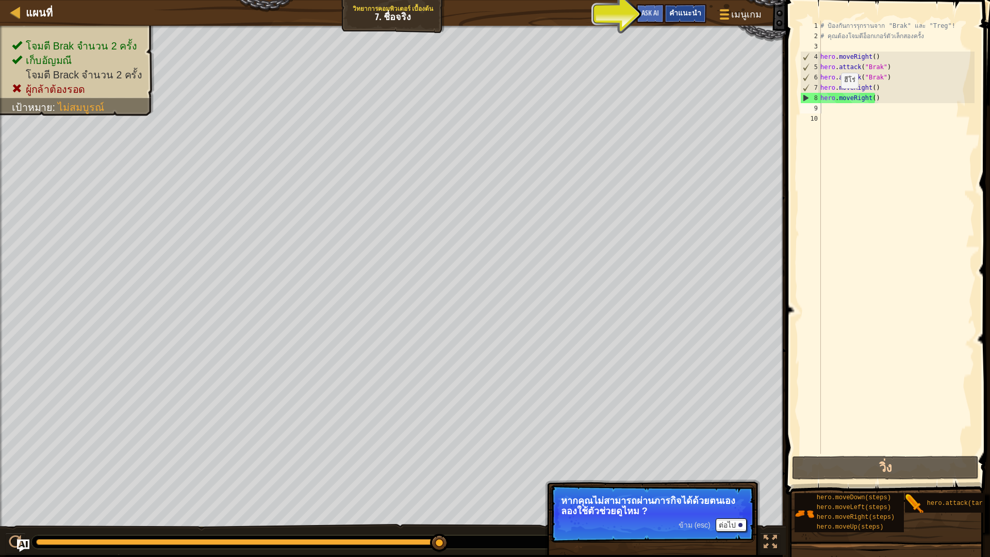
click at [681, 17] on span "คำแนะนำ" at bounding box center [685, 13] width 32 height 10
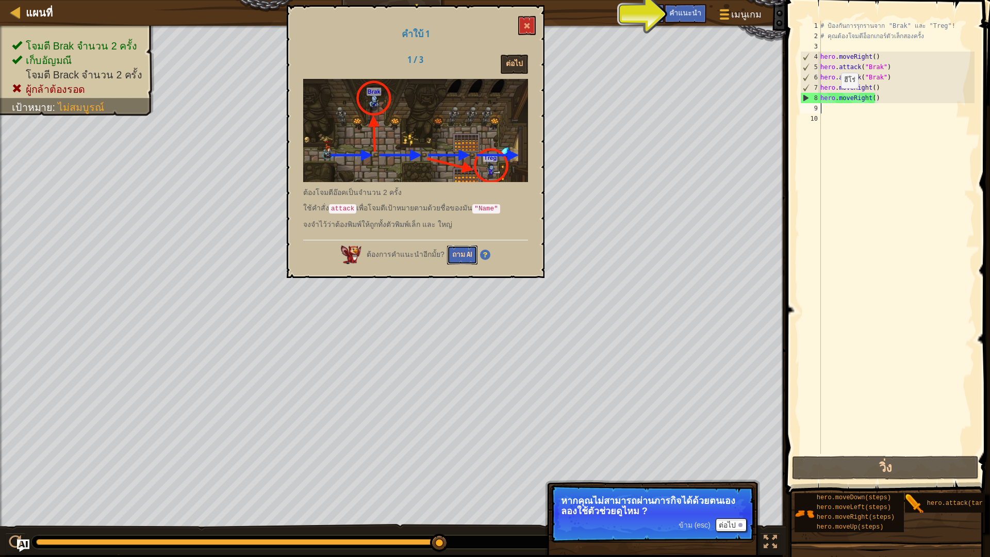
click at [453, 255] on button "ถาม AI" at bounding box center [462, 254] width 30 height 19
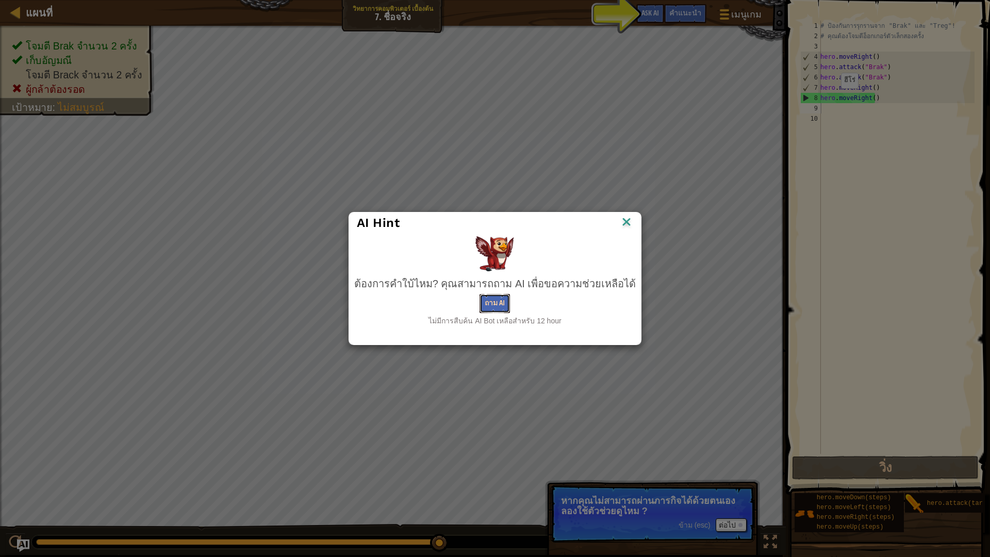
click at [488, 302] on button "ถาม AI" at bounding box center [494, 303] width 30 height 19
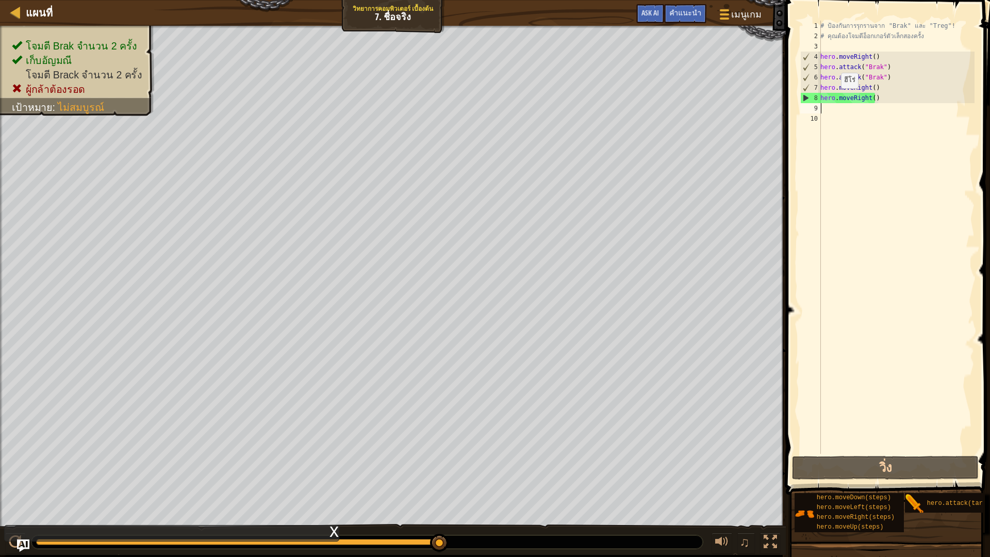
drag, startPoint x: 813, startPoint y: 292, endPoint x: 827, endPoint y: 298, distance: 14.5
click at [831, 110] on div "# ป้องกันการรุกรานจาก "Brak" และ "Treg"! # คุณต้องโจมตีอ็อกเกอร์ตัวเล็กสองครั้ง…" at bounding box center [896, 248] width 156 height 454
click at [20, 13] on div at bounding box center [15, 12] width 13 height 13
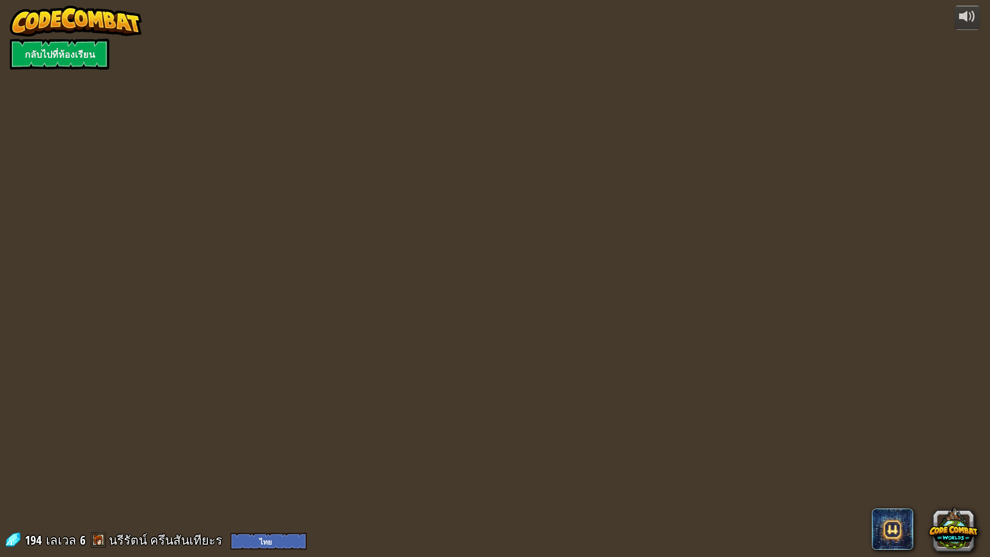
click at [19, 12] on img at bounding box center [76, 21] width 132 height 31
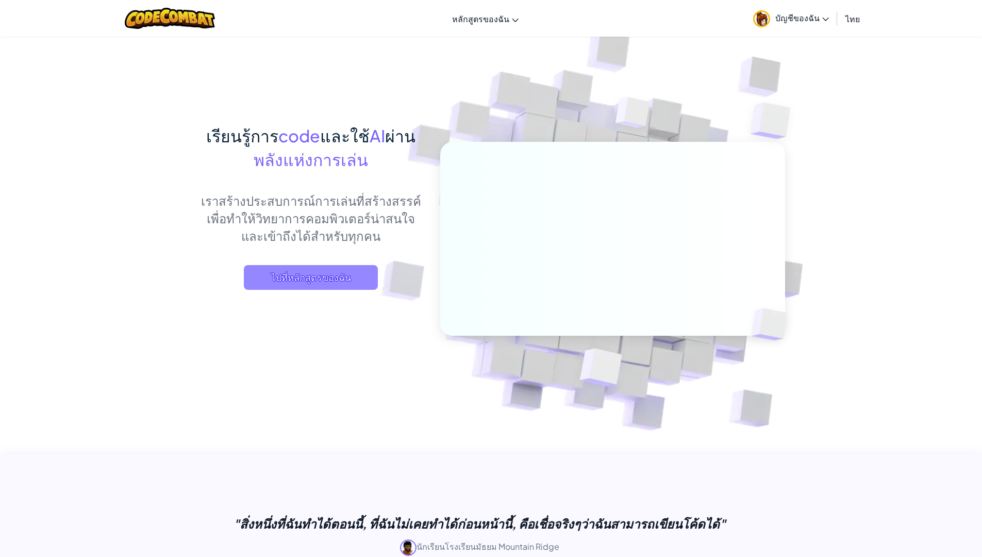
click at [287, 275] on span "ไปที่หลักสูตรของฉัน" at bounding box center [311, 277] width 134 height 25
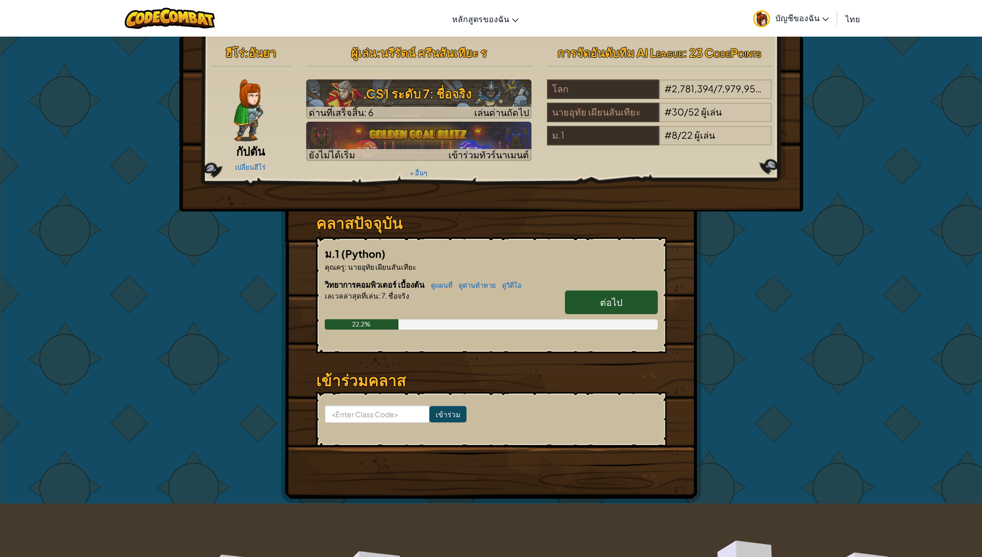
click at [606, 296] on span "ต่อไป" at bounding box center [611, 302] width 22 height 12
select select "th"
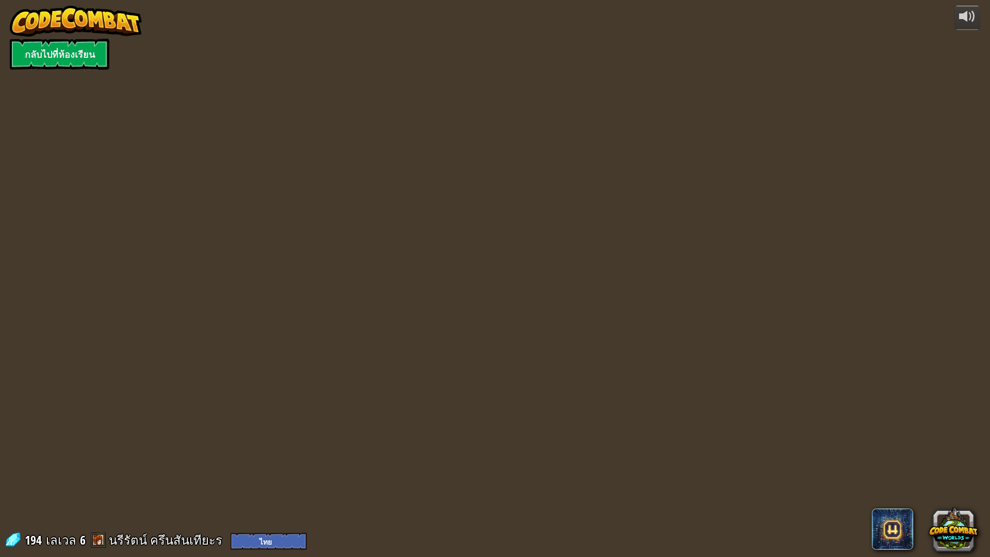
select select "th"
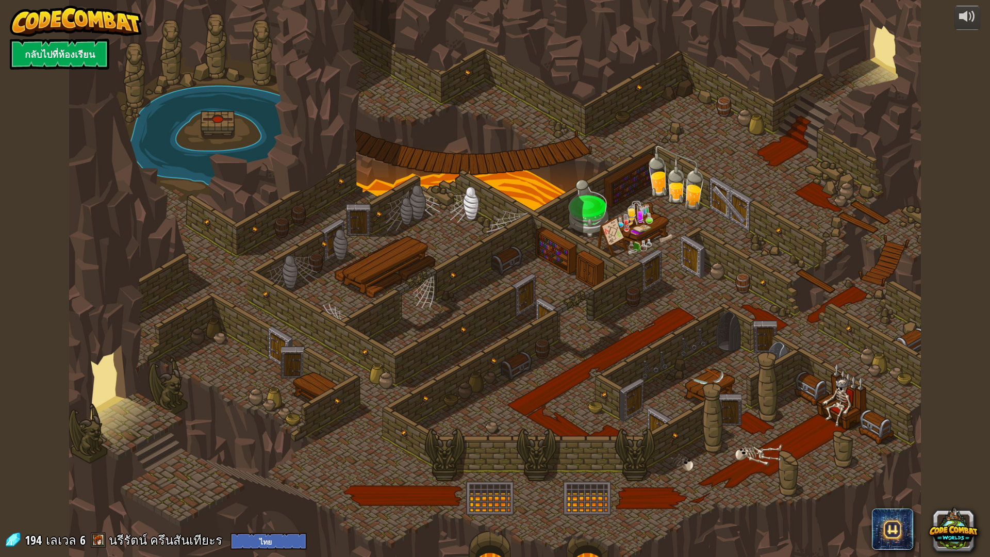
select select "th"
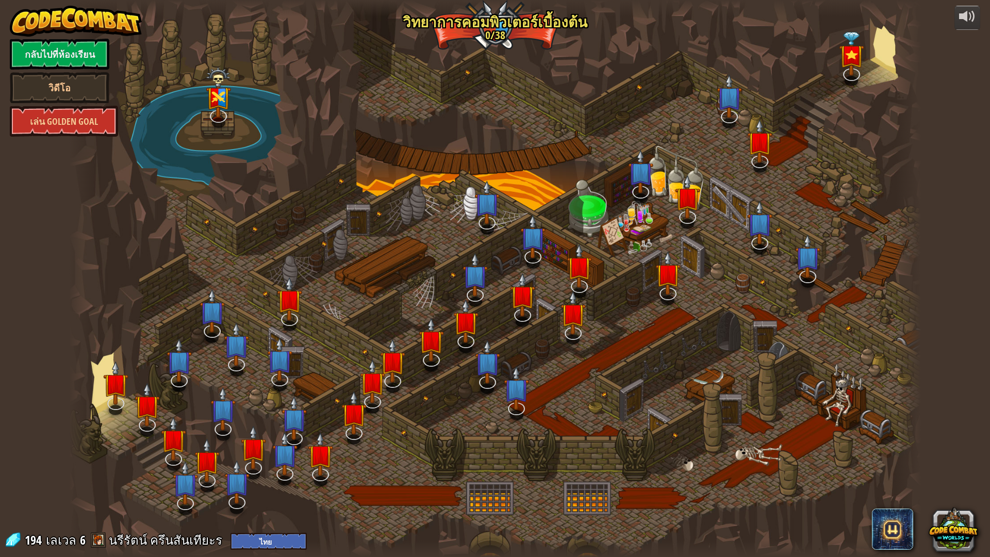
select select "th"
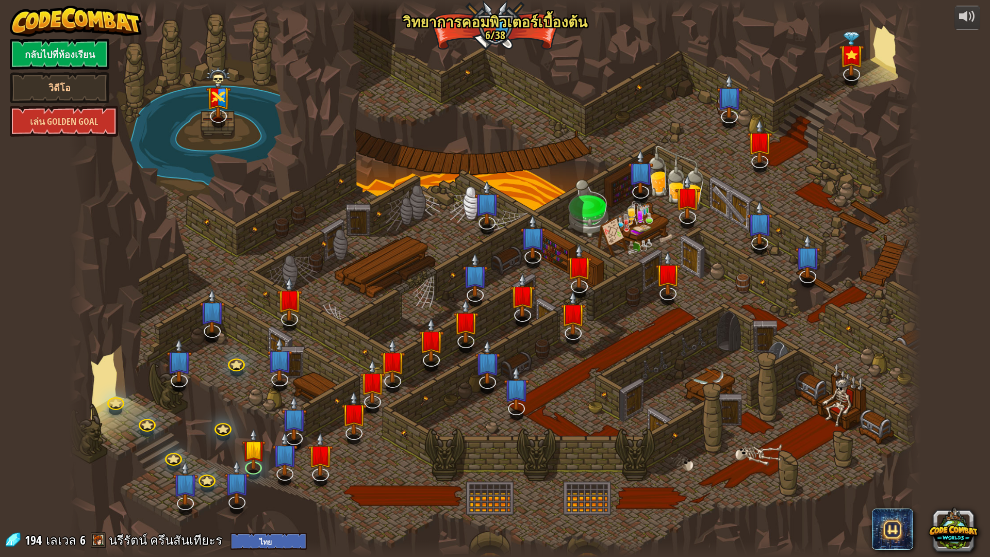
select select "th"
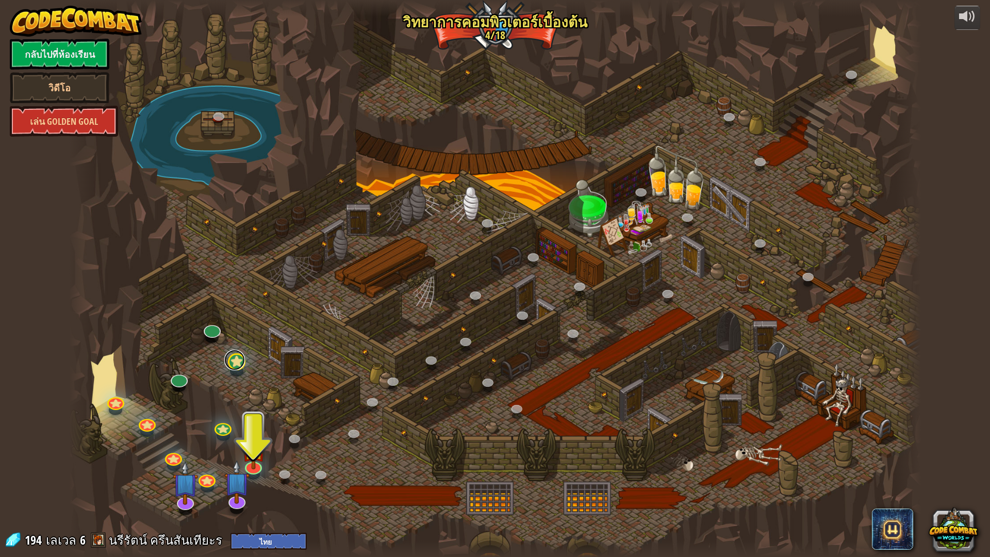
click at [235, 369] on link at bounding box center [234, 359] width 21 height 21
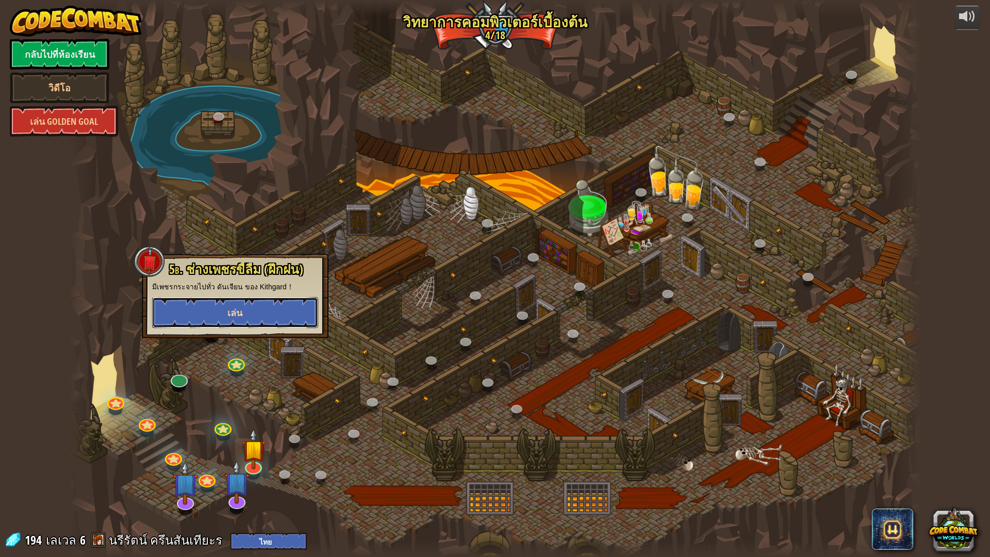
click at [212, 306] on button "เล่น" at bounding box center [235, 312] width 166 height 31
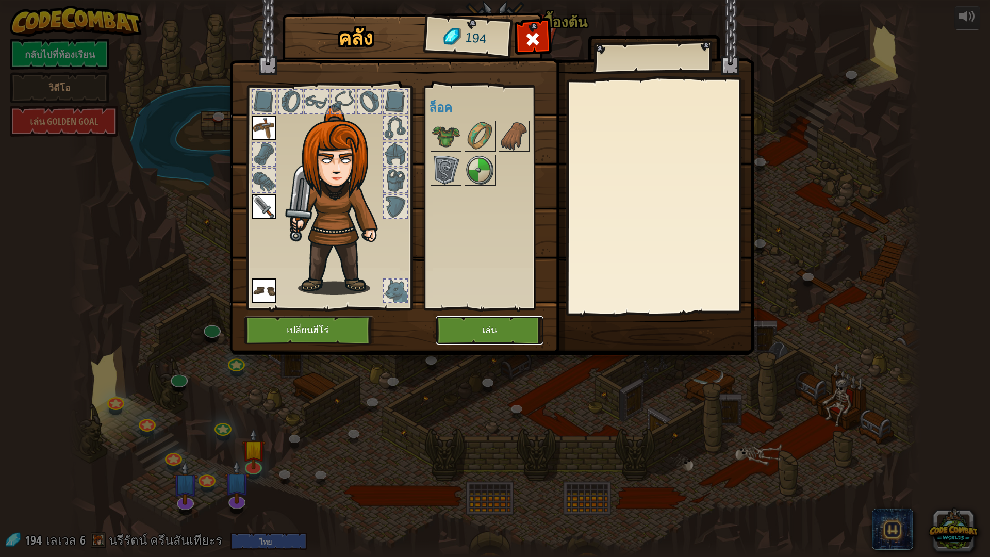
click at [462, 333] on button "เล่น" at bounding box center [489, 330] width 108 height 28
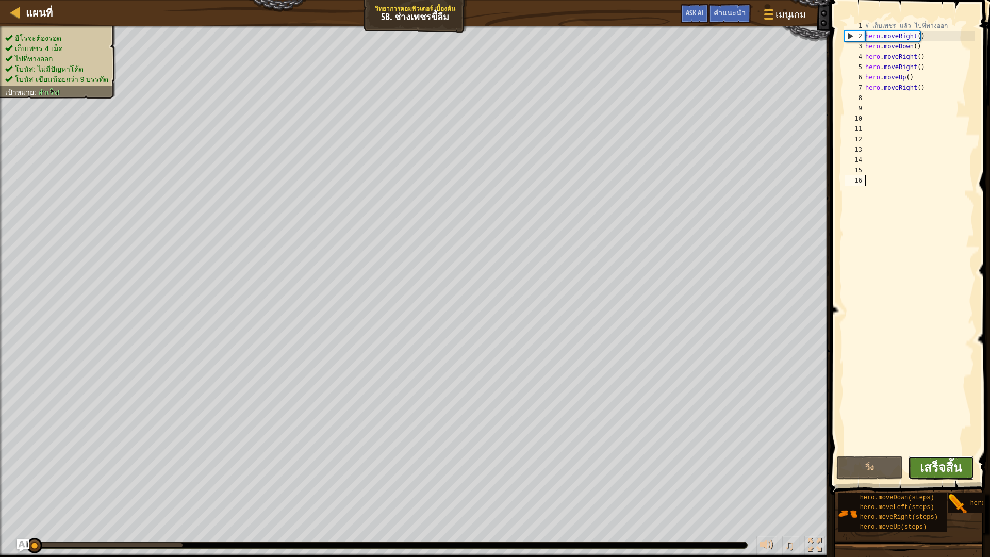
click at [952, 466] on span "เสร็จสิ้น" at bounding box center [940, 467] width 42 height 16
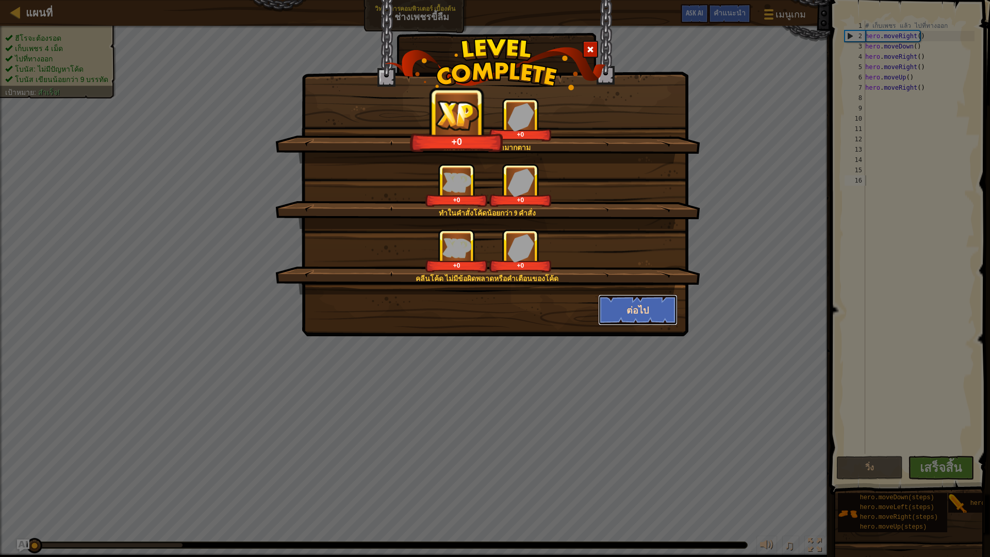
click at [644, 299] on button "ต่อไป" at bounding box center [638, 309] width 80 height 31
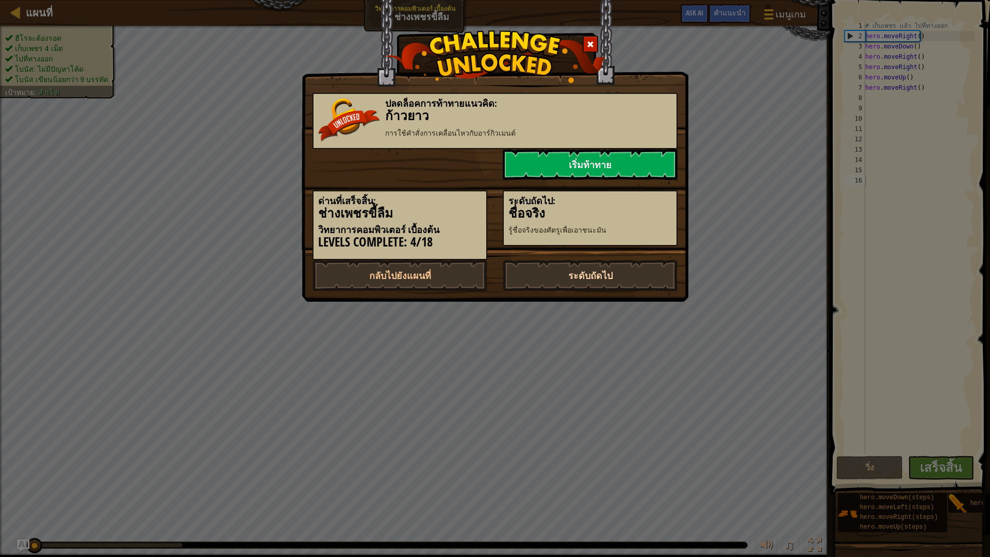
click at [570, 272] on link "ระดับถัดไป" at bounding box center [589, 275] width 175 height 31
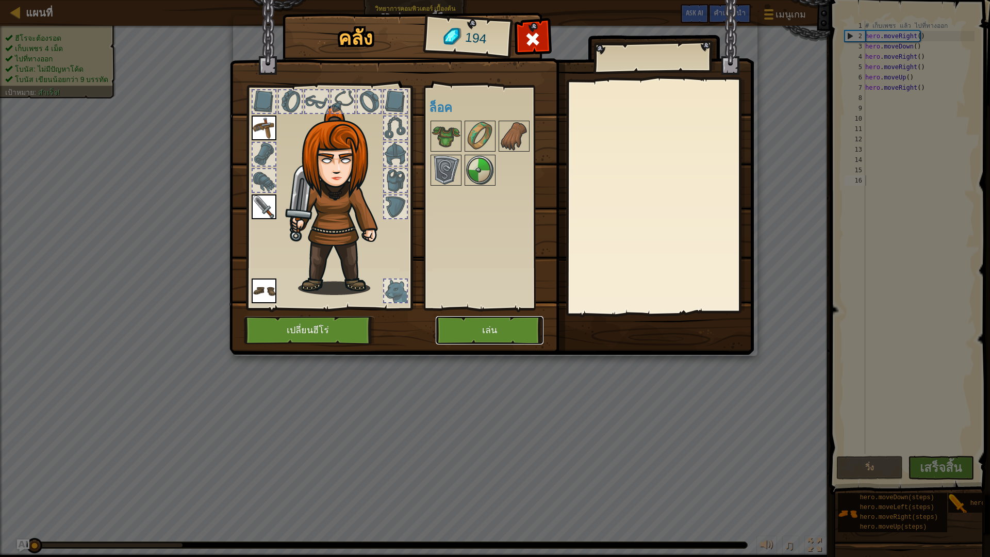
click at [483, 328] on button "เล่น" at bounding box center [489, 330] width 108 height 28
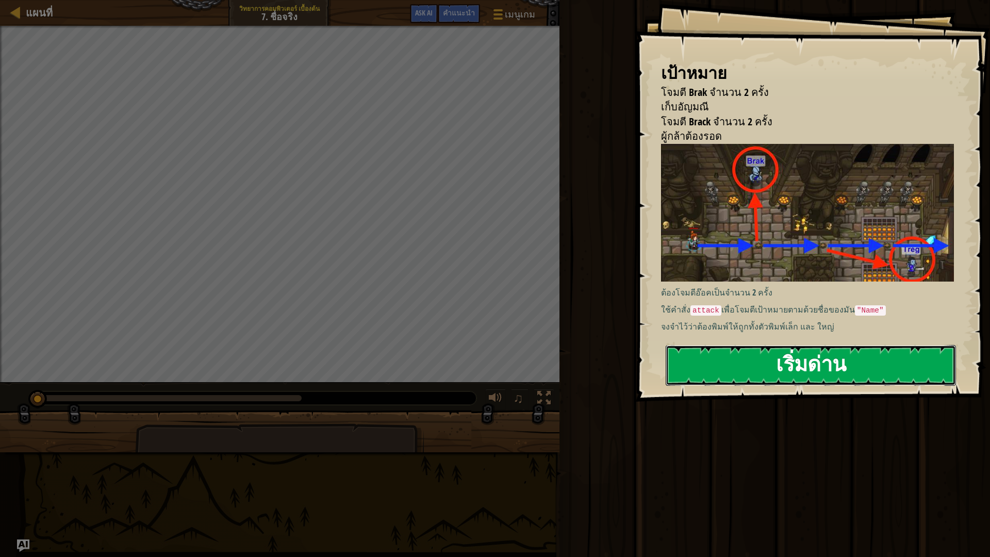
click at [698, 376] on button "เริ่มด่าน" at bounding box center [810, 365] width 290 height 41
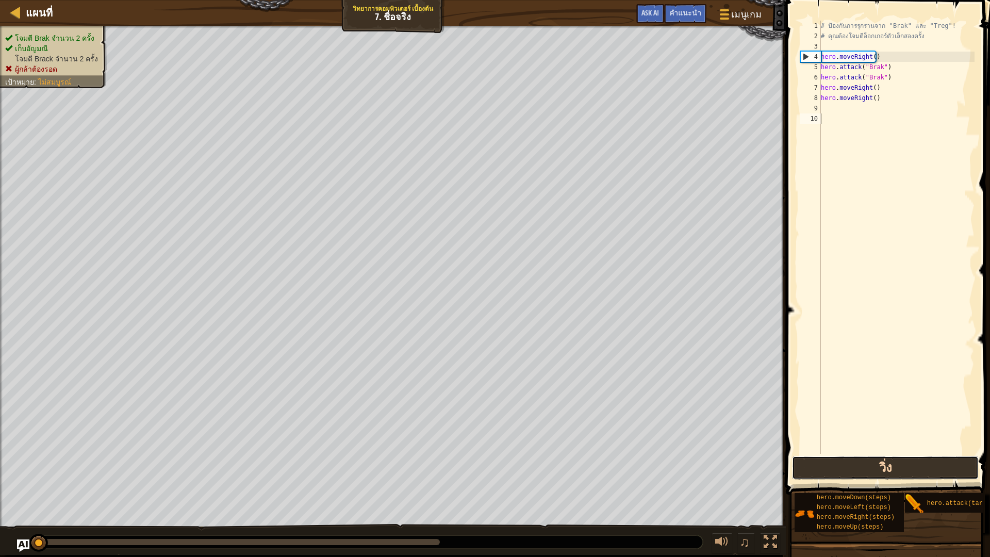
click at [845, 466] on button "วิ่ง" at bounding box center [885, 468] width 186 height 24
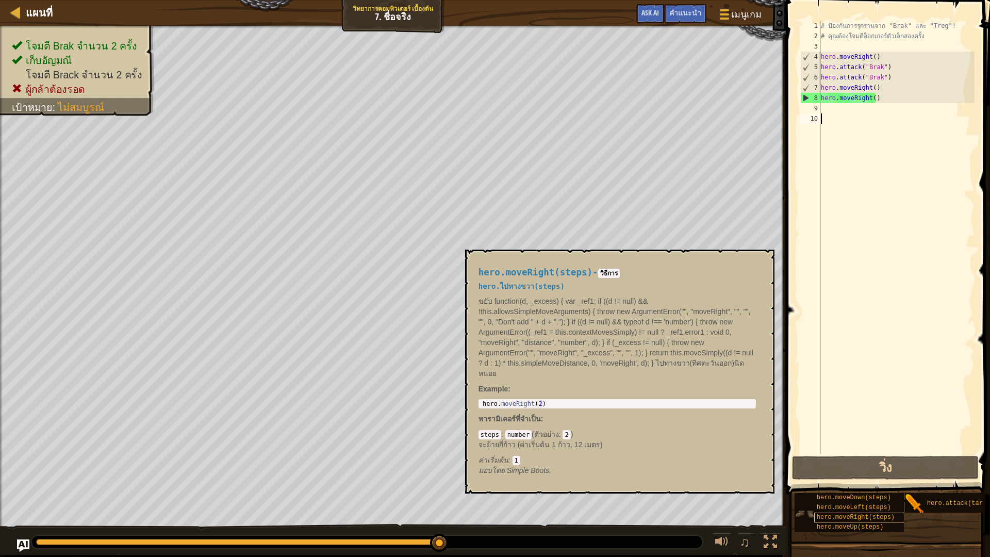
scroll to position [8, 0]
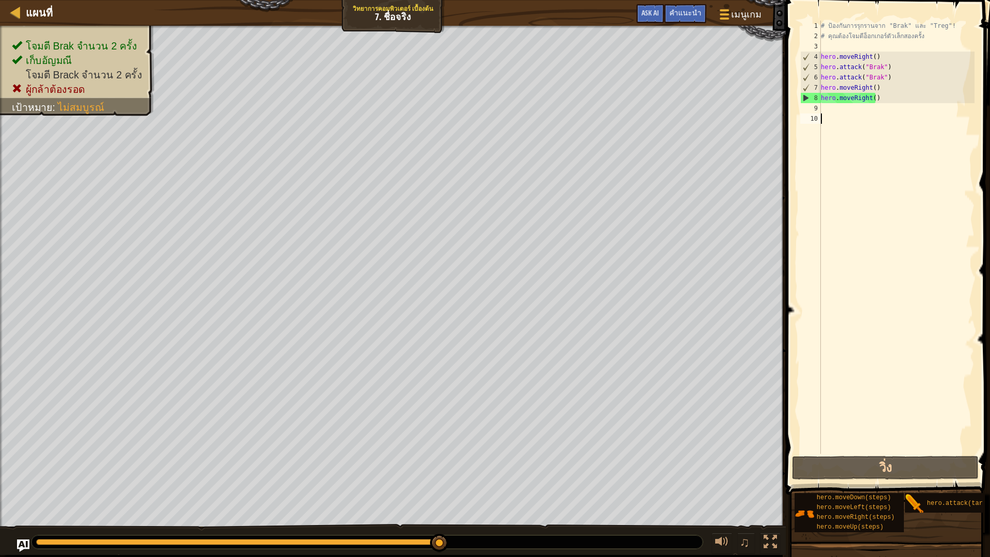
click at [831, 113] on div "# ป้องกันการรุกรานจาก "Brak" และ "Treg"! # คุณต้องโจมตีอ็อกเกอร์ตัวเล็กสองครั้ง…" at bounding box center [896, 248] width 156 height 454
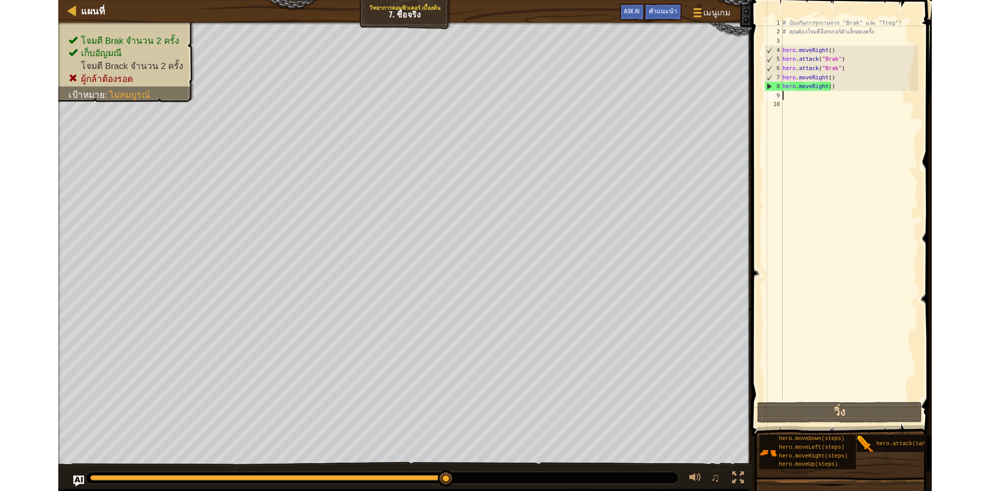
scroll to position [5, 0]
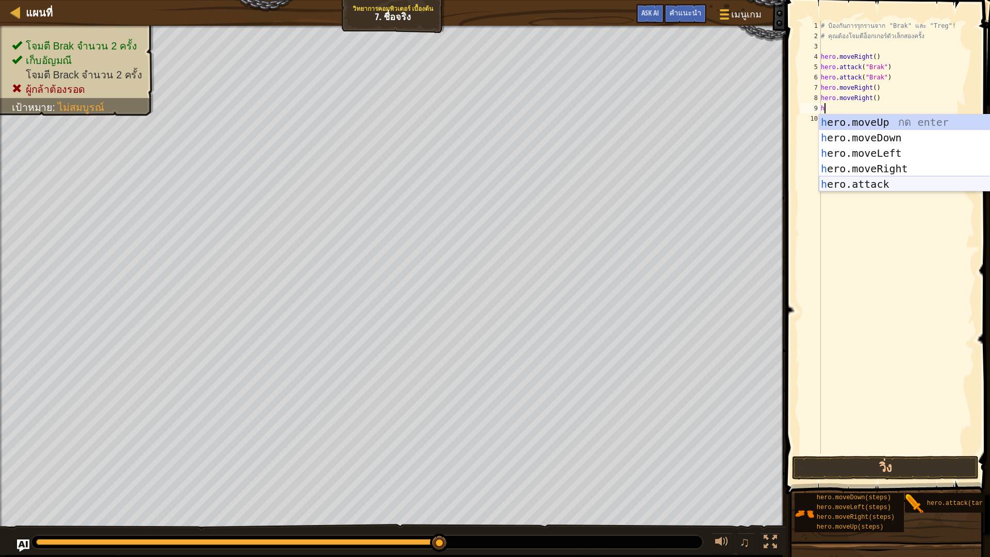
click at [866, 188] on div "h ero.moveUp กด enter h ero.moveDown กด enter h ero.moveLeft กด enter h ero.mov…" at bounding box center [915, 168] width 195 height 108
type textarea "hero.attack("Enemy Name")"
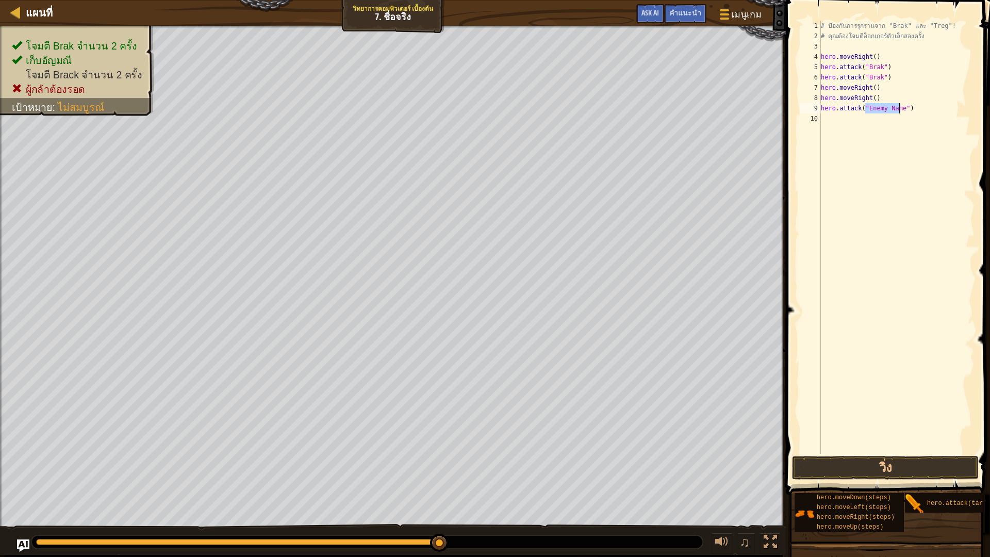
click at [834, 124] on div "# ป้องกันการรุกรานจาก "Brak" และ "Treg"! # คุณต้องโจมตีอ็อกเกอร์ตัวเล็กสองครั้ง…" at bounding box center [896, 248] width 156 height 454
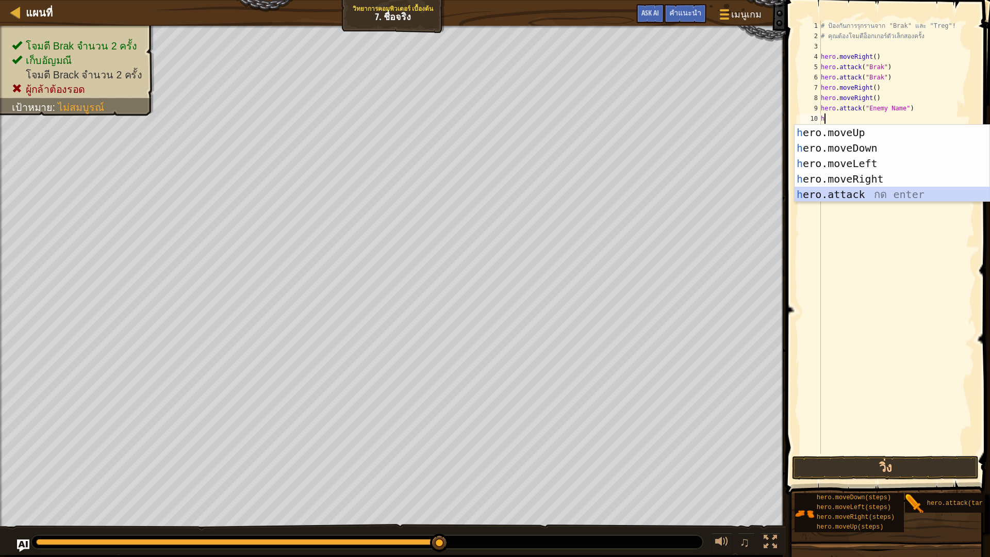
click at [831, 198] on div "h ero.moveUp กด enter h ero.moveDown กด enter h ero.moveLeft กด enter h ero.mov…" at bounding box center [891, 179] width 195 height 108
type textarea "hero.attack("Enemy Name")"
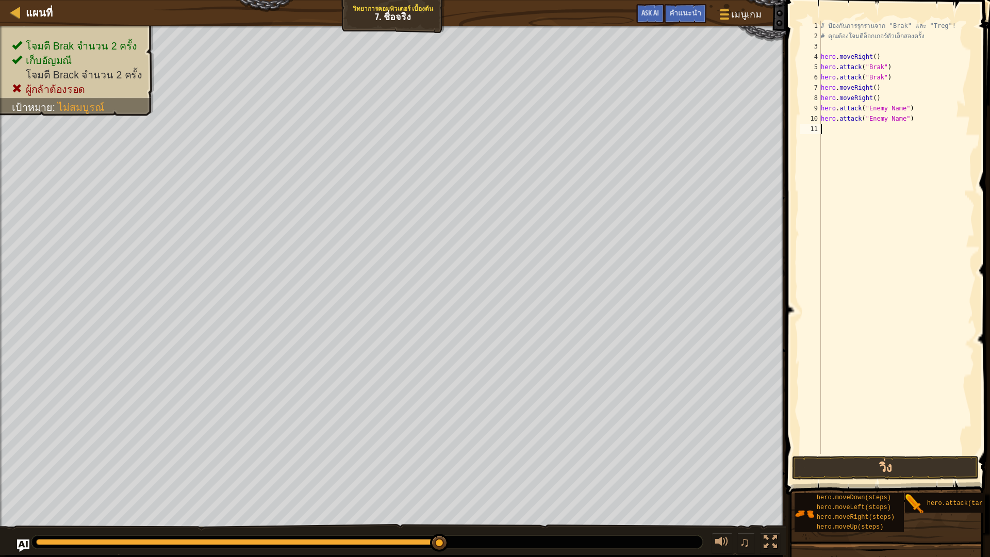
click at [831, 128] on div "# ป้องกันการรุกรานจาก "Brak" และ "Treg"! # คุณต้องโจมตีอ็อกเกอร์ตัวเล็กสองครั้ง…" at bounding box center [896, 248] width 156 height 454
type textarea "h"
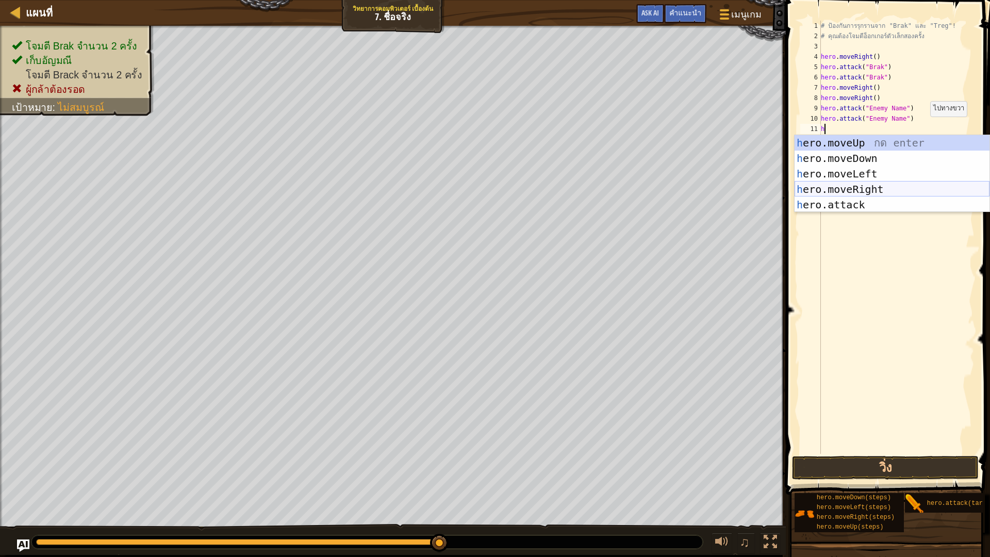
click at [883, 188] on div "h ero.moveUp กด enter h ero.moveDown กด enter h ero.moveLeft กด enter h ero.mov…" at bounding box center [891, 189] width 195 height 108
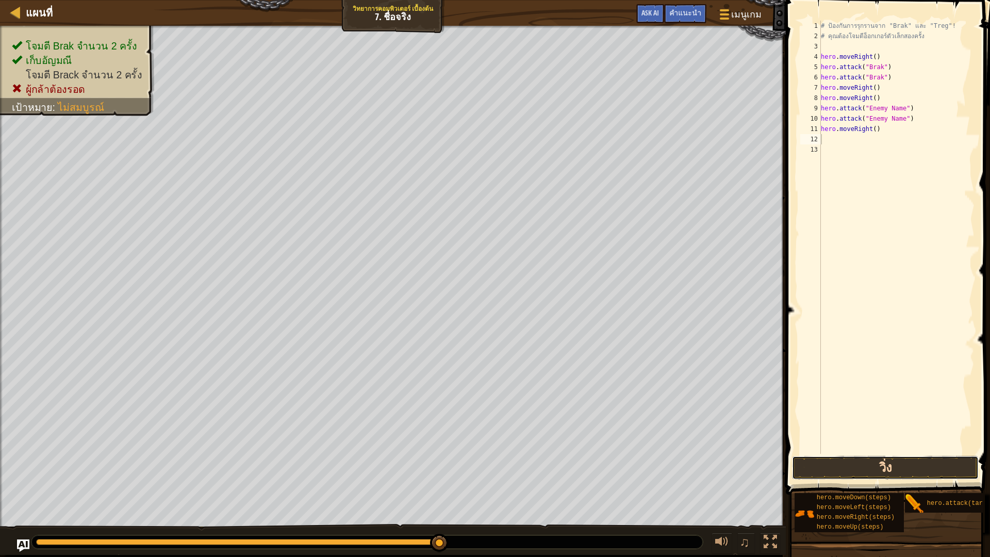
click at [841, 466] on button "วิ่ง" at bounding box center [885, 468] width 186 height 24
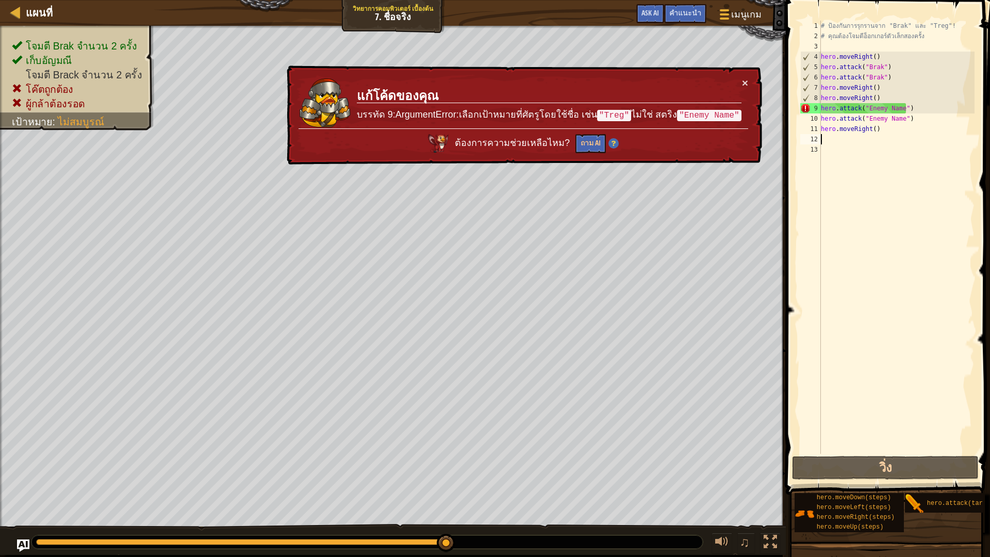
drag, startPoint x: 886, startPoint y: 135, endPoint x: 886, endPoint y: 125, distance: 10.3
click at [886, 131] on div "# ป้องกันการรุกรานจาก "Brak" และ "Treg"! # คุณต้องโจมตีอ็อกเกอร์ตัวเล็กสองครั้ง…" at bounding box center [896, 248] width 156 height 454
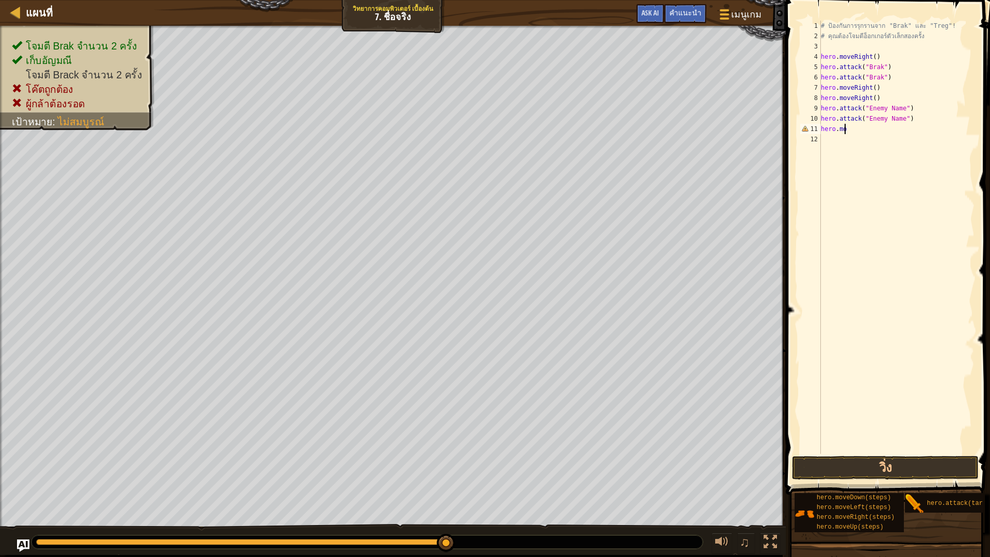
type textarea "h"
drag, startPoint x: 916, startPoint y: 116, endPoint x: 913, endPoint y: 78, distance: 37.7
click at [914, 85] on div "# ป้องกันการรุกรานจาก "Brak" และ "Treg"! # คุณต้องโจมตีอ็อกเกอร์ตัวเล็กสองครั้ง…" at bounding box center [896, 248] width 156 height 454
type textarea "hero.moveRight() hero.moveRight()"
drag, startPoint x: 911, startPoint y: 110, endPoint x: 18, endPoint y: 11, distance: 898.0
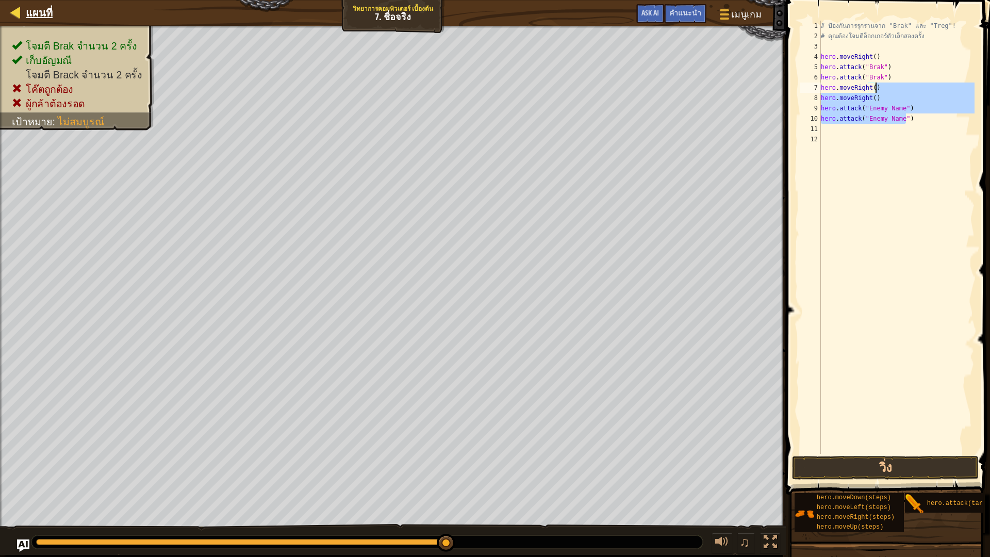
click at [912, 108] on div "# ป้องกันการรุกรานจาก "Brak" และ "Treg"! # คุณต้องโจมตีอ็อกเกอร์ตัวเล็กสองครั้ง…" at bounding box center [896, 237] width 156 height 433
click at [919, 140] on div "# ป้องกันการรุกรานจาก "Brak" และ "Treg"! # คุณต้องโจมตีอ็อกเกอร์ตัวเล็กสองครั้ง…" at bounding box center [896, 248] width 156 height 454
click at [906, 206] on div "# ป้องกันการรุกรานจาก "Brak" และ "Treg"! # คุณต้องโจมตีอ็อกเกอร์ตัวเล็กสองครั้ง…" at bounding box center [896, 248] width 156 height 454
click at [906, 205] on div "# ป้องกันการรุกรานจาก "Brak" และ "Treg"! # คุณต้องโจมตีอ็อกเกอร์ตัวเล็กสองครั้ง…" at bounding box center [896, 248] width 156 height 454
click at [901, 215] on div "# ป้องกันการรุกรานจาก "Brak" และ "Treg"! # คุณต้องโจมตีอ็อกเกอร์ตัวเล็กสองครั้ง…" at bounding box center [896, 248] width 156 height 454
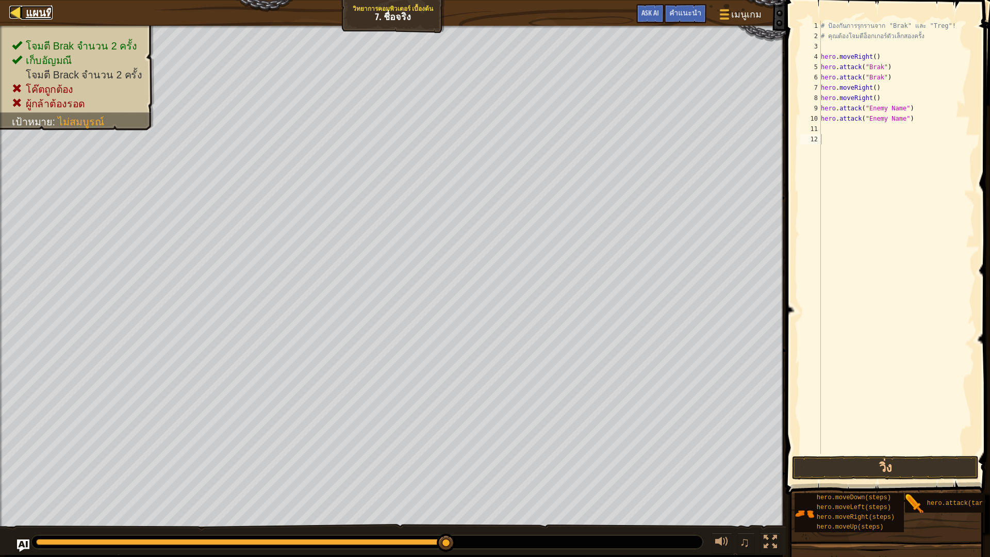
click at [14, 9] on div at bounding box center [15, 12] width 13 height 13
select select "th"
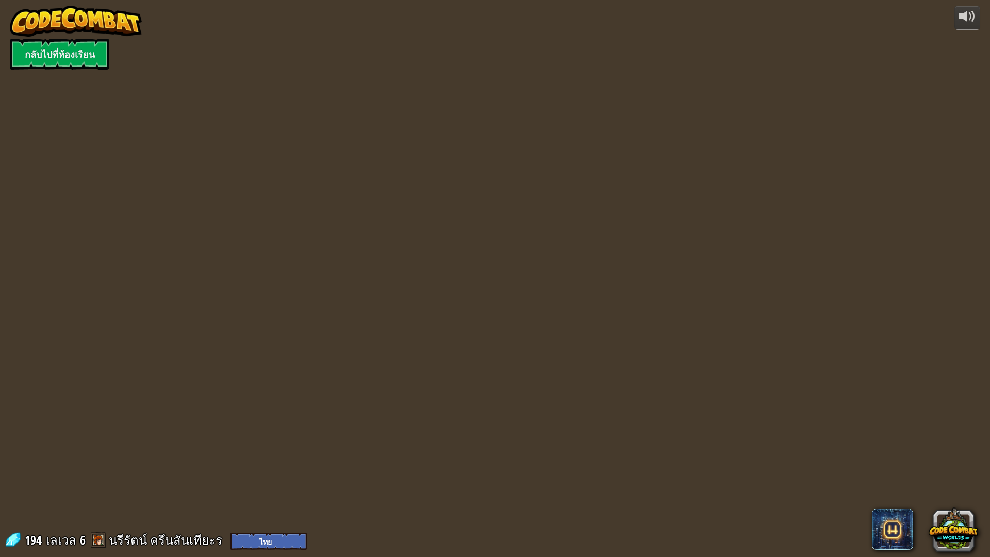
select select "th"
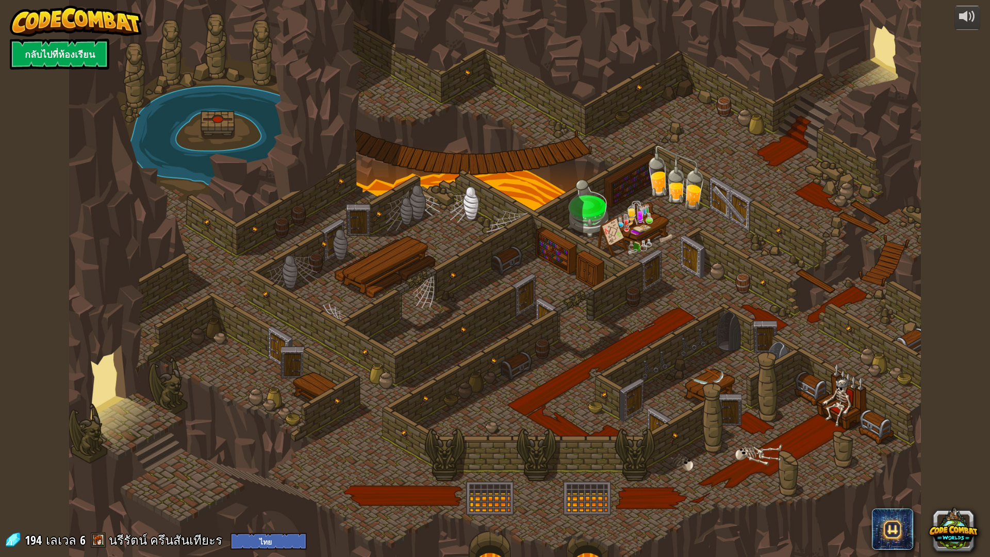
select select "th"
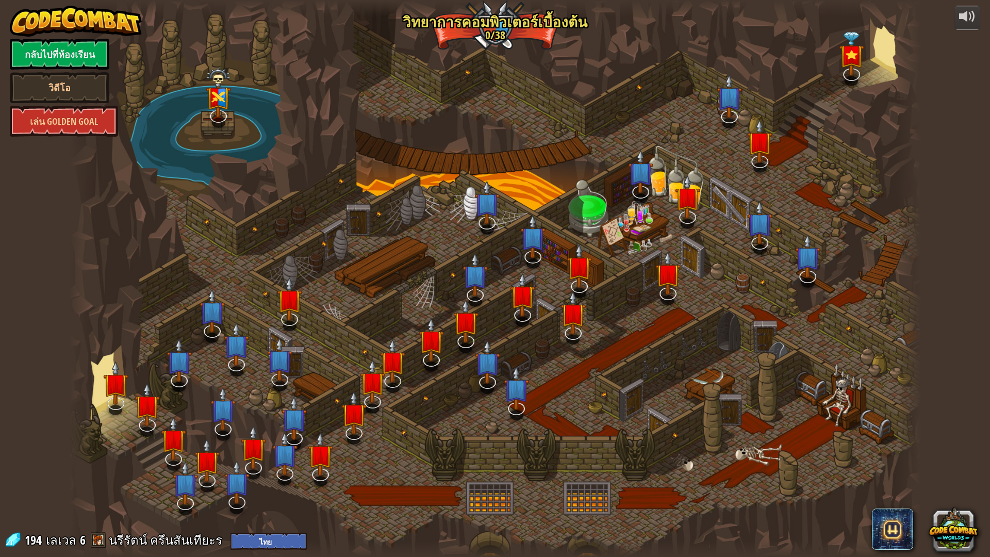
select select "th"
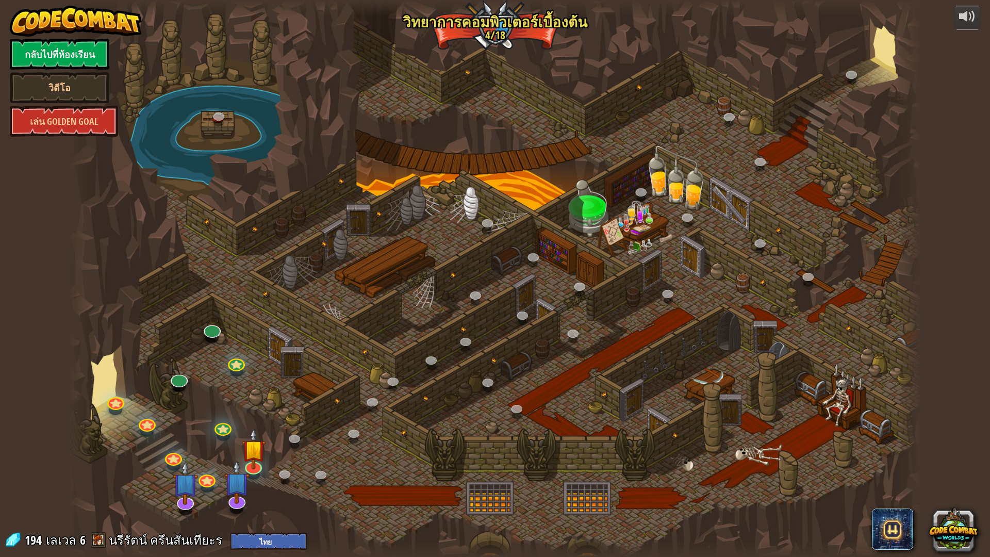
select select "th"
